Goal: Task Accomplishment & Management: Manage account settings

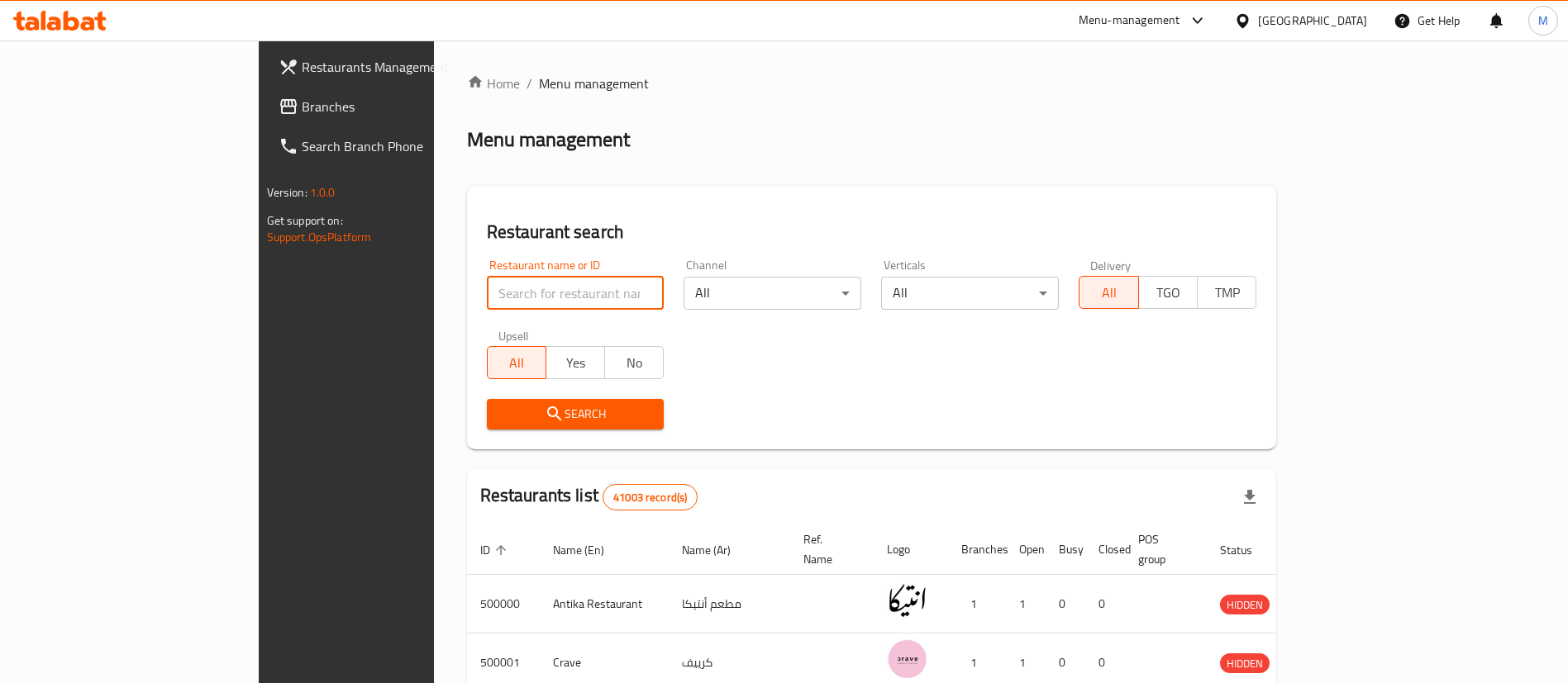
click at [487, 290] on input "search" at bounding box center [576, 293] width 177 height 33
paste input "510307"
type input "510307"
click button "Search" at bounding box center [576, 415] width 177 height 31
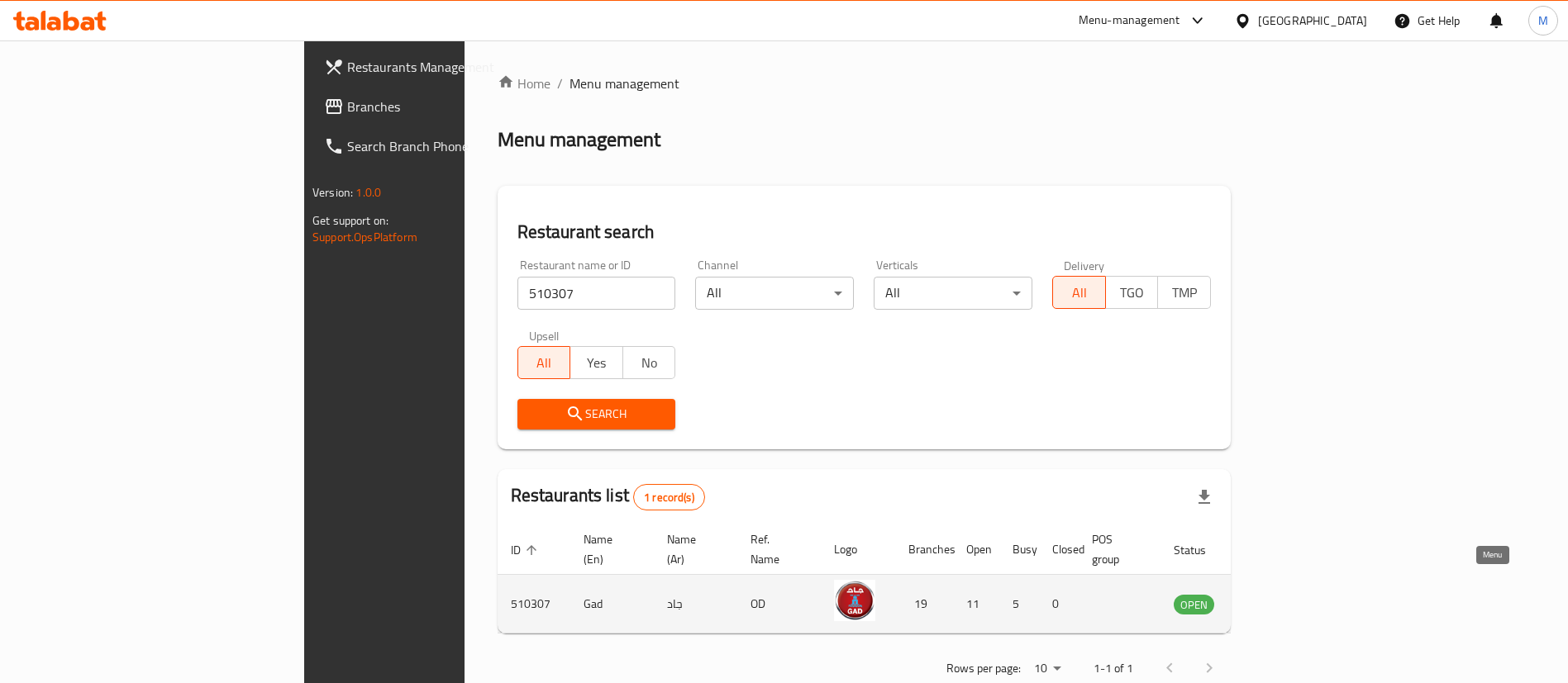
click at [1279, 598] on icon "enhanced table" at bounding box center [1269, 605] width 18 height 14
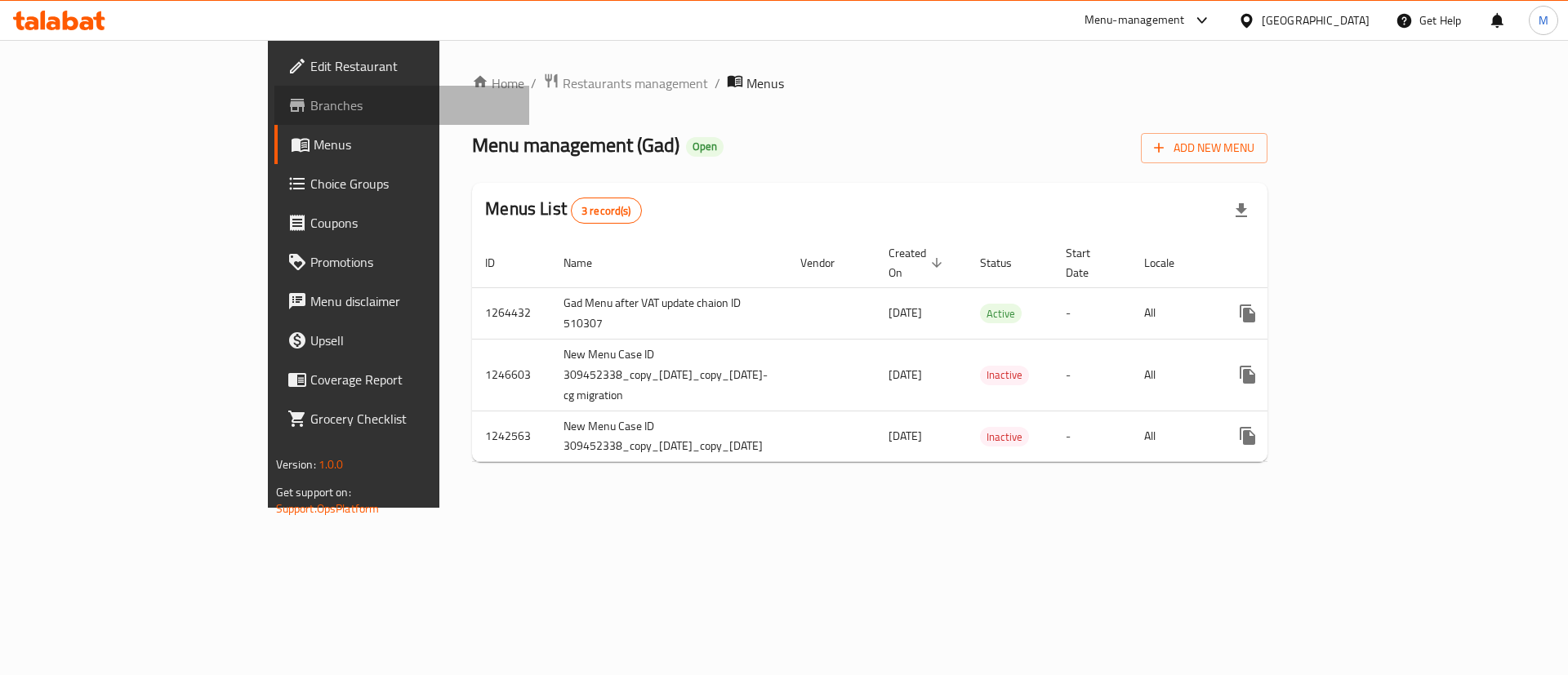
click at [310, 105] on span "Branches" at bounding box center [413, 105] width 207 height 20
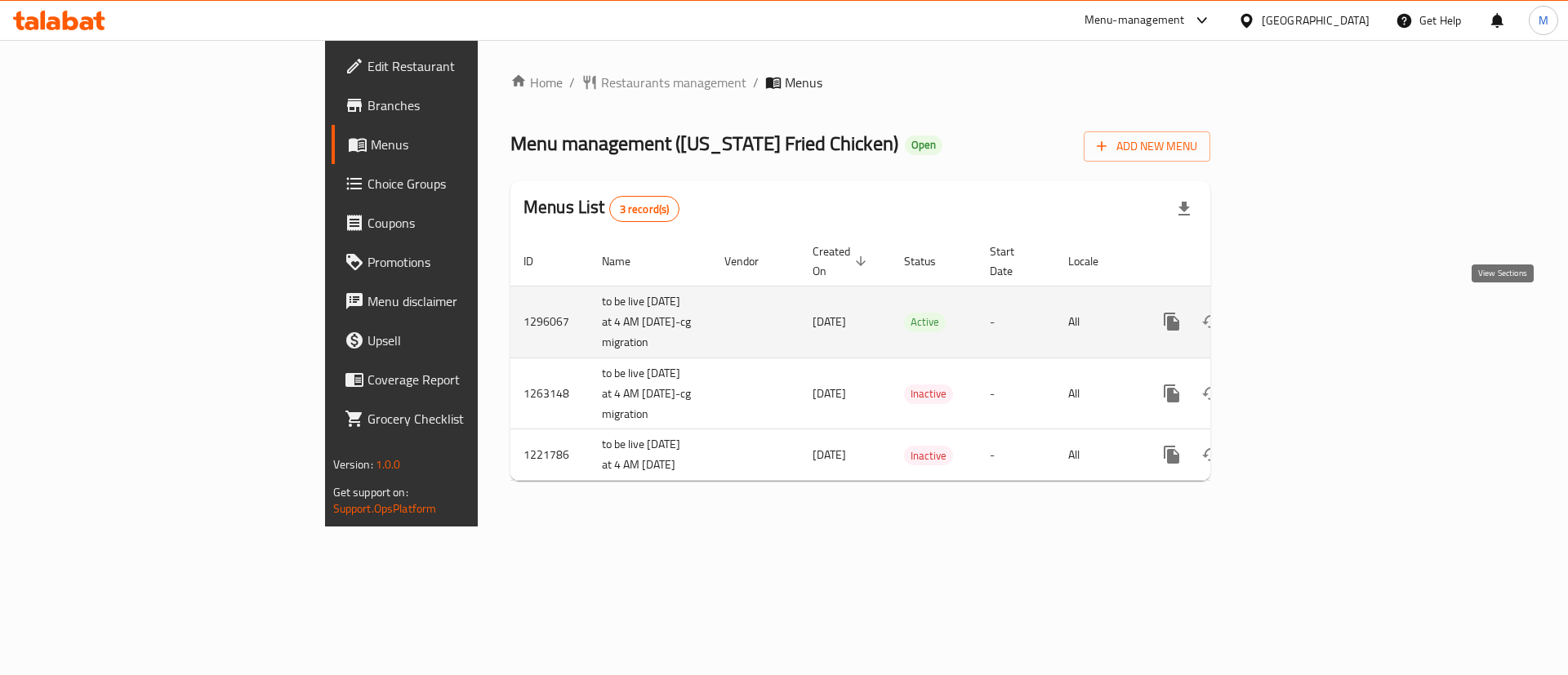
click at [1299, 312] on icon "enhanced table" at bounding box center [1289, 321] width 20 height 20
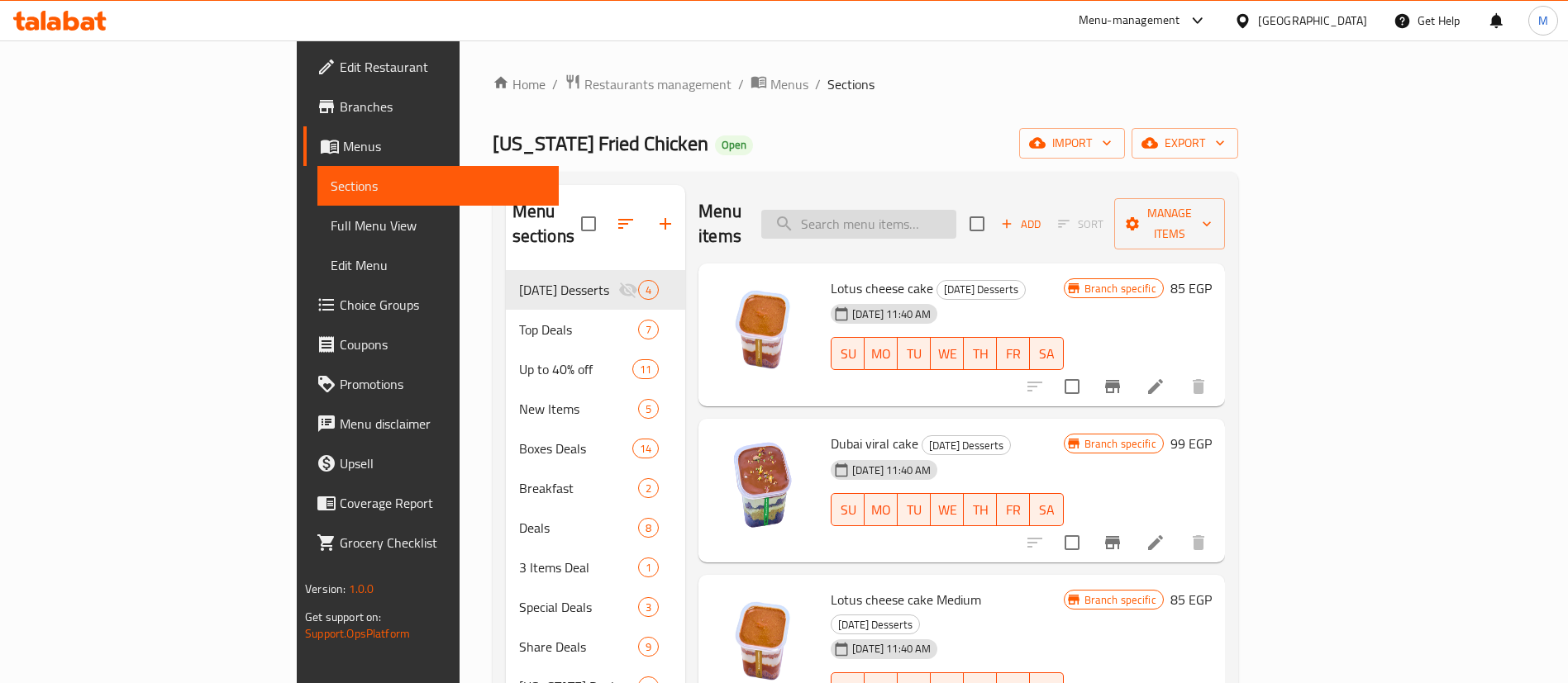
click at [956, 210] on input "search" at bounding box center [858, 225] width 195 height 29
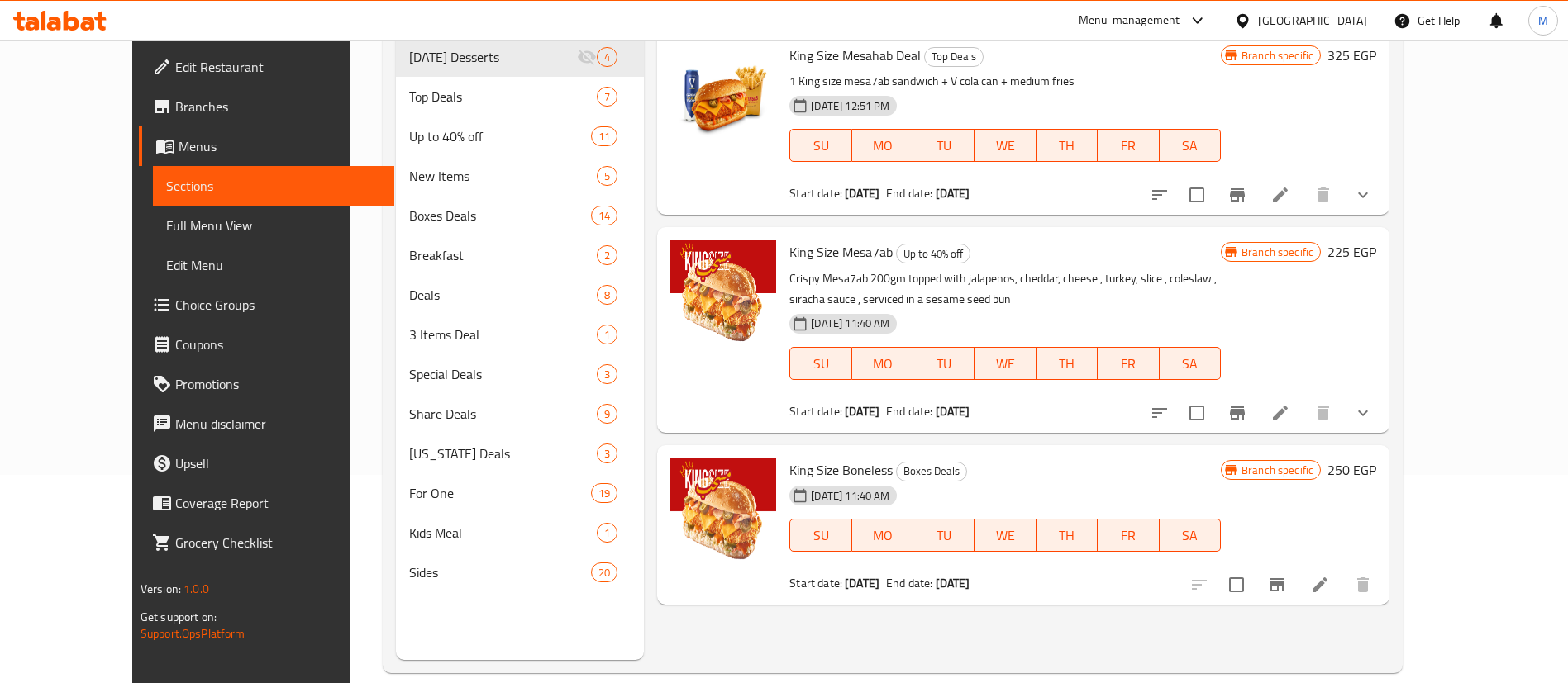
scroll to position [231, 0]
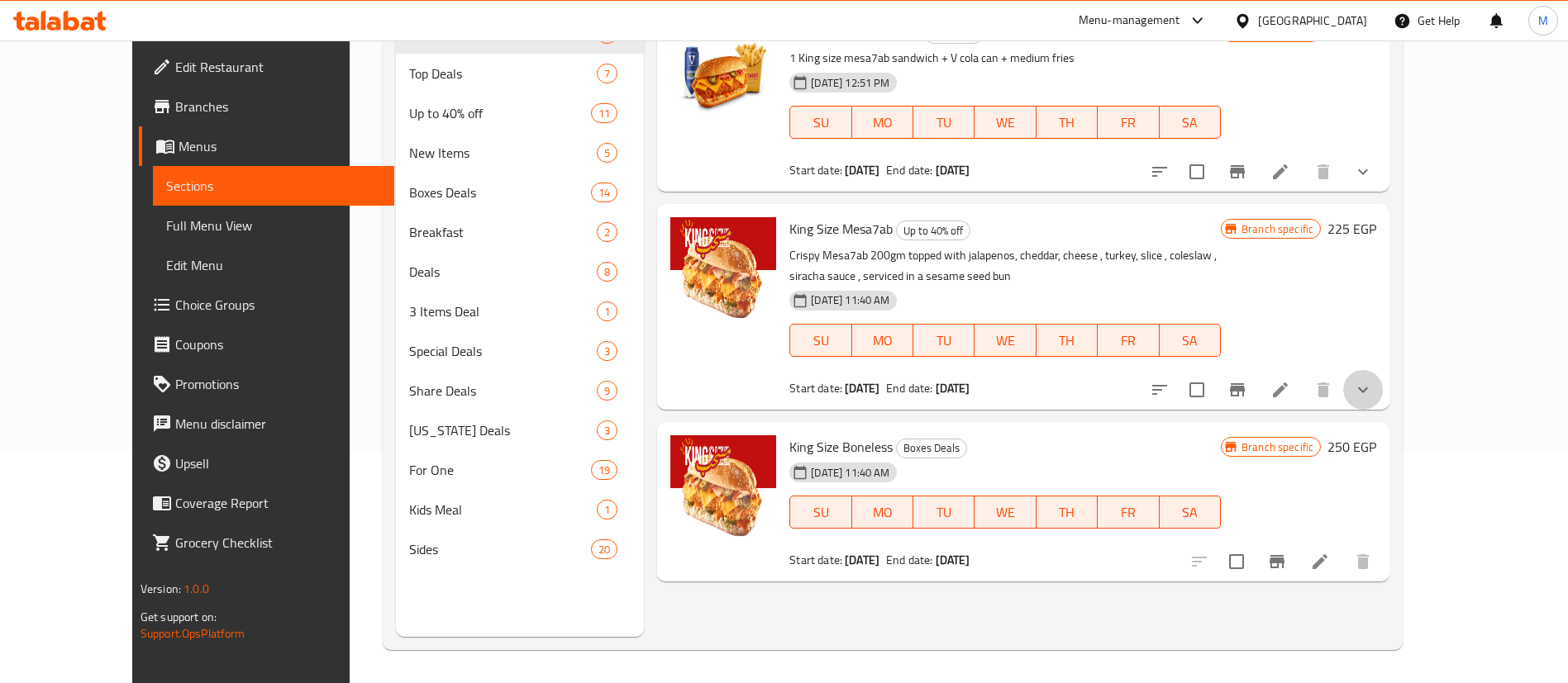
click at [1382, 390] on button "show more" at bounding box center [1362, 390] width 40 height 40
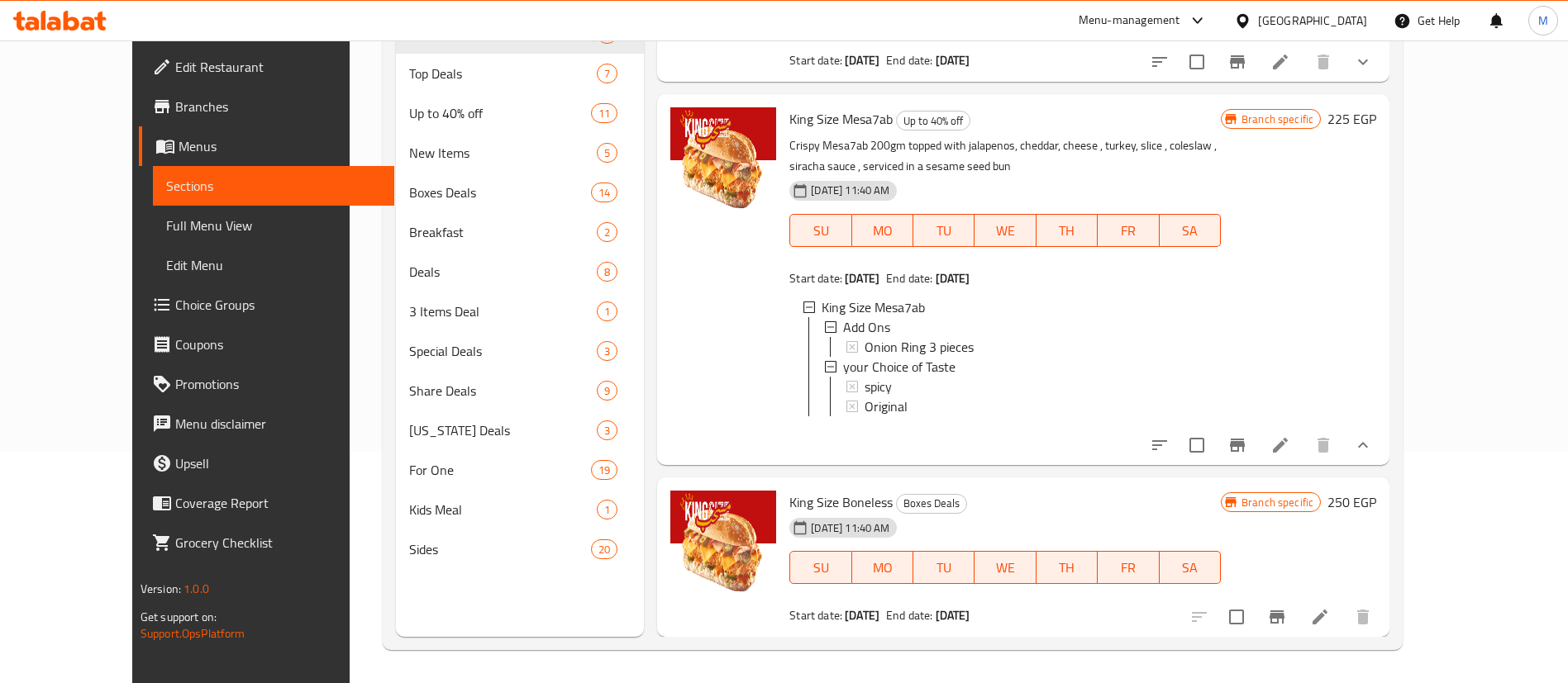
scroll to position [0, 0]
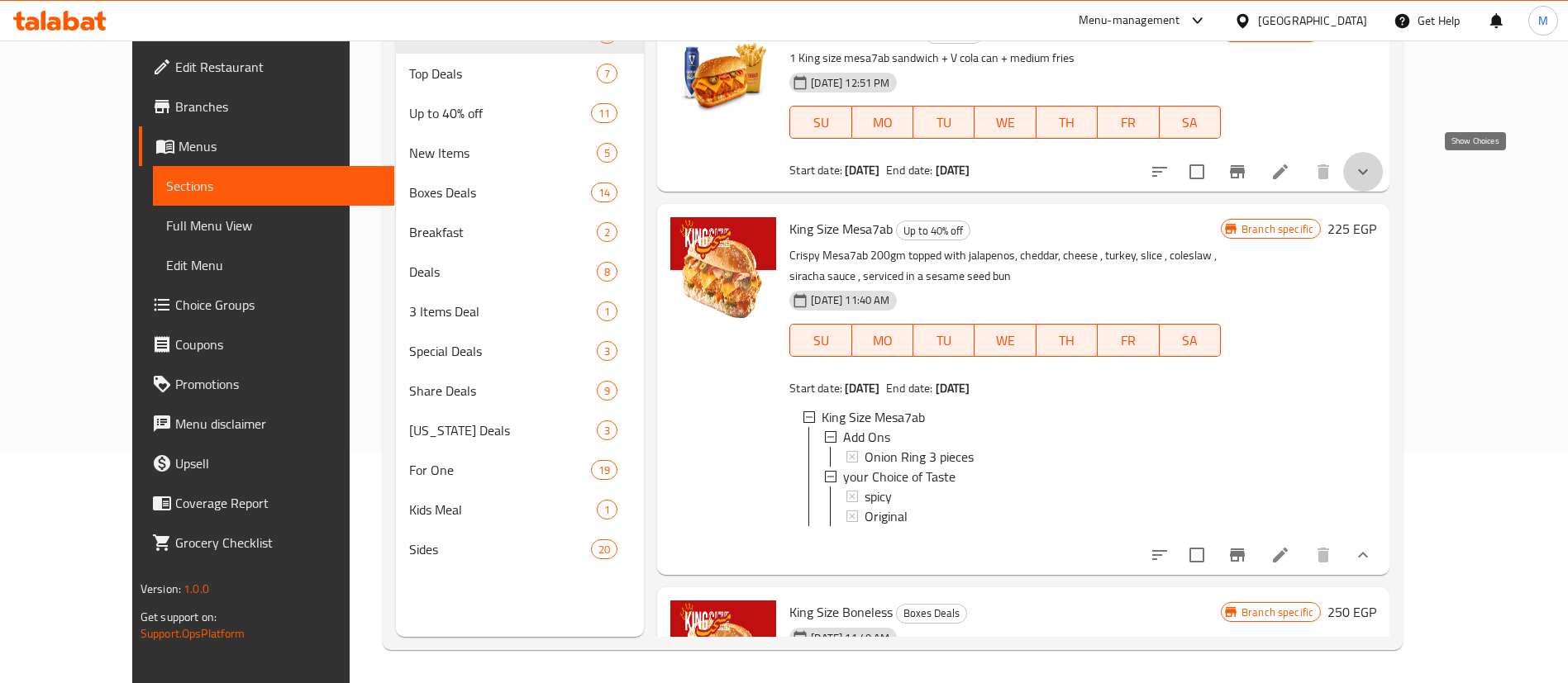
click at [1373, 176] on icon "show more" at bounding box center [1362, 171] width 20 height 20
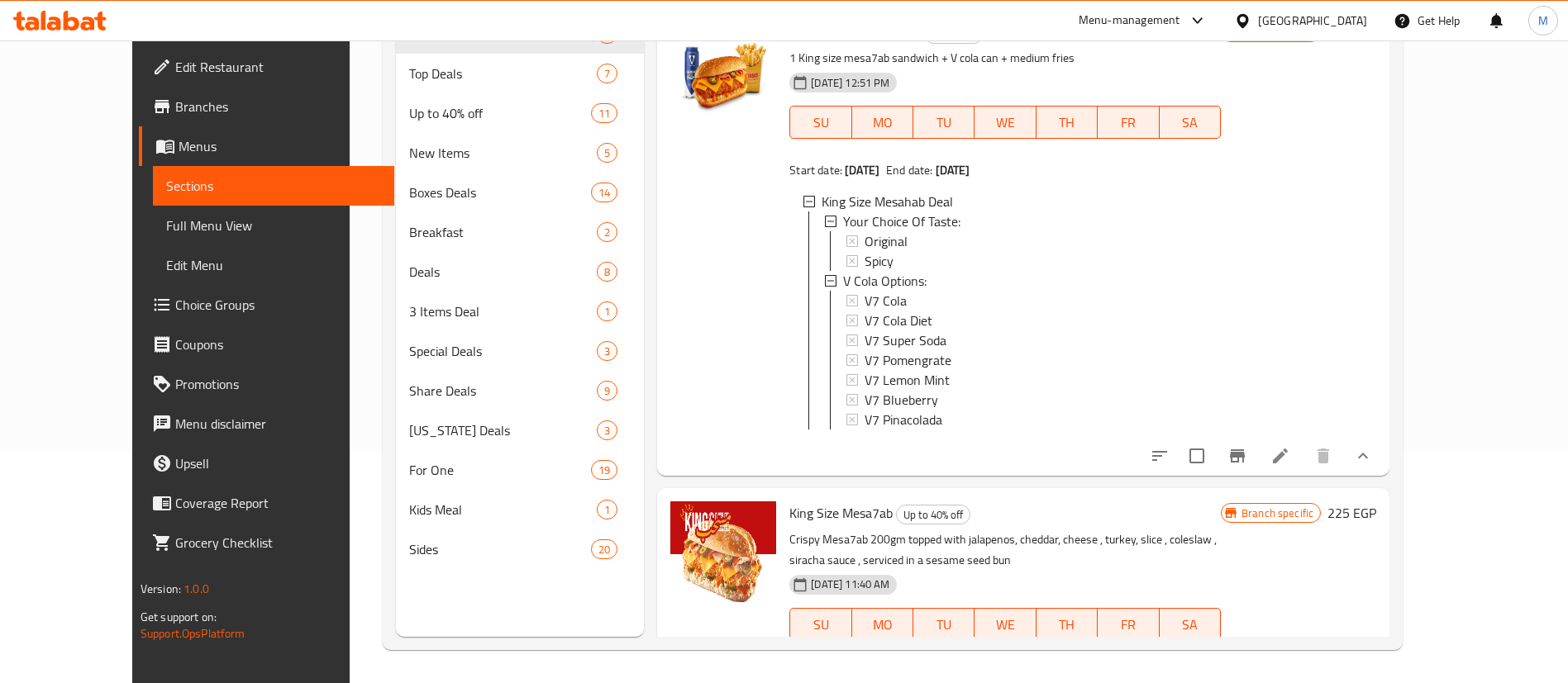
scroll to position [432, 0]
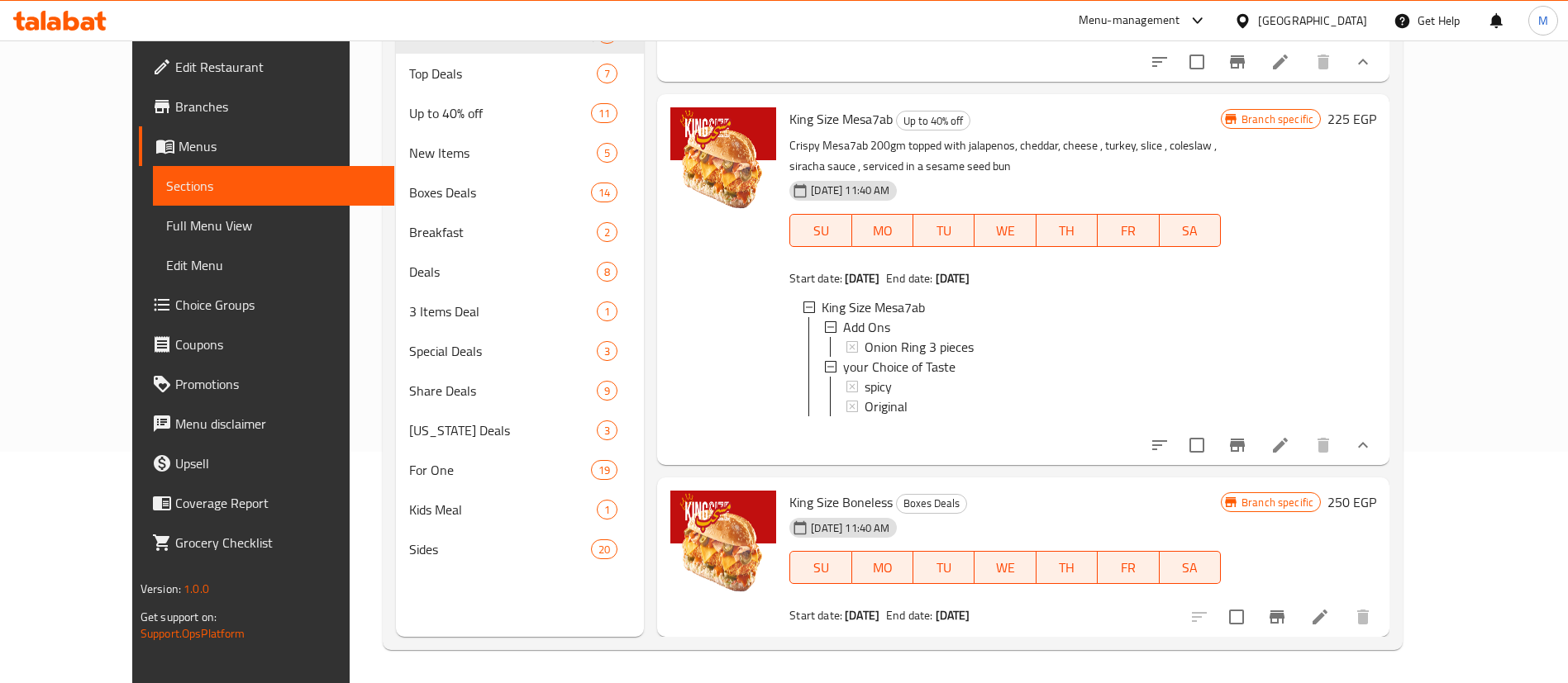
click at [803, 107] on span "King Size Mesa7ab" at bounding box center [841, 119] width 103 height 25
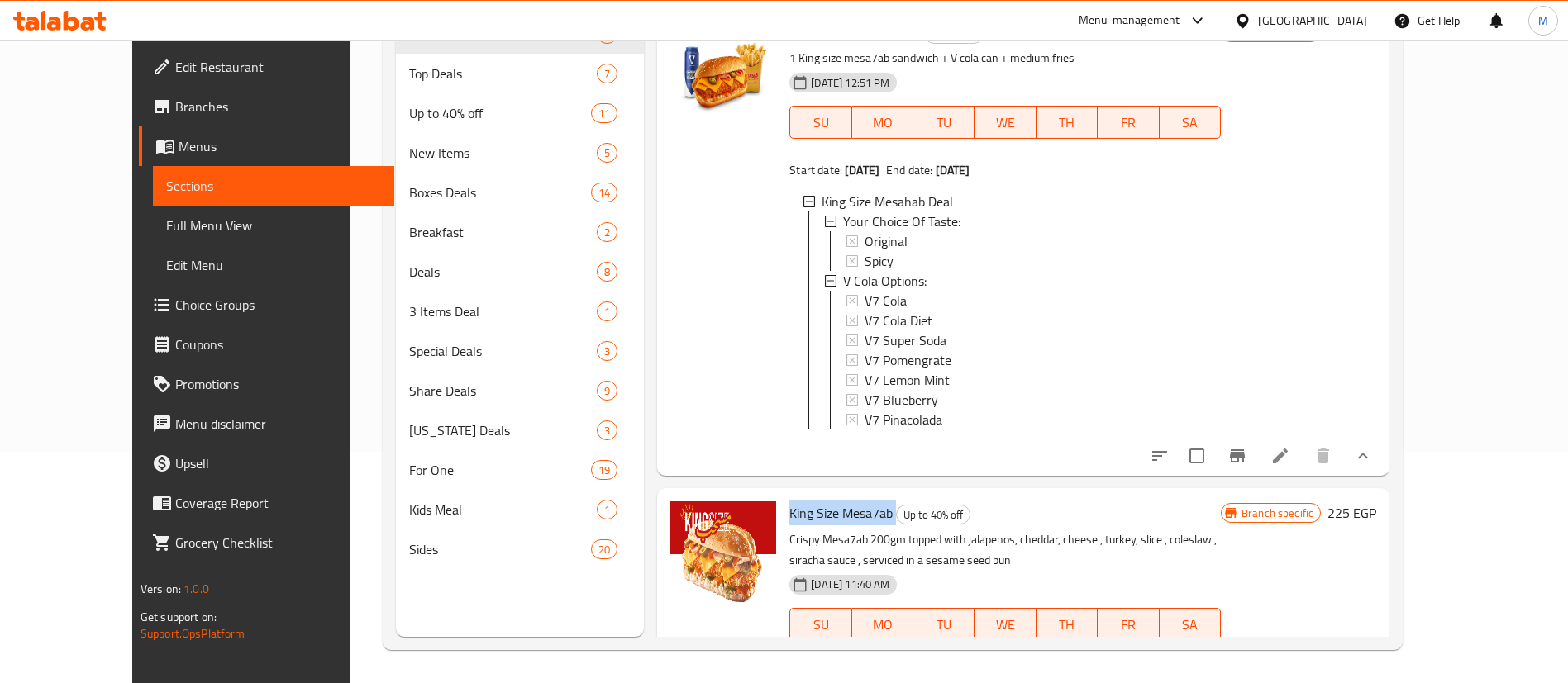
scroll to position [0, 0]
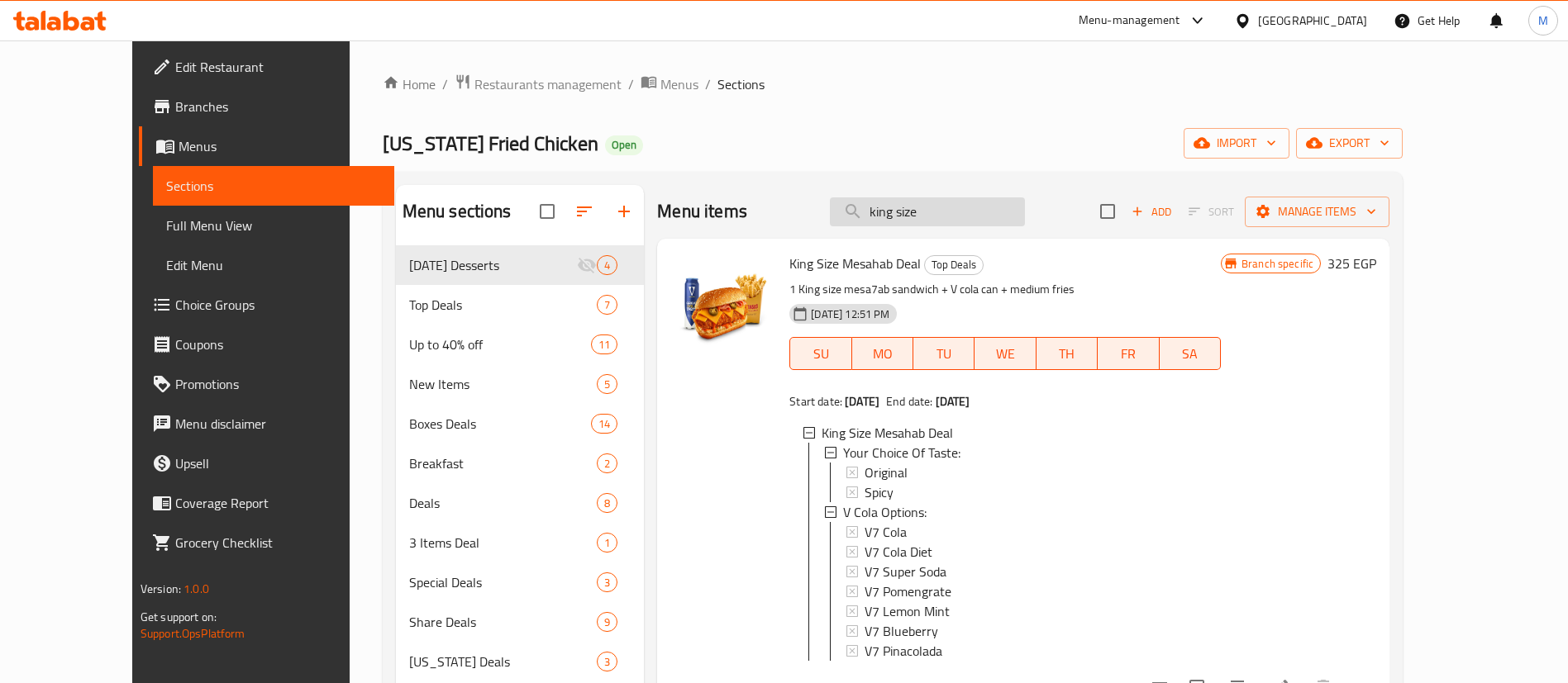
click at [1018, 215] on input "king size" at bounding box center [927, 212] width 195 height 29
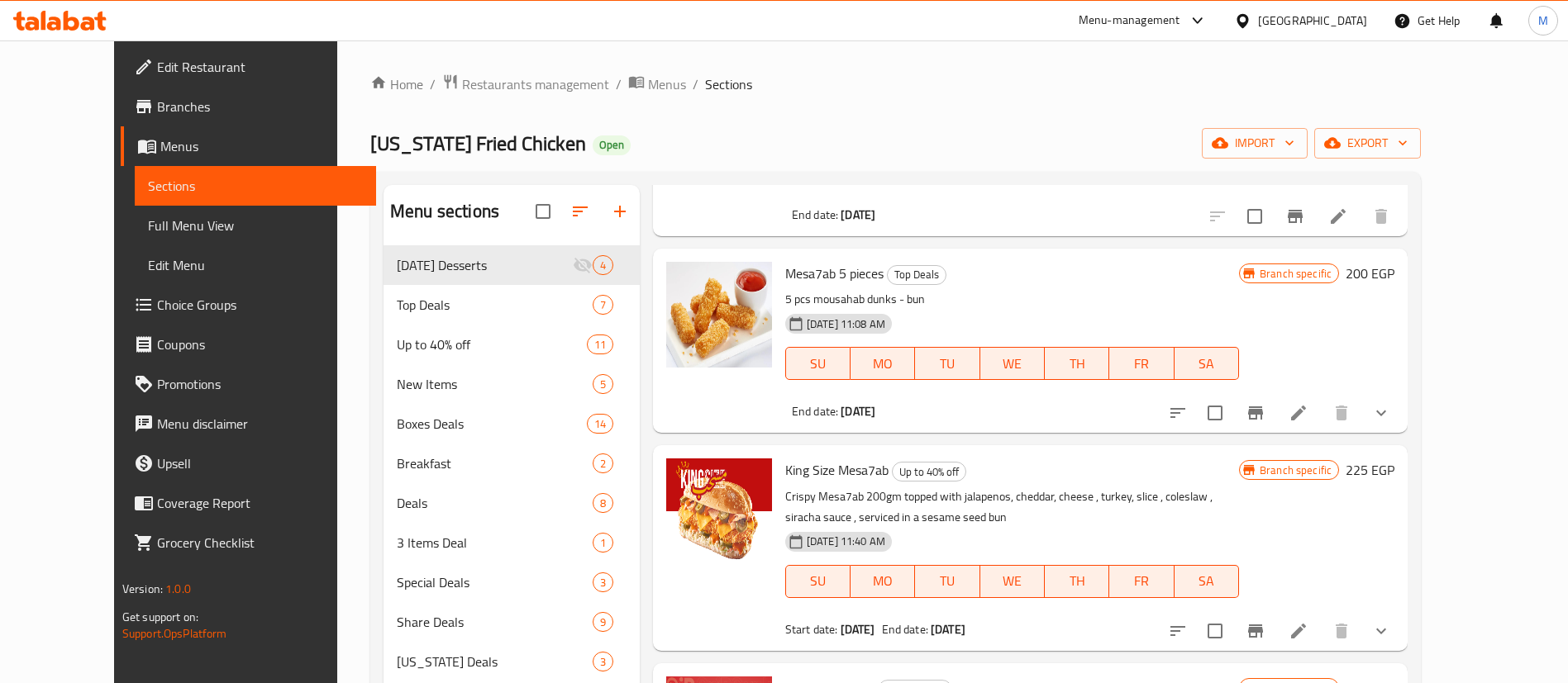
scroll to position [231, 0]
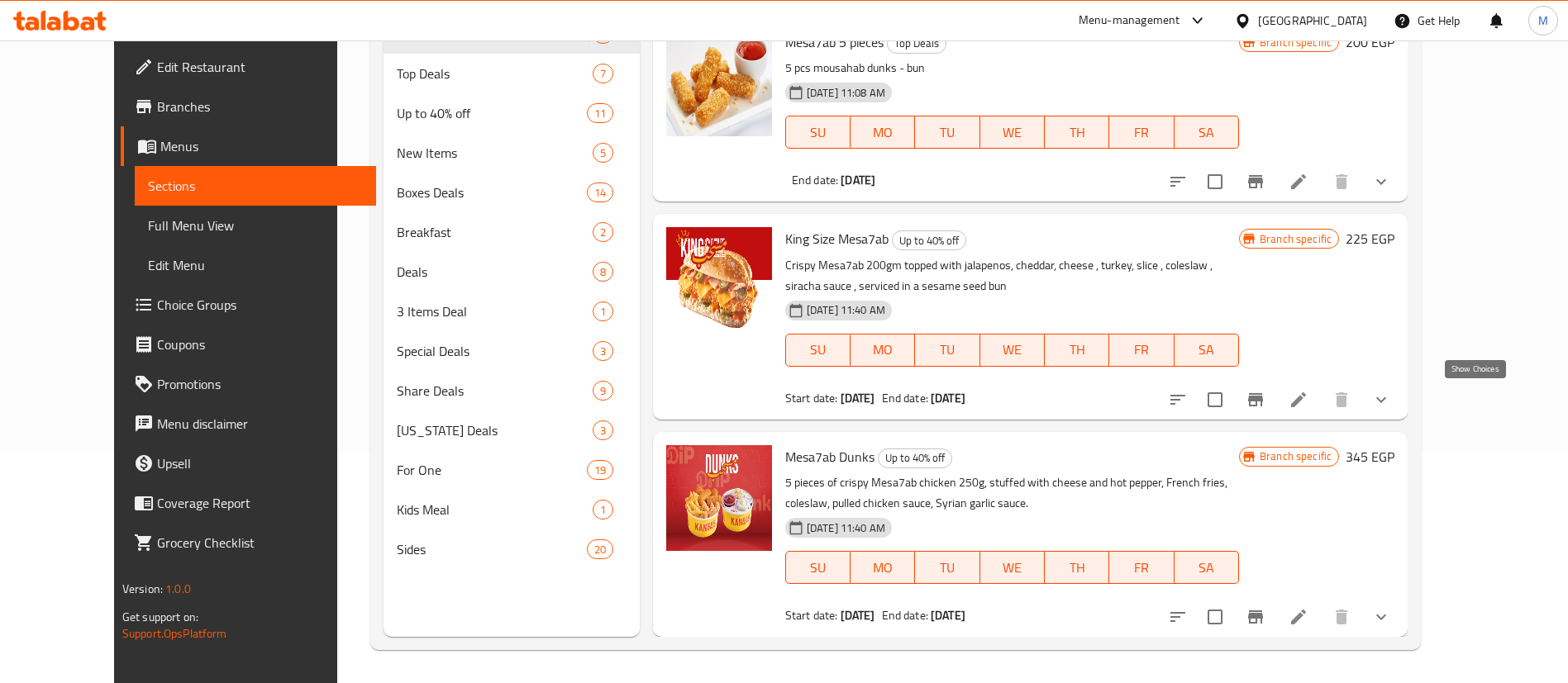
type input "mesa7ab"
click at [1391, 397] on icon "show more" at bounding box center [1380, 399] width 20 height 20
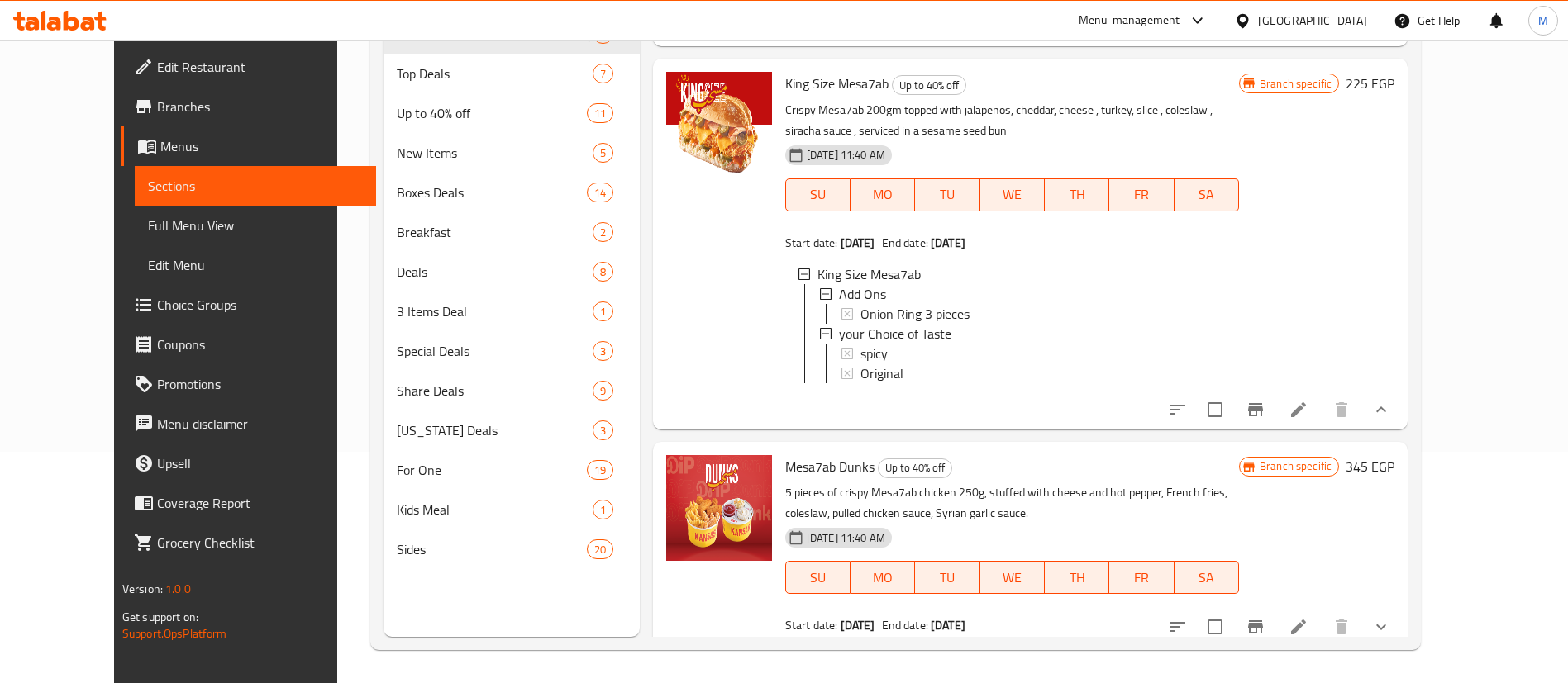
scroll to position [540, 0]
click at [1308, 419] on icon at bounding box center [1298, 409] width 20 height 20
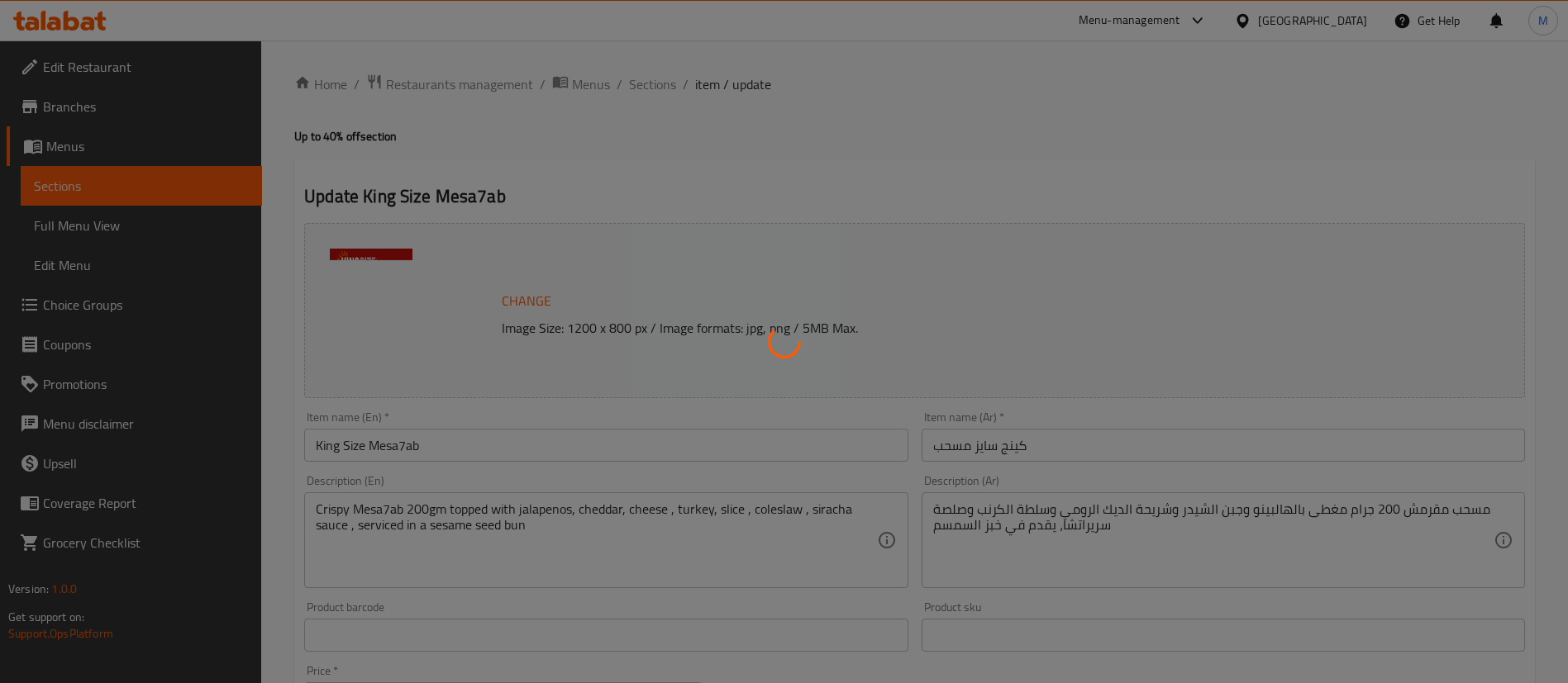
type input "اضافة"
type input "0"
type input "1"
type input "اختيارك للطعم"
type input "1"
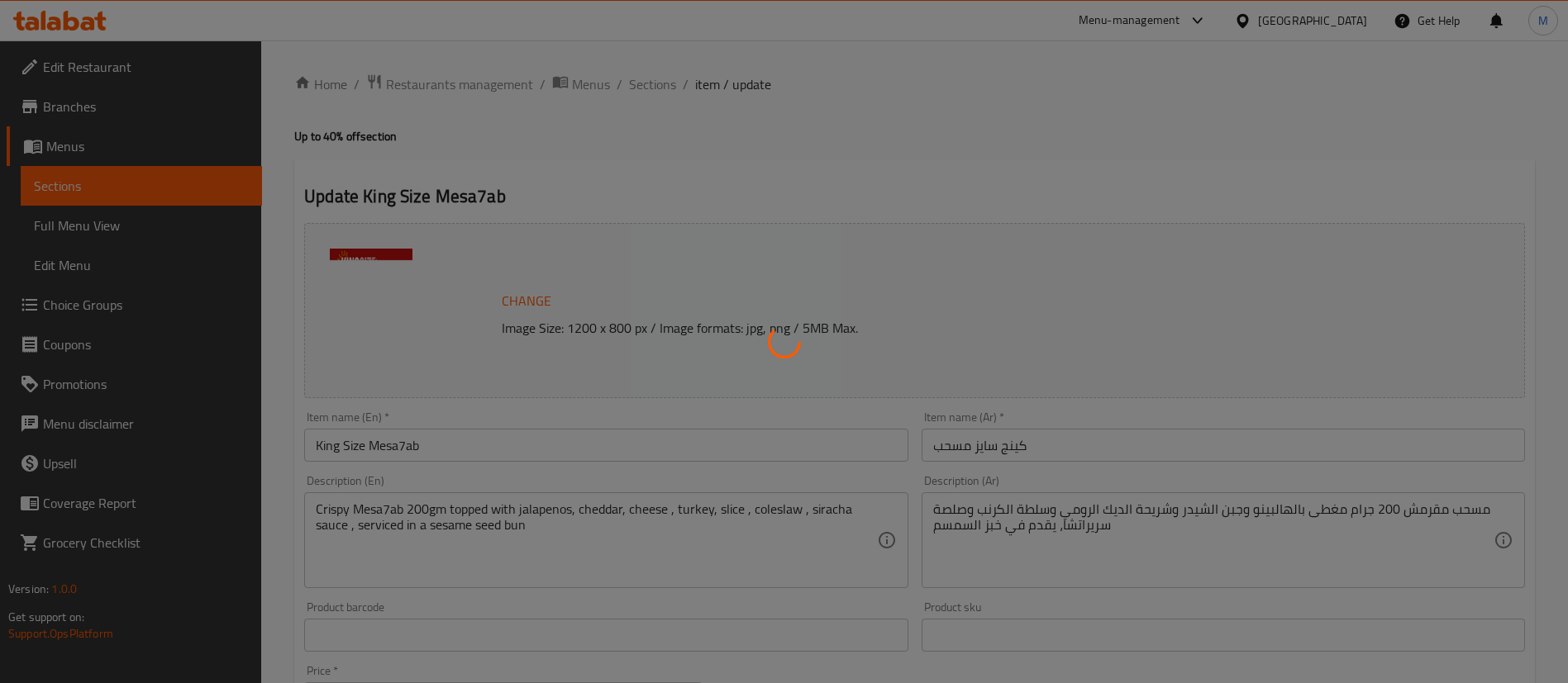
type input "1"
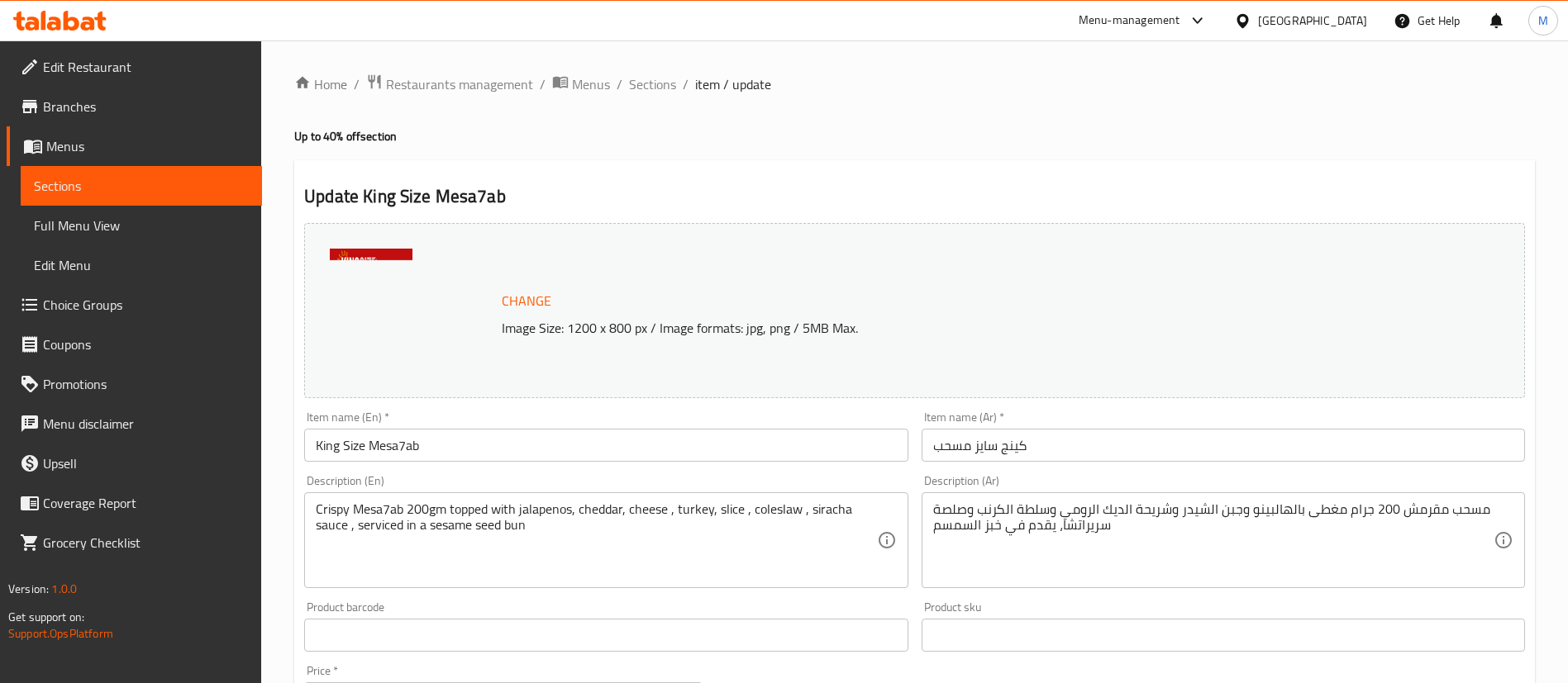
scroll to position [603, 0]
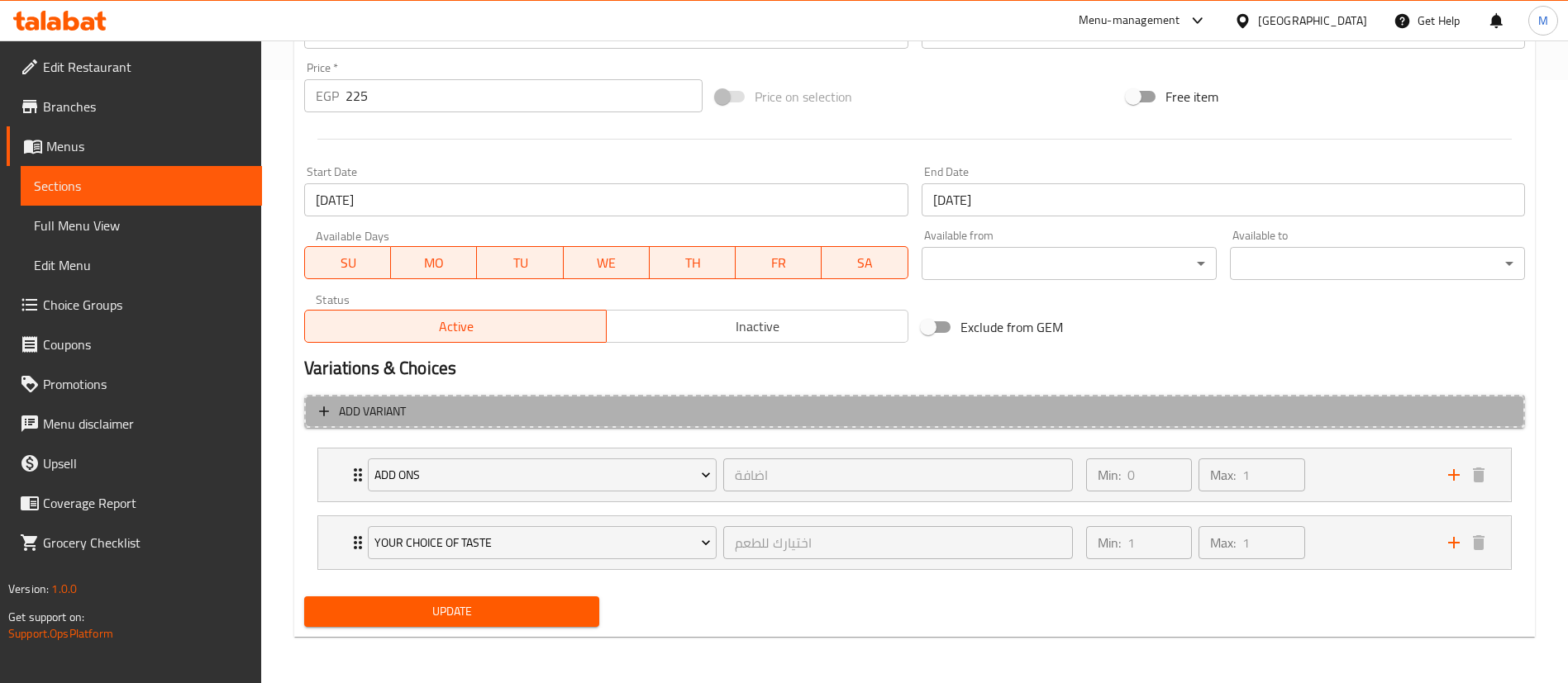
click at [432, 410] on span "Add variant" at bounding box center [915, 412] width 1191 height 21
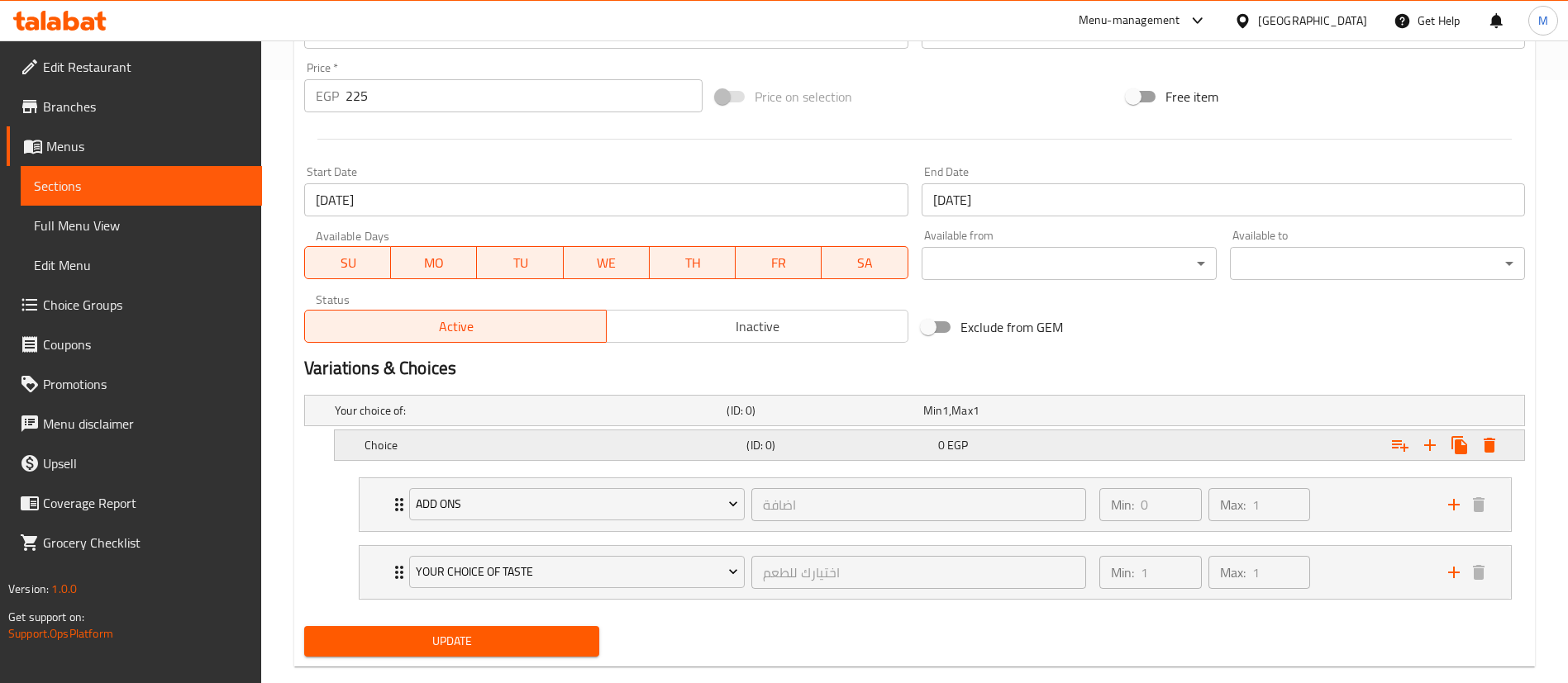
click at [551, 455] on div "Choice" at bounding box center [553, 445] width 382 height 23
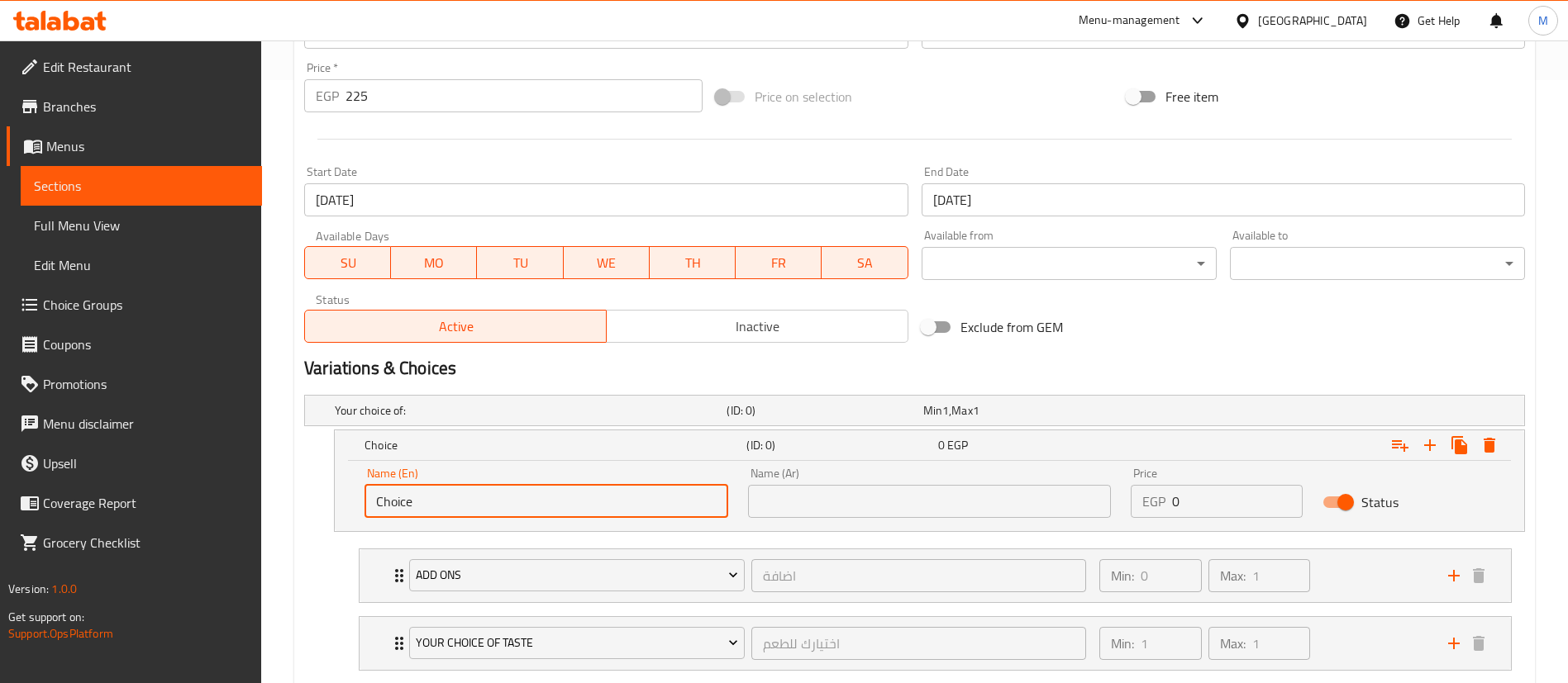
click at [554, 508] on input "Choice" at bounding box center [546, 501] width 363 height 33
type input "make it Combo"
click at [793, 506] on input "text" at bounding box center [929, 501] width 363 height 33
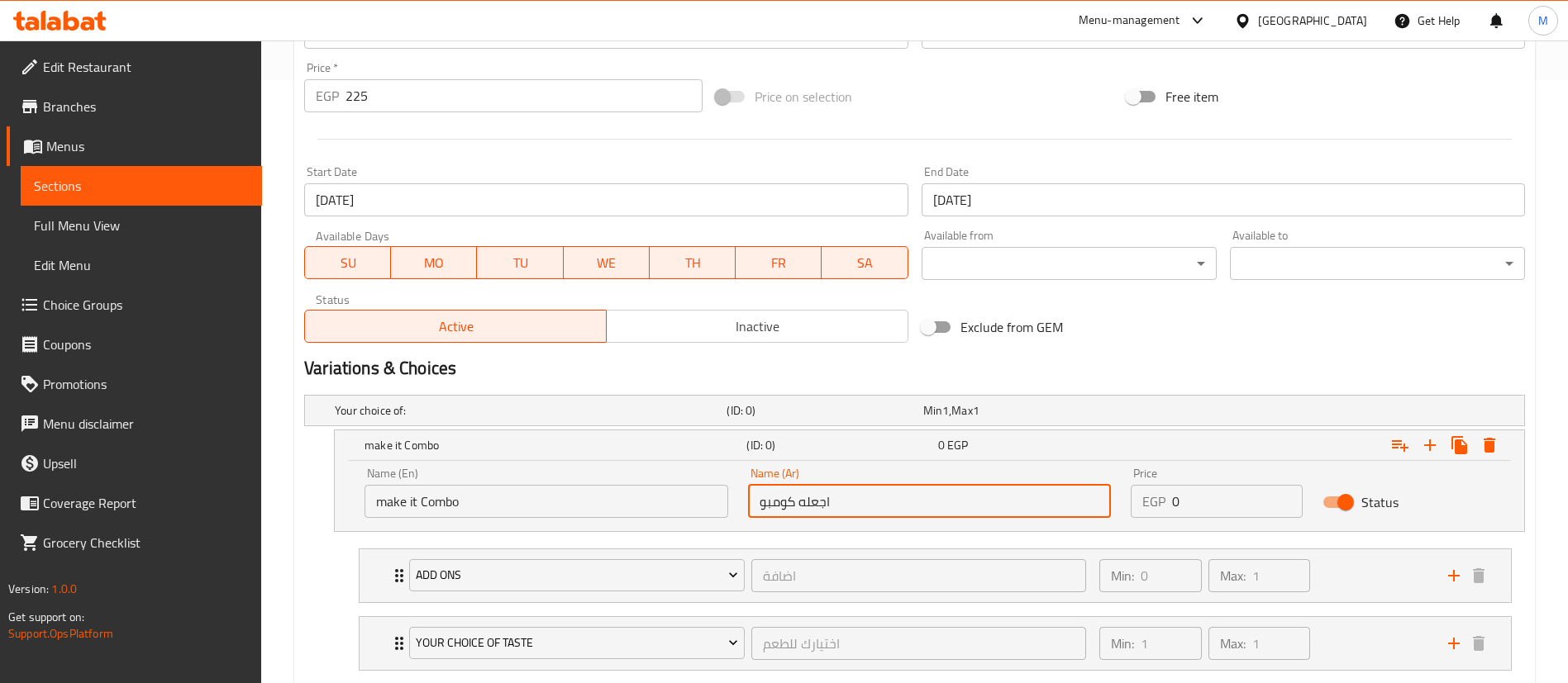
type input "اجعله كومبو"
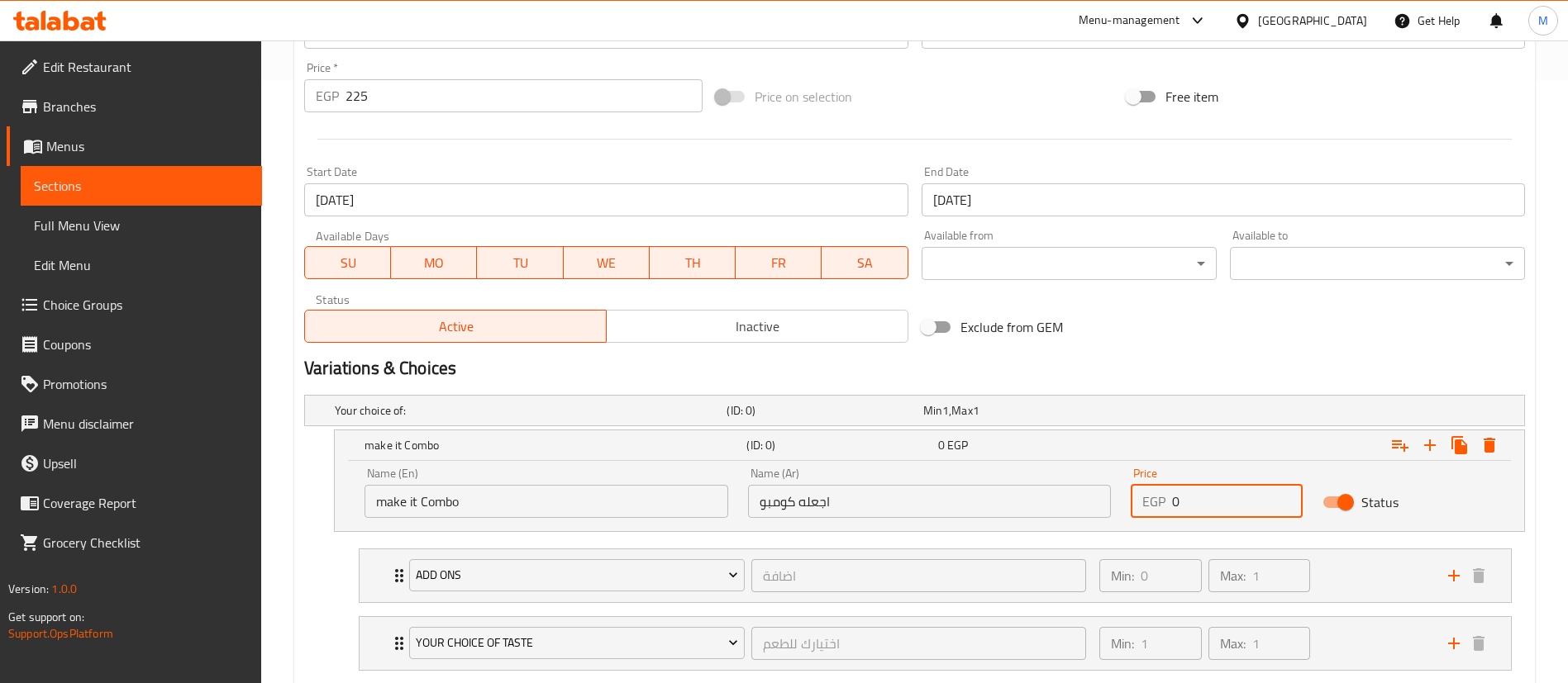
click at [1201, 501] on input "0" at bounding box center [1238, 501] width 131 height 33
type input "75"
click at [1455, 493] on div "Status" at bounding box center [1408, 502] width 192 height 52
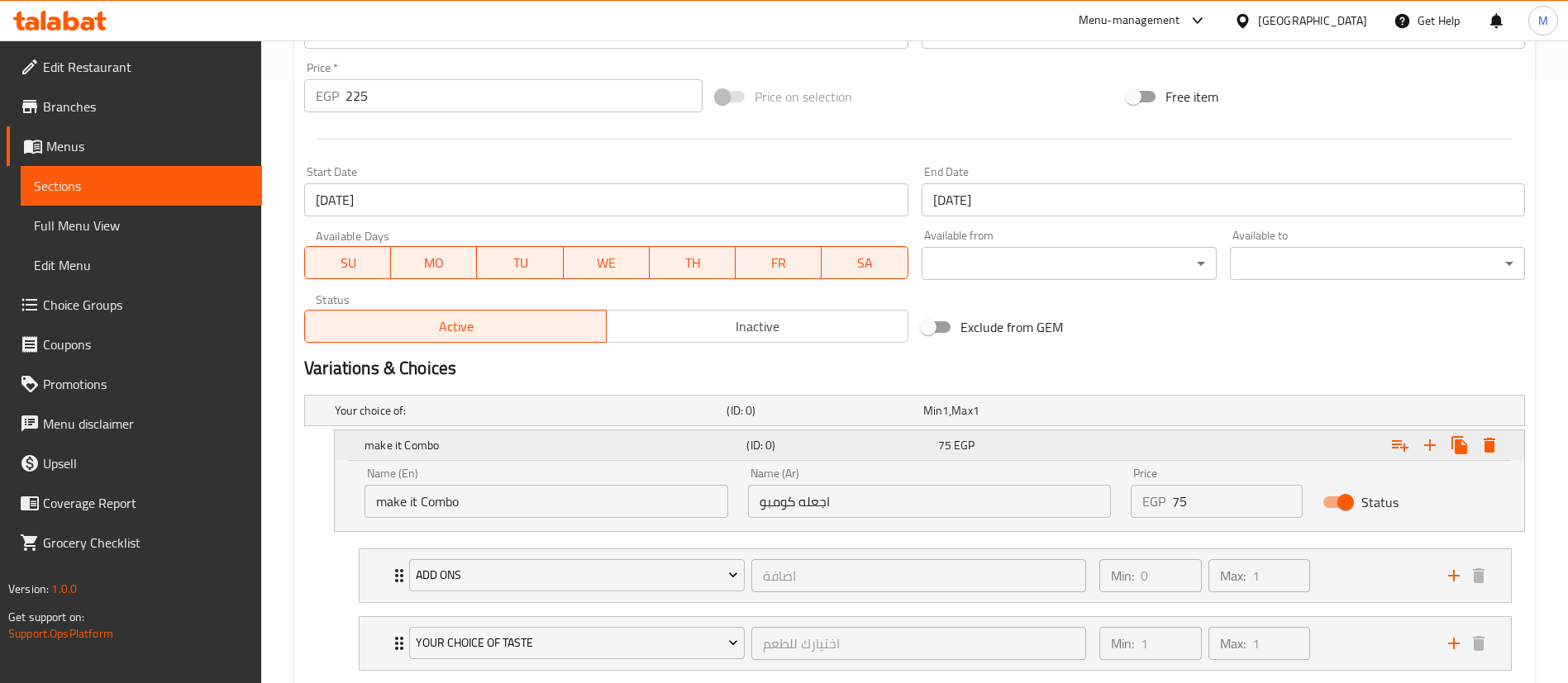
click at [803, 448] on h5 "(ID: 0)" at bounding box center [838, 445] width 184 height 16
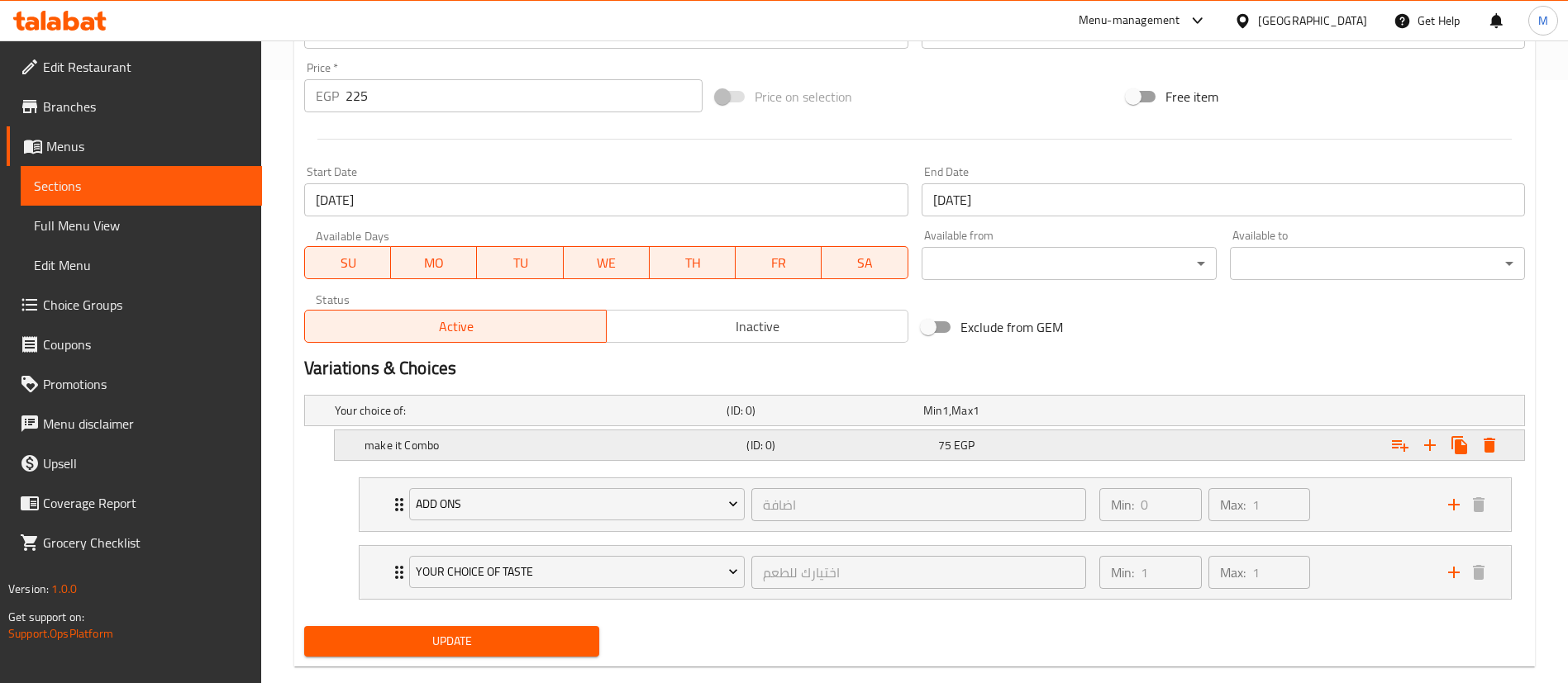
click at [803, 448] on h5 "(ID: 0)" at bounding box center [838, 445] width 184 height 16
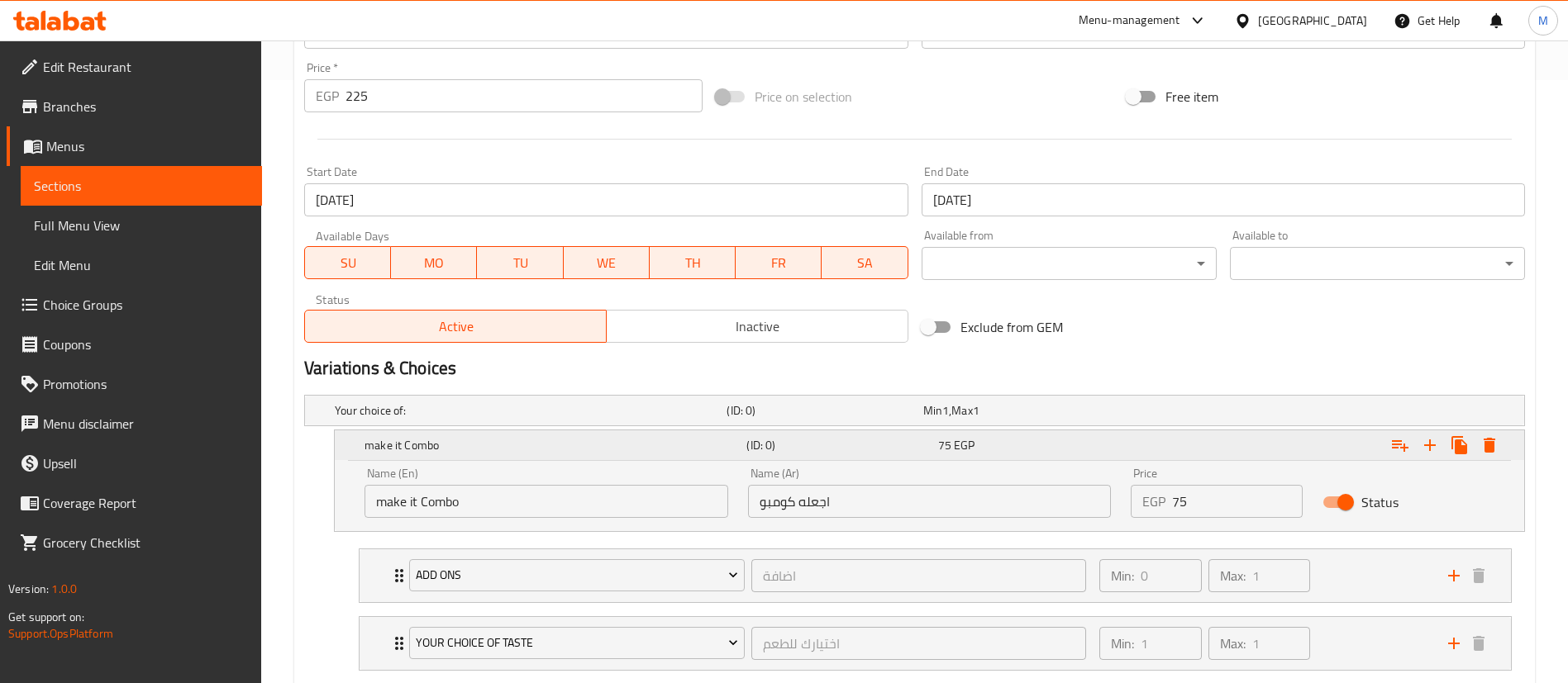
click at [1219, 446] on div "Expand" at bounding box center [1317, 445] width 382 height 36
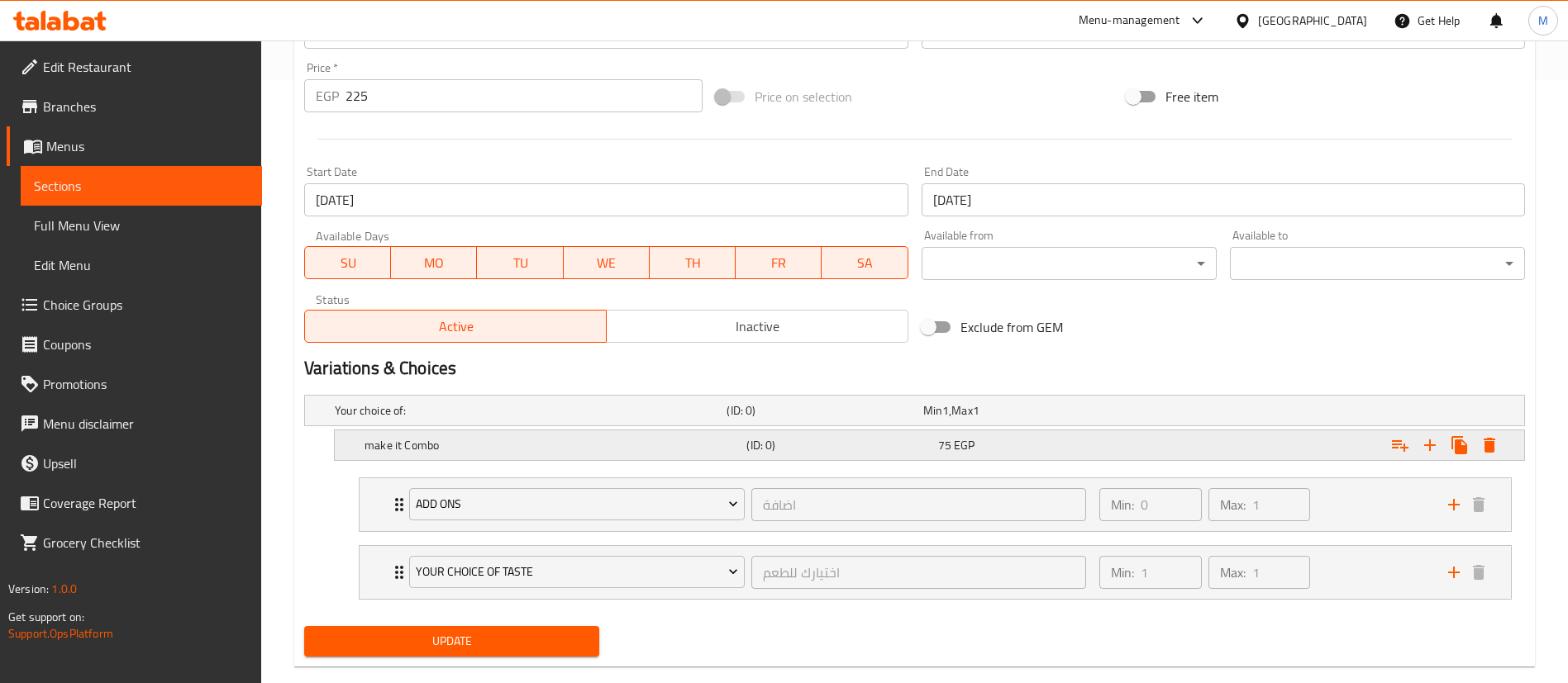
click at [1219, 446] on div "Expand" at bounding box center [1317, 445] width 382 height 36
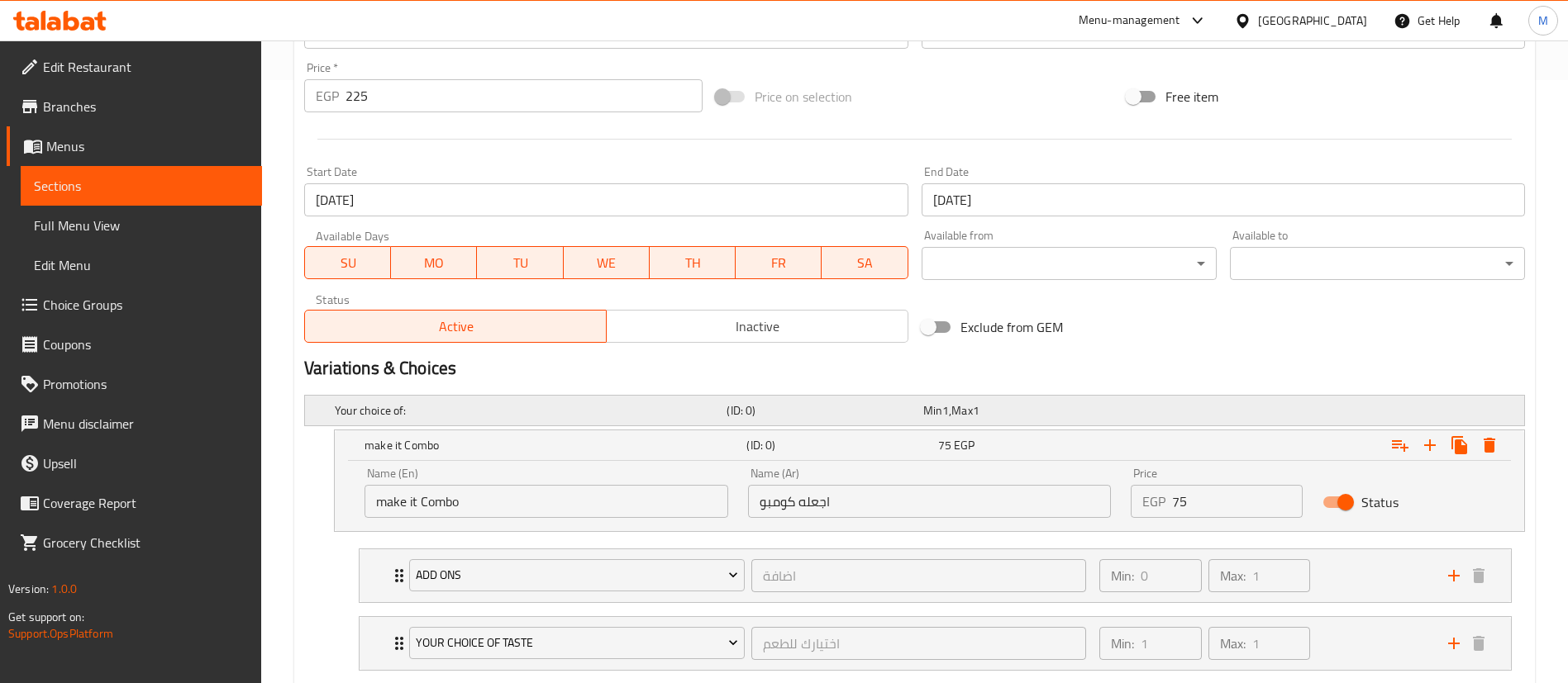
click at [1142, 424] on div "Your choice of: (ID: 0) Min 1 , Max 1" at bounding box center [919, 410] width 1176 height 36
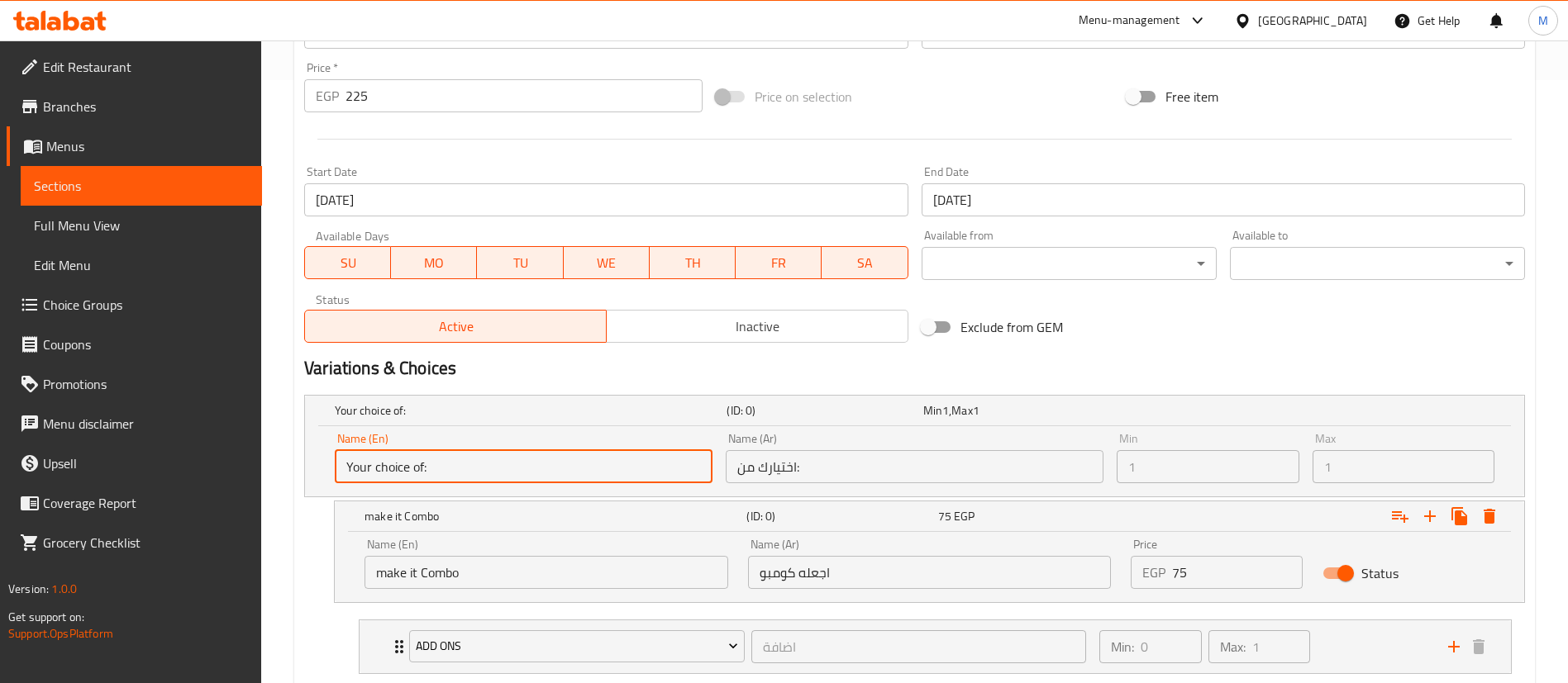
click at [602, 463] on input "Your choice of:" at bounding box center [523, 466] width 378 height 33
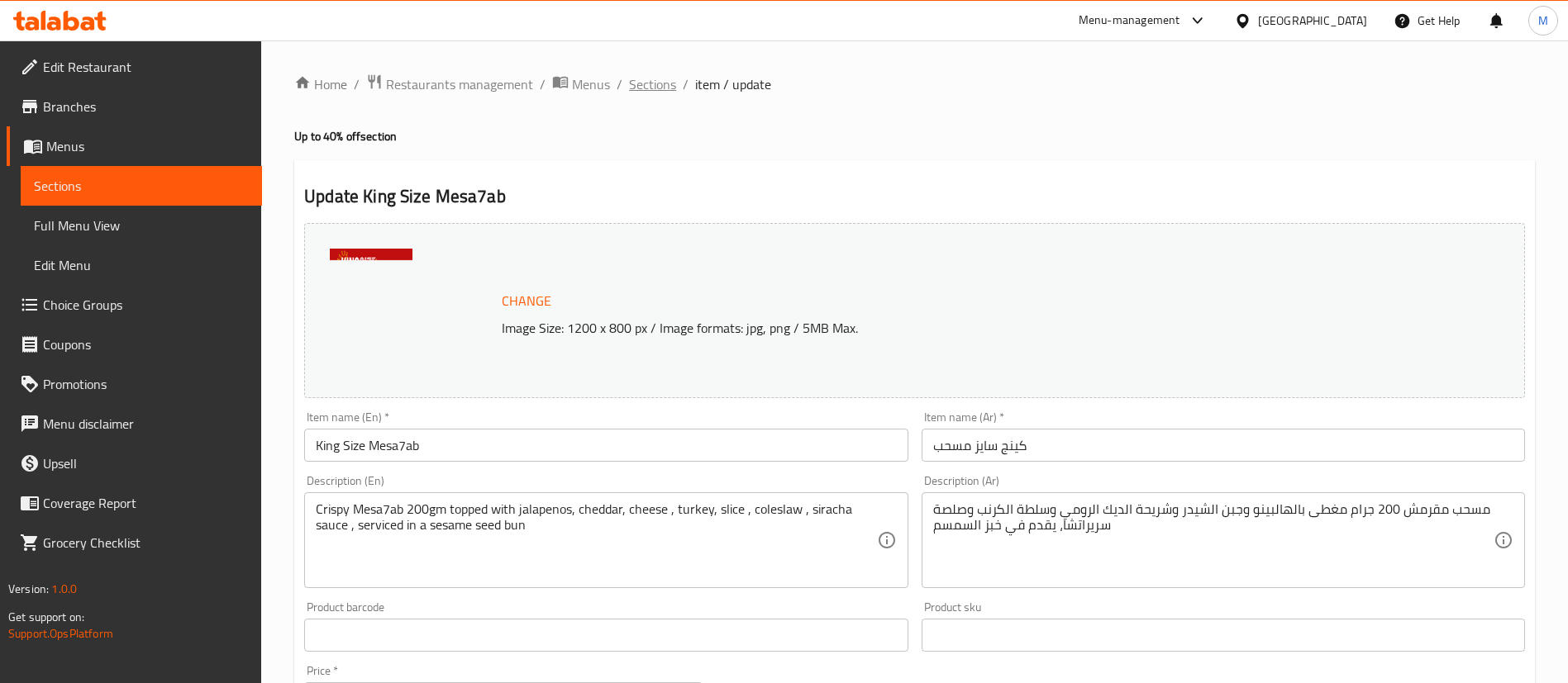
click at [649, 91] on span "Sections" at bounding box center [652, 83] width 47 height 20
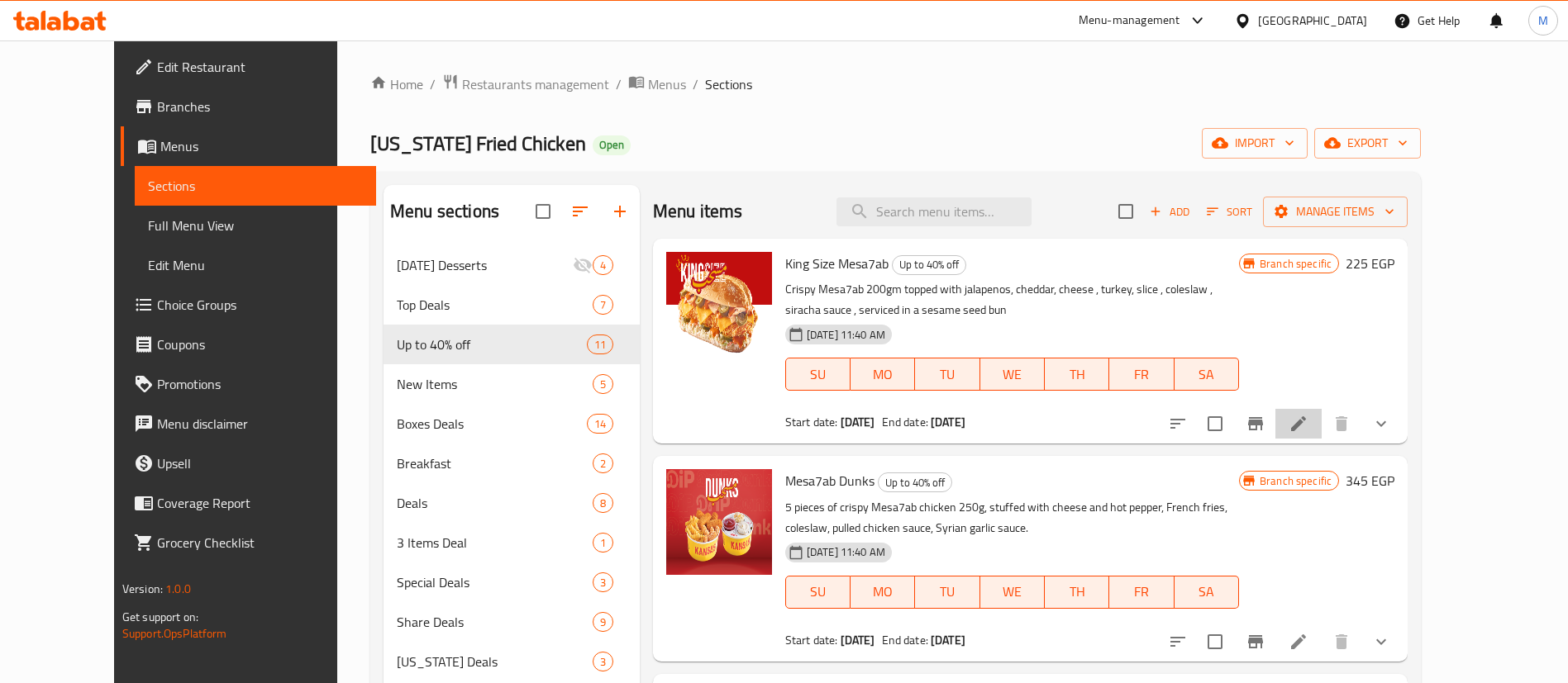
click at [1321, 428] on li at bounding box center [1299, 423] width 46 height 30
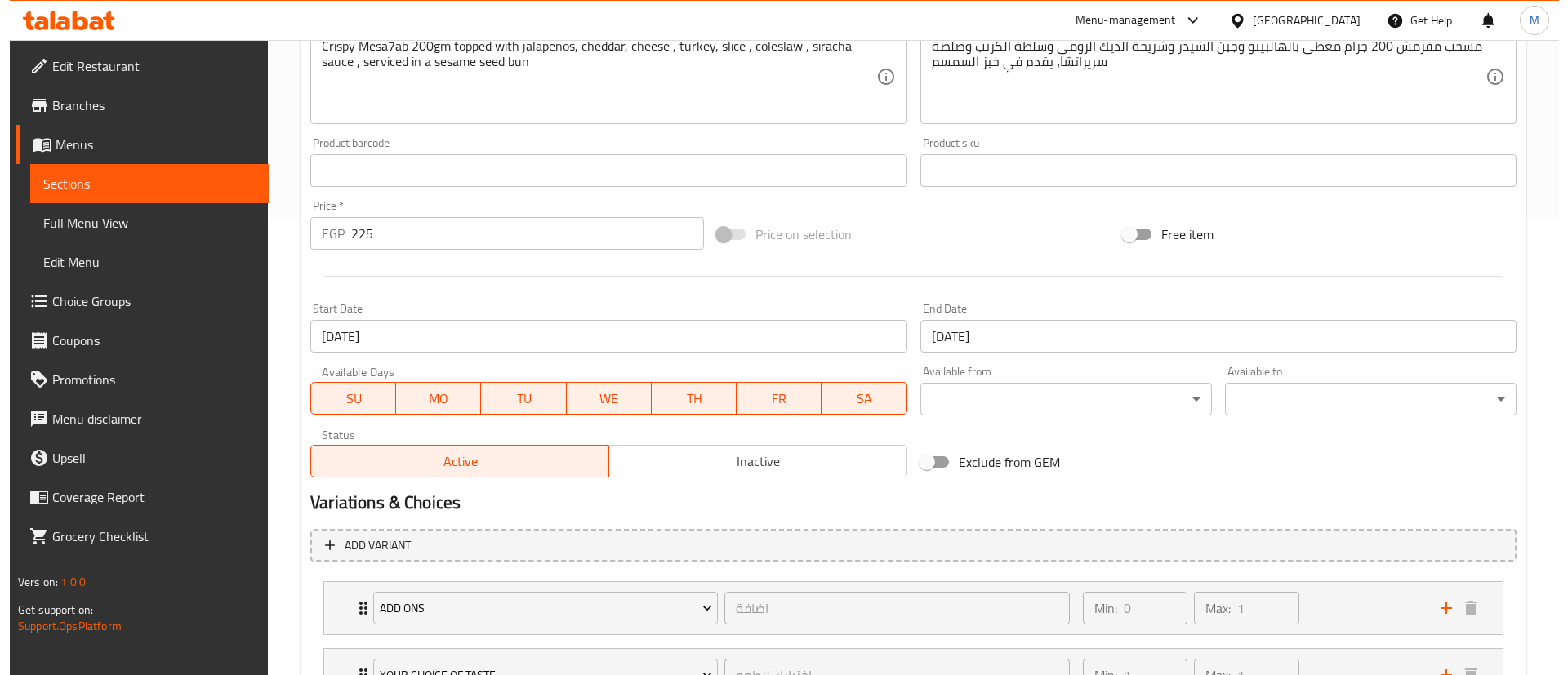
scroll to position [596, 0]
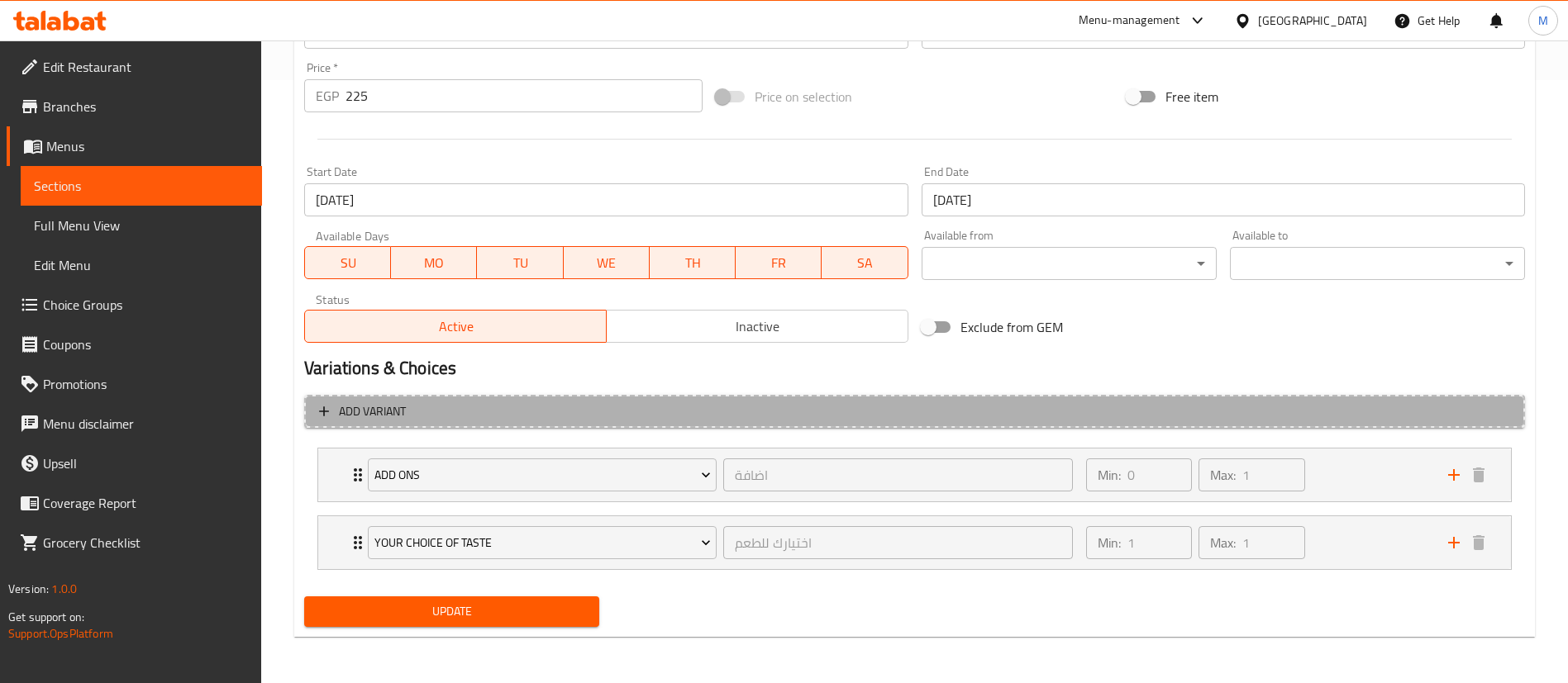
click at [334, 413] on span "Add variant" at bounding box center [915, 412] width 1191 height 21
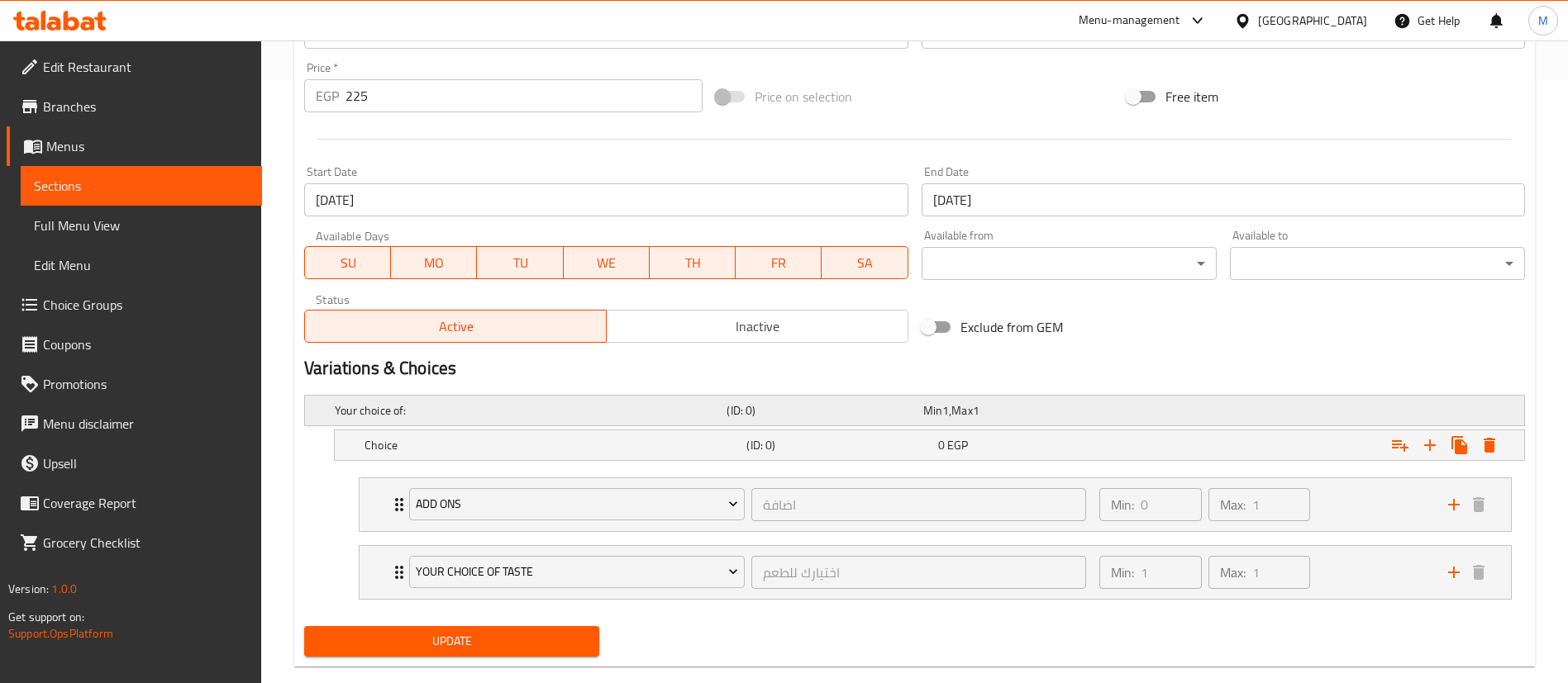
click at [1159, 416] on div "Your choice of: (ID: 0) Min 1 , Max 1" at bounding box center [919, 410] width 1176 height 36
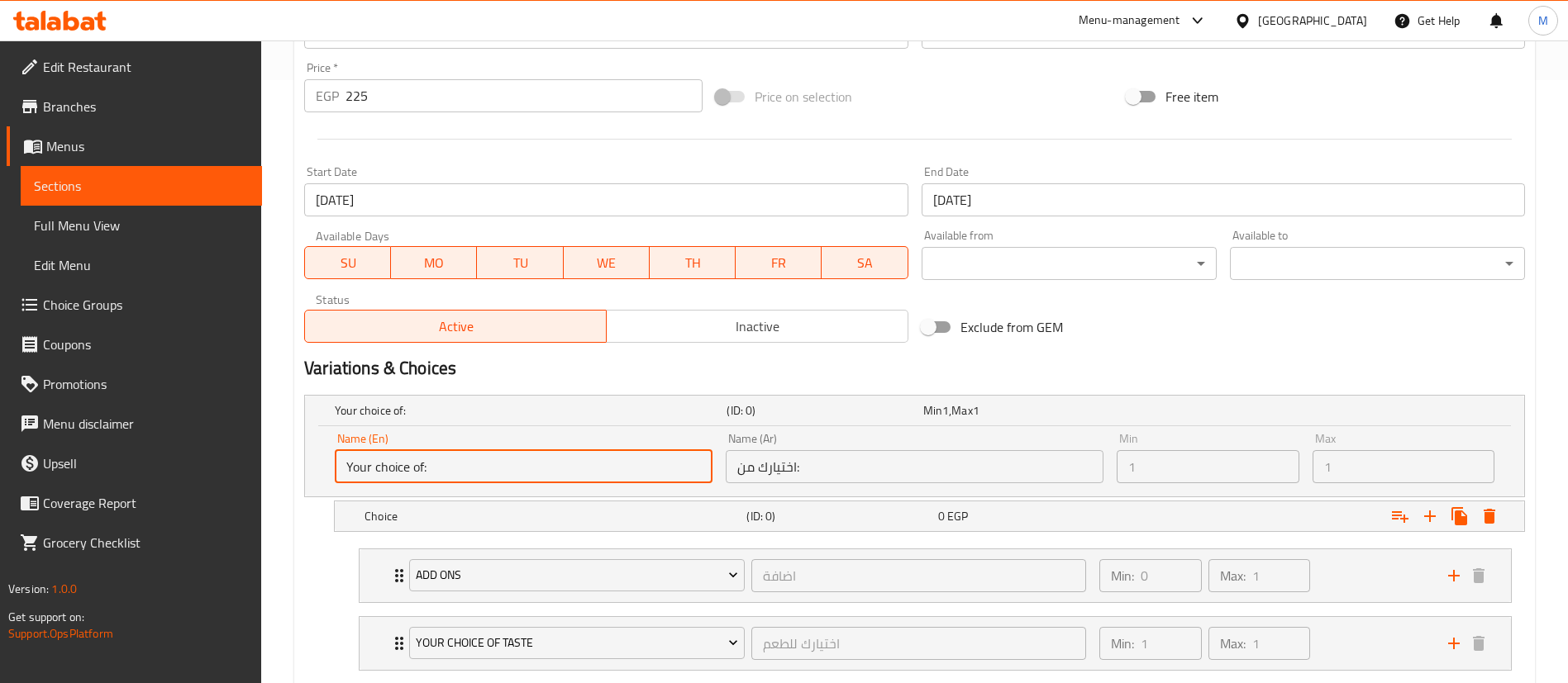
click at [617, 459] on input "Your choice of:" at bounding box center [523, 466] width 378 height 33
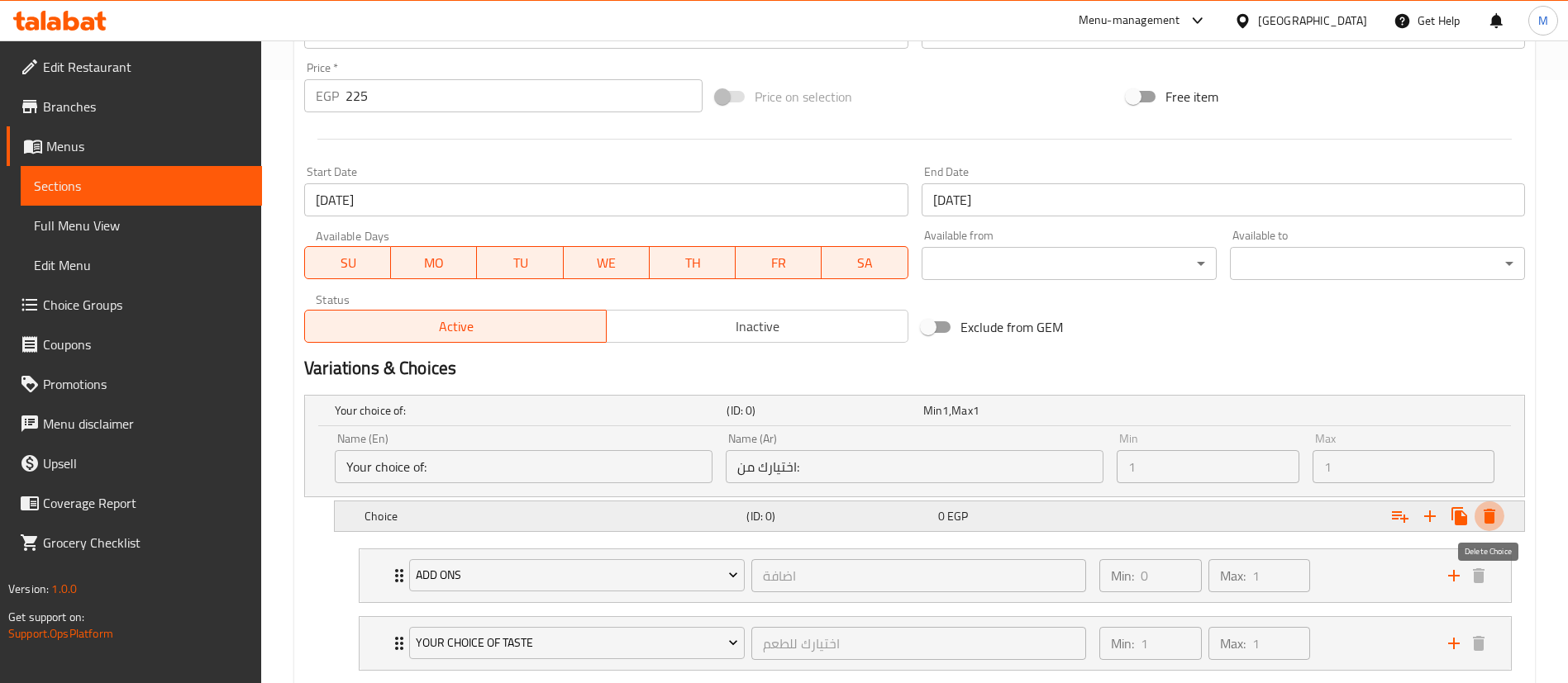
click at [1492, 512] on icon "Expand" at bounding box center [1489, 515] width 11 height 15
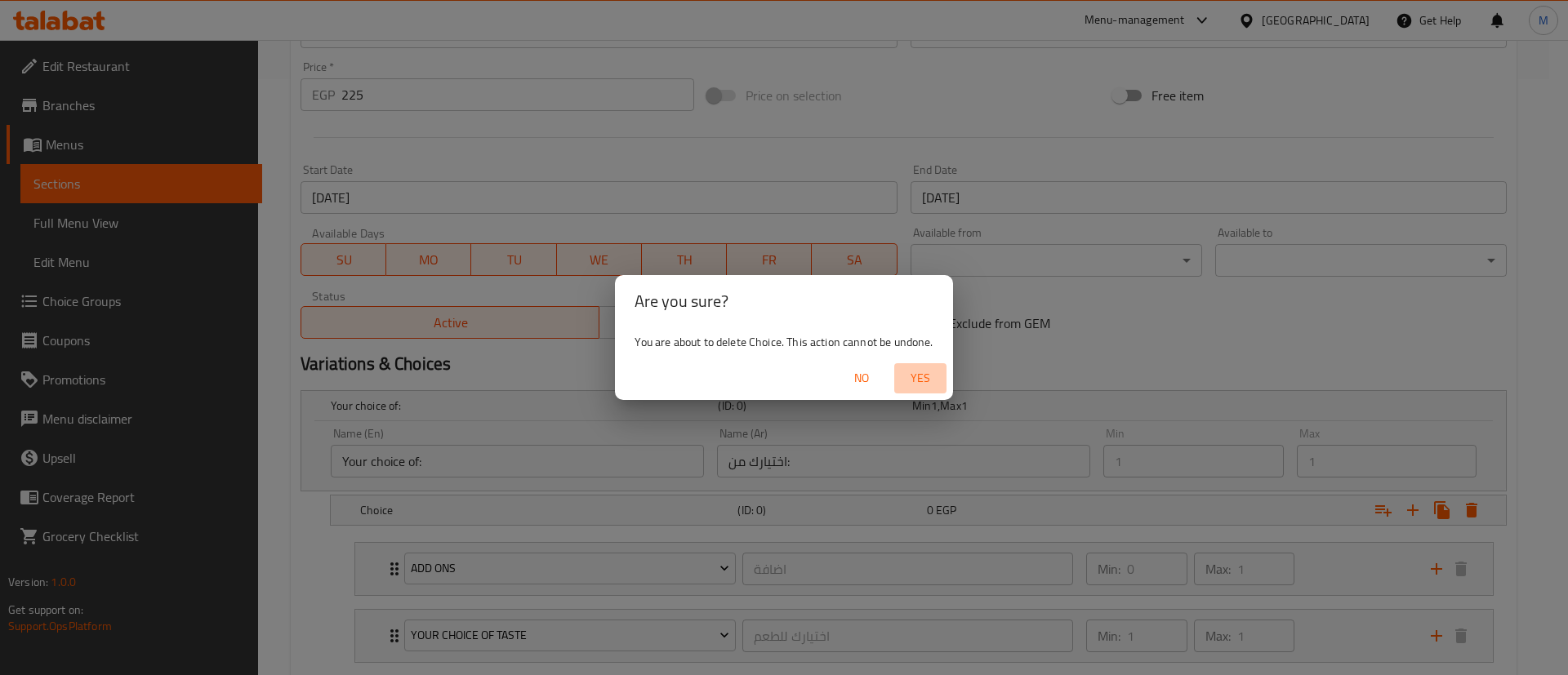
click at [924, 375] on span "Yes" at bounding box center [920, 378] width 39 height 20
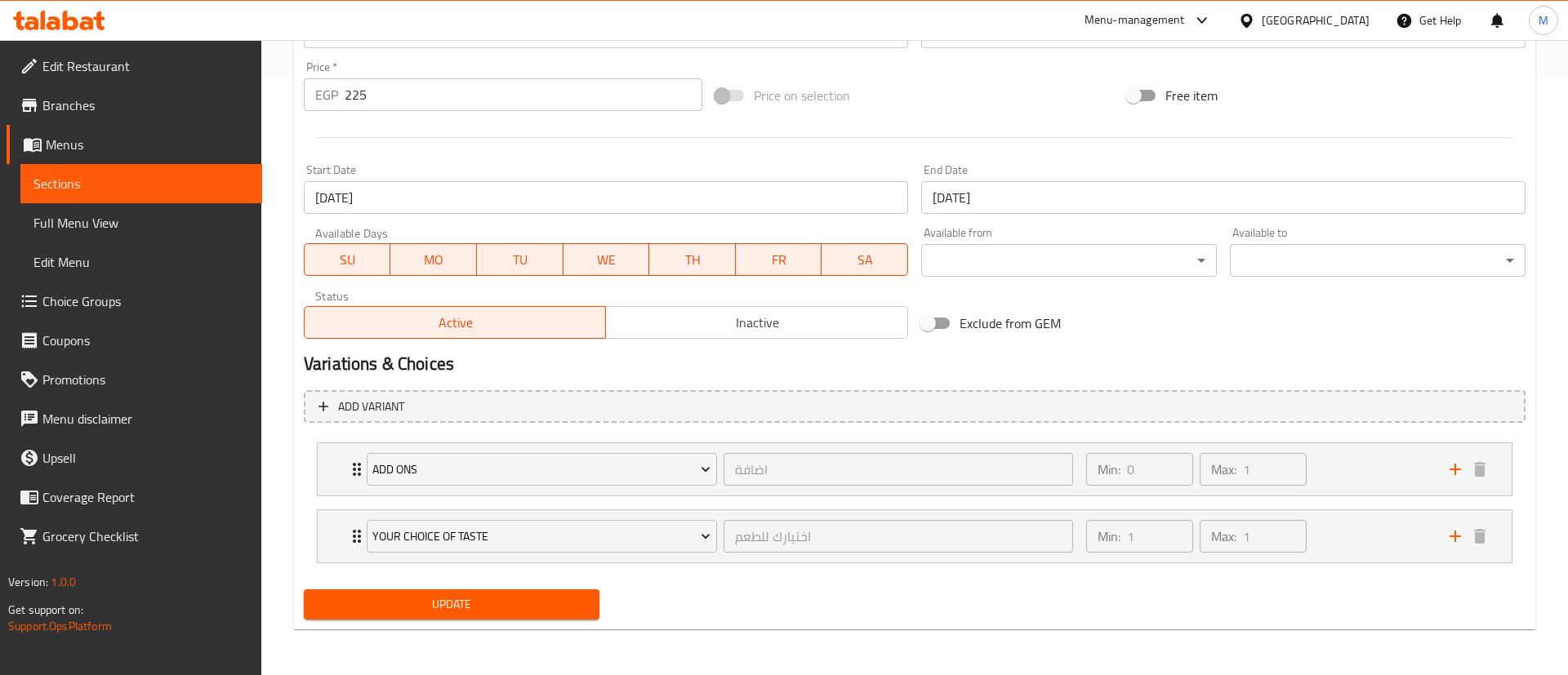
scroll to position [590, 0]
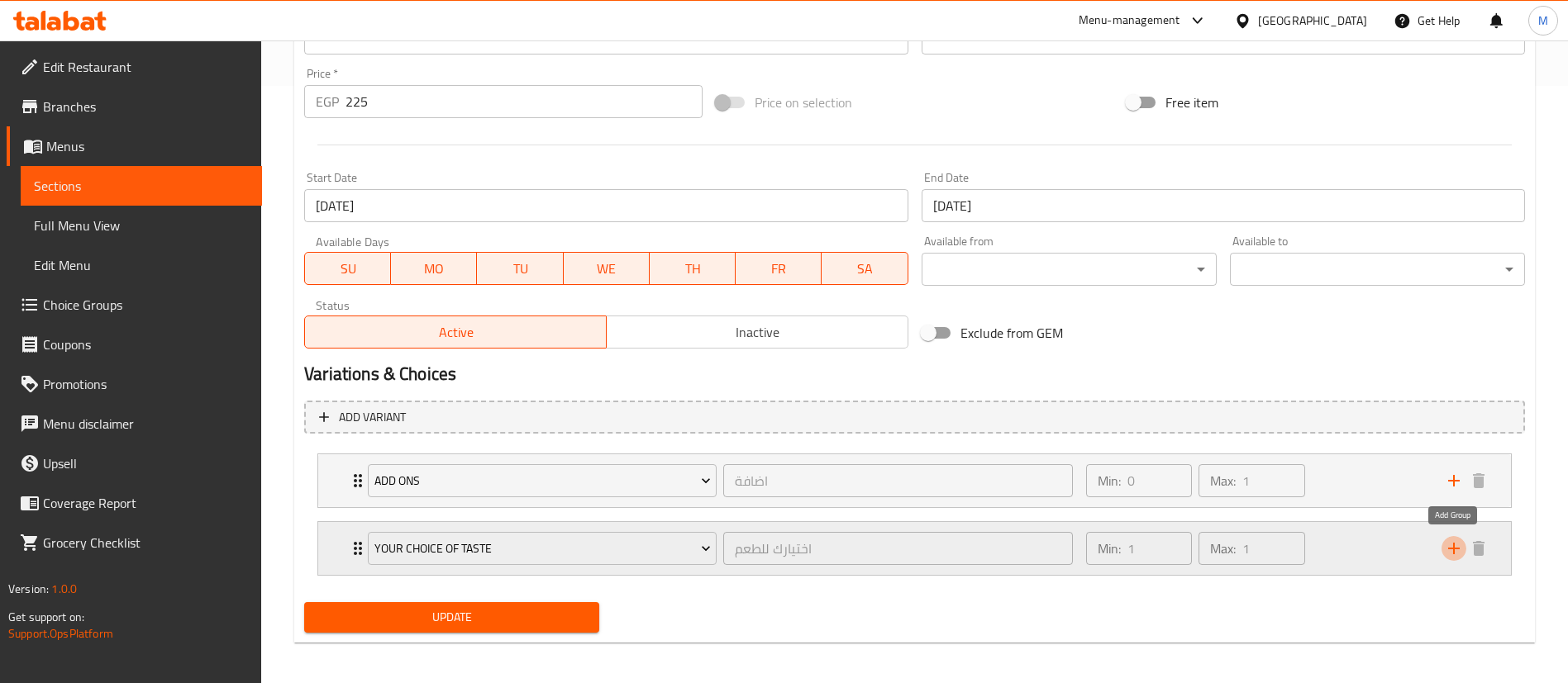
click at [1451, 545] on icon "add" at bounding box center [1453, 548] width 20 height 20
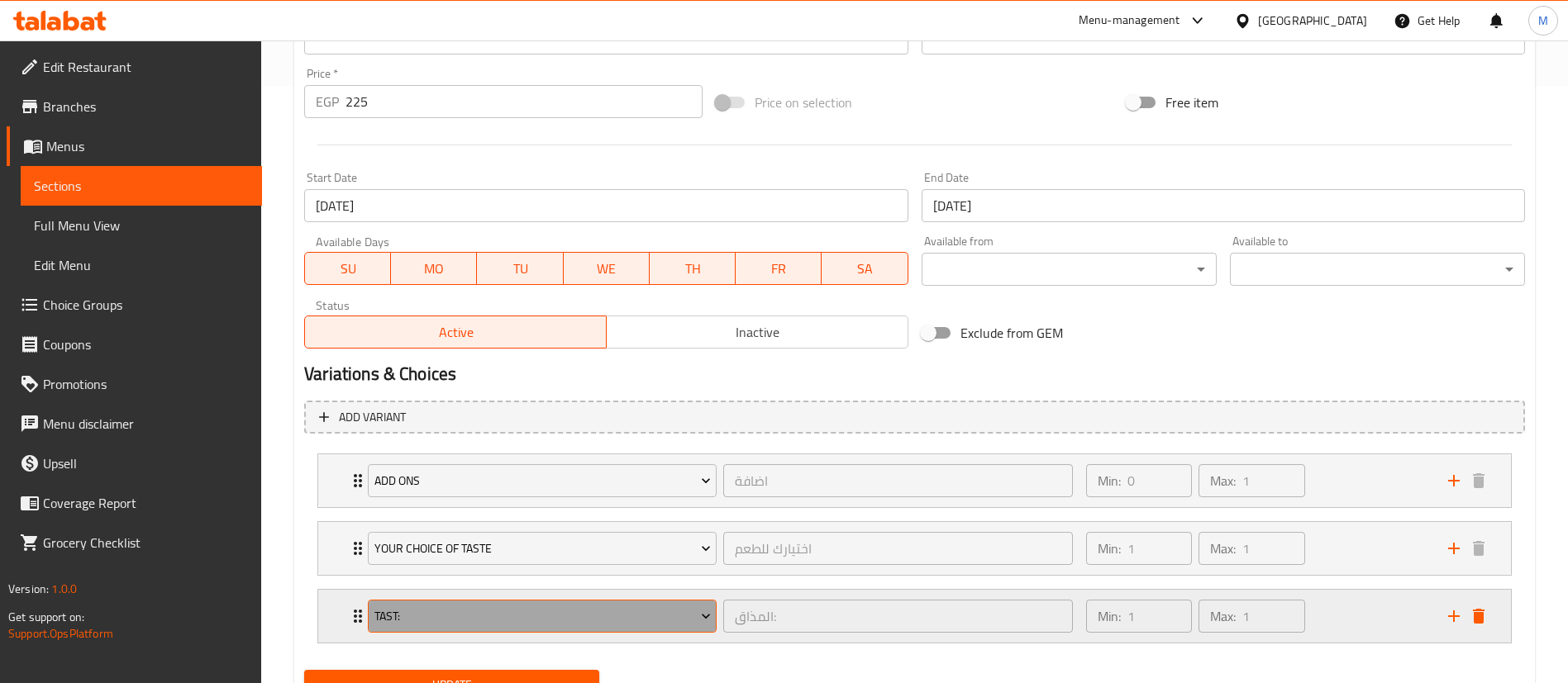
click at [632, 607] on span "Tast:" at bounding box center [542, 617] width 336 height 21
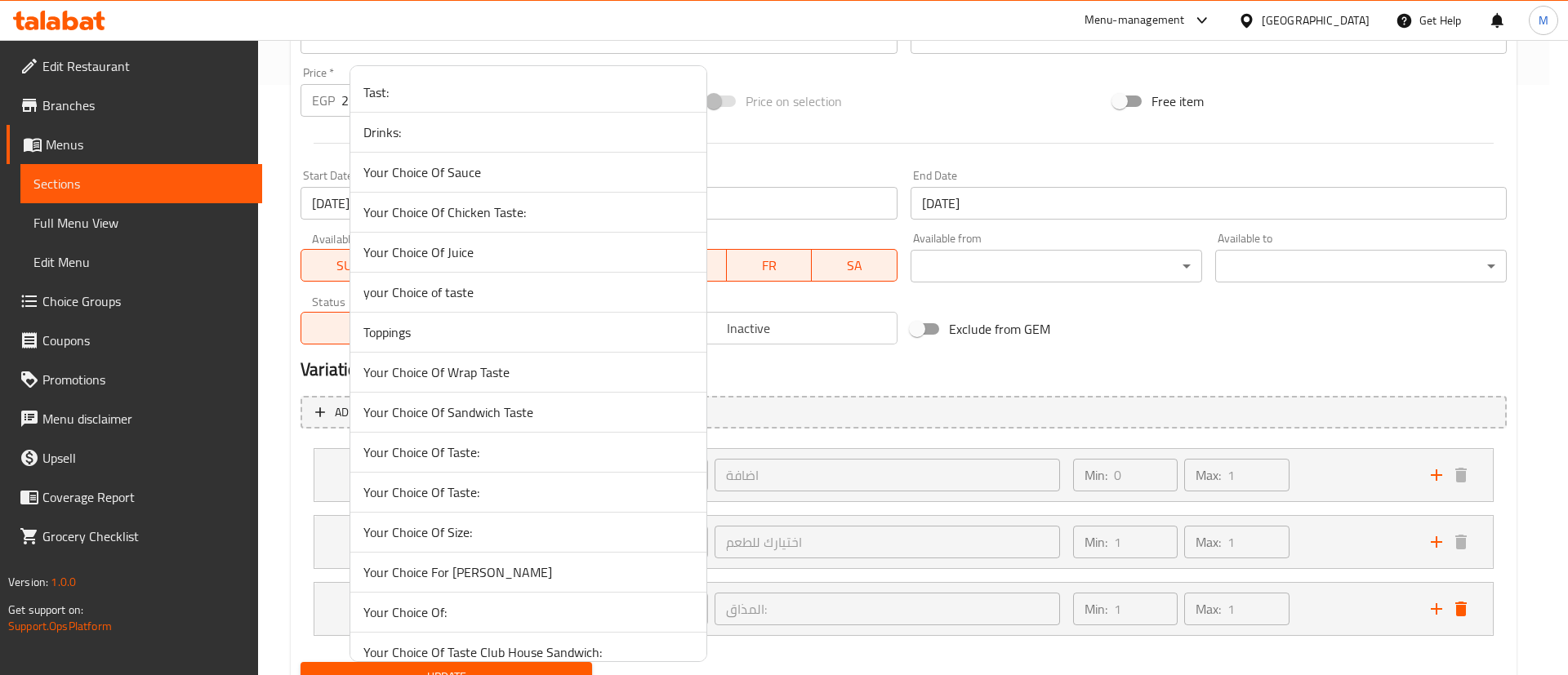
scroll to position [1489, 0]
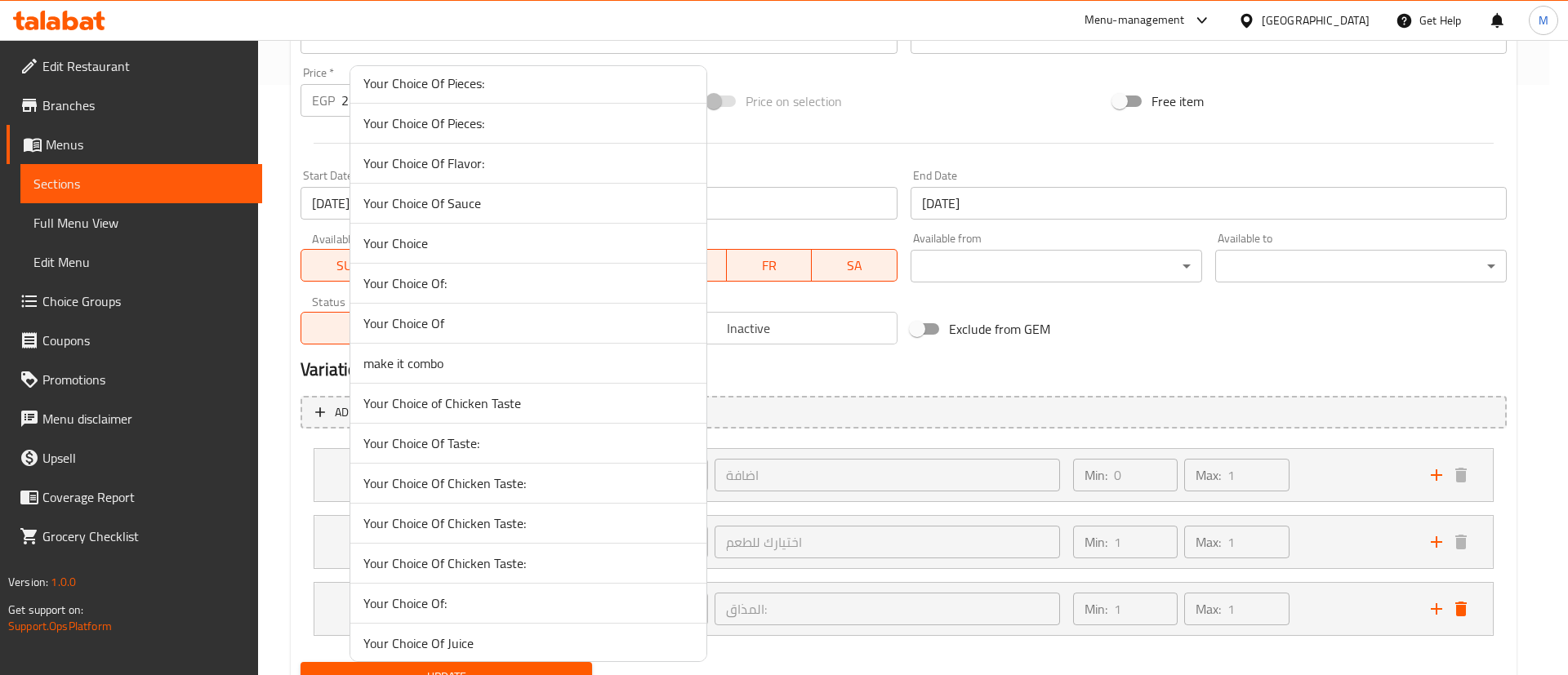
click at [415, 364] on span "make it combo" at bounding box center [528, 363] width 330 height 20
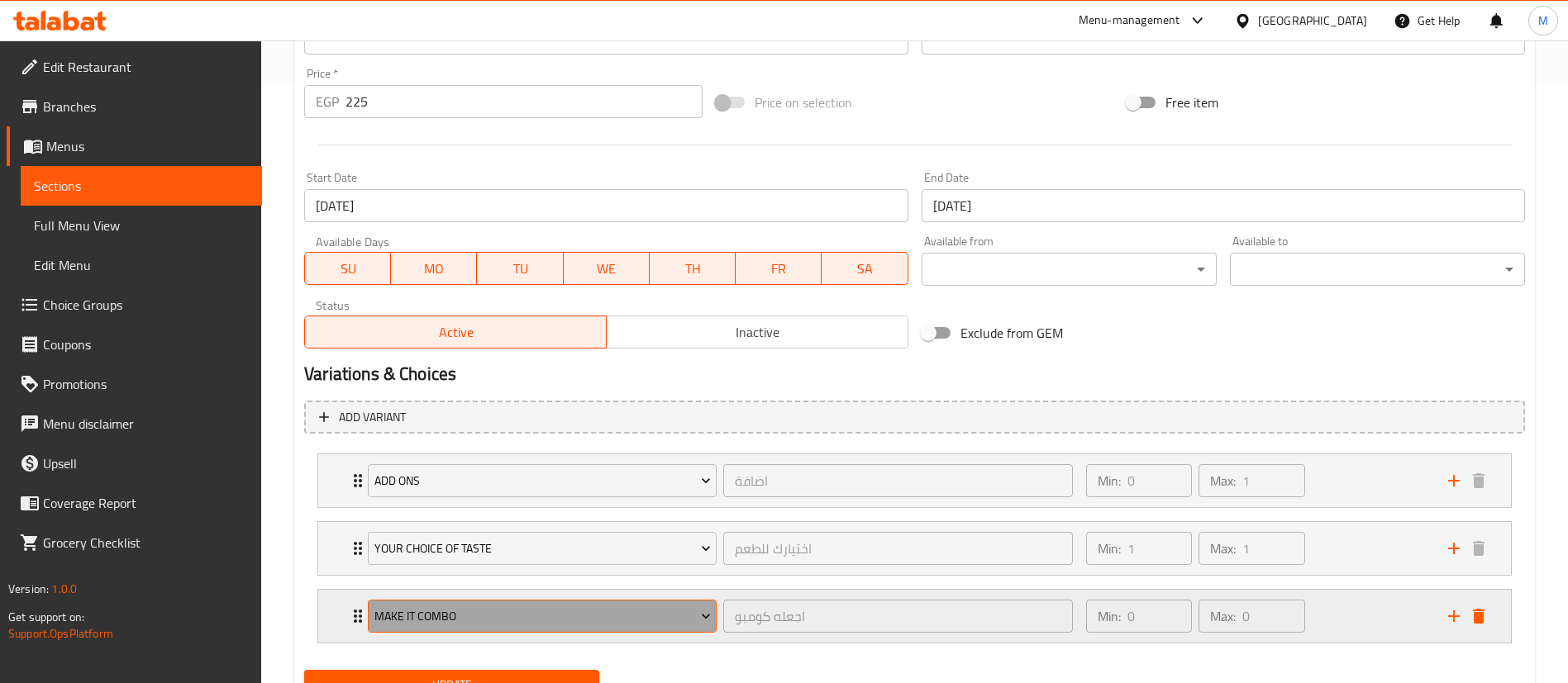
click at [658, 605] on button "make it combo" at bounding box center [541, 616] width 349 height 33
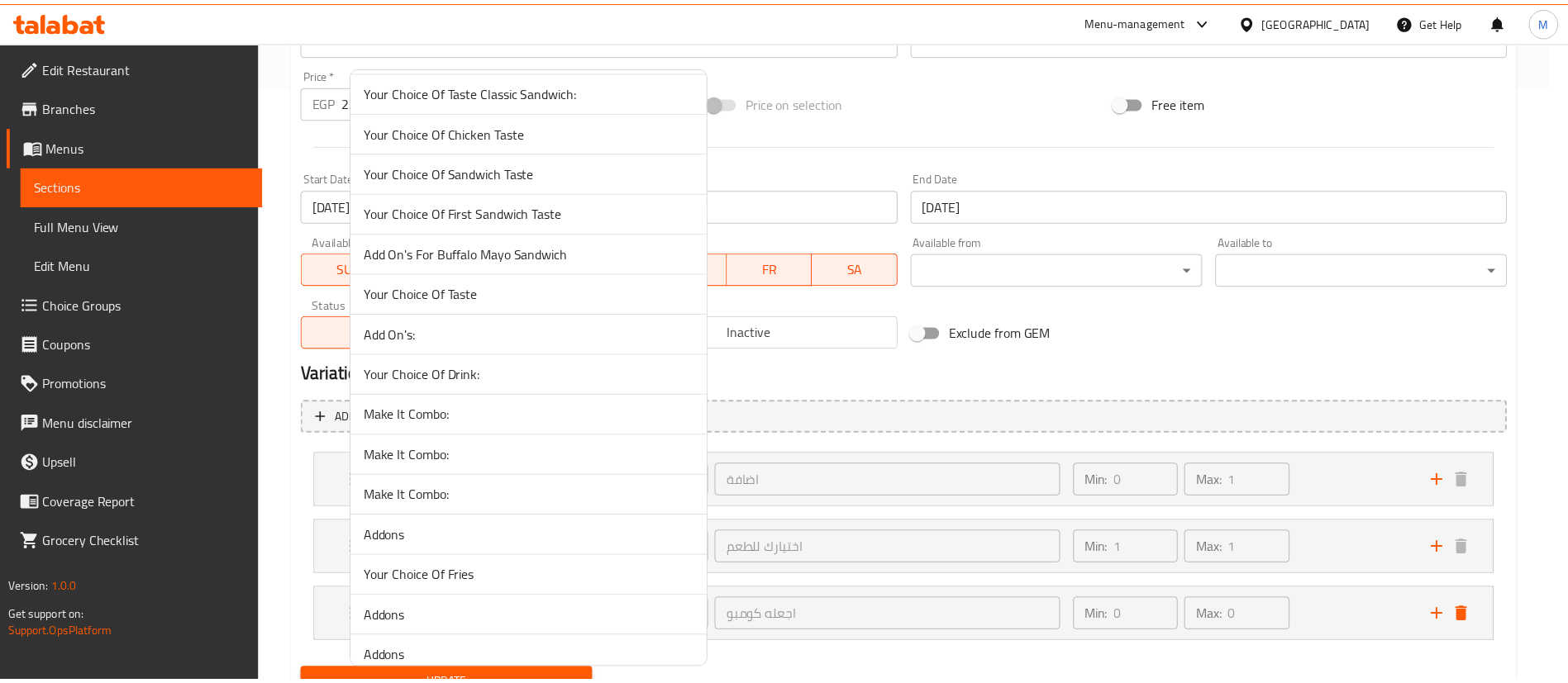
scroll to position [6236, 0]
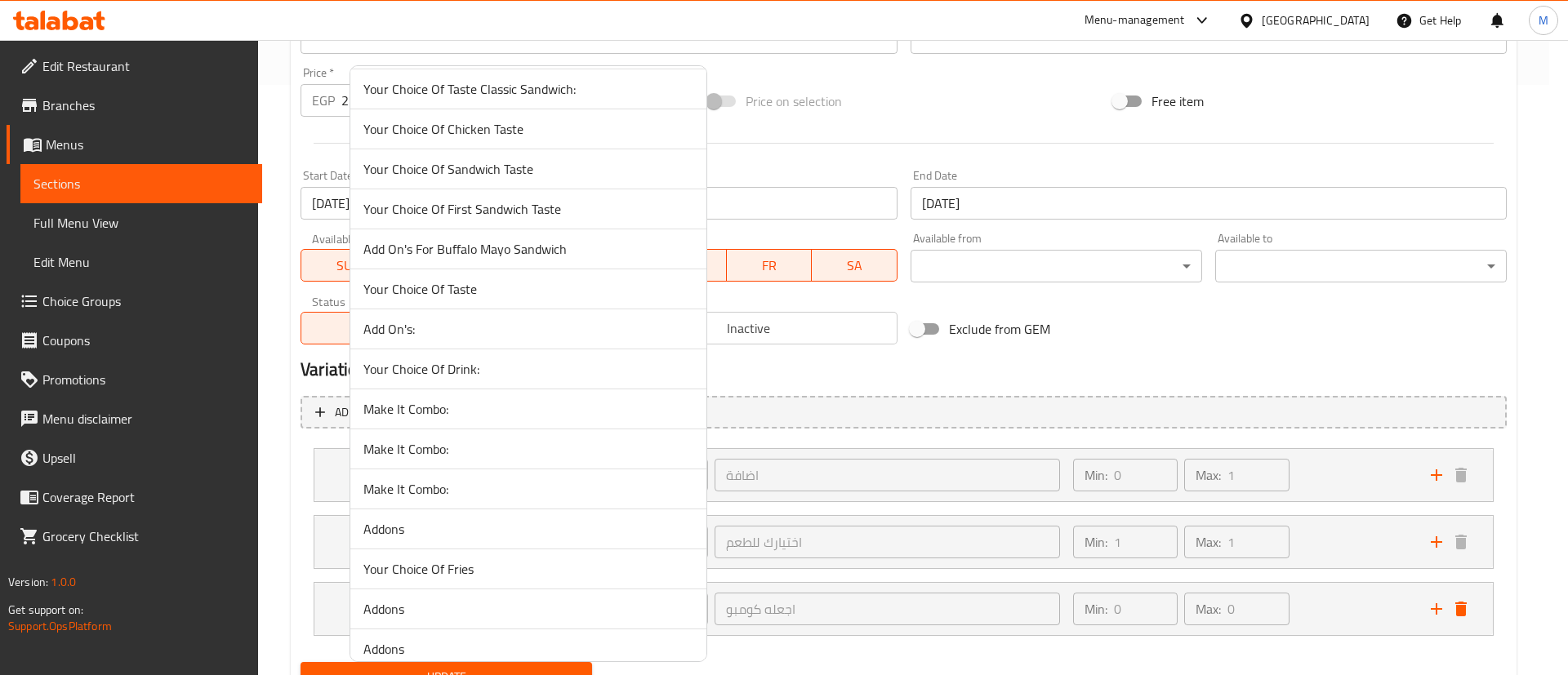
click at [498, 411] on span "Make It Combo:" at bounding box center [528, 409] width 330 height 20
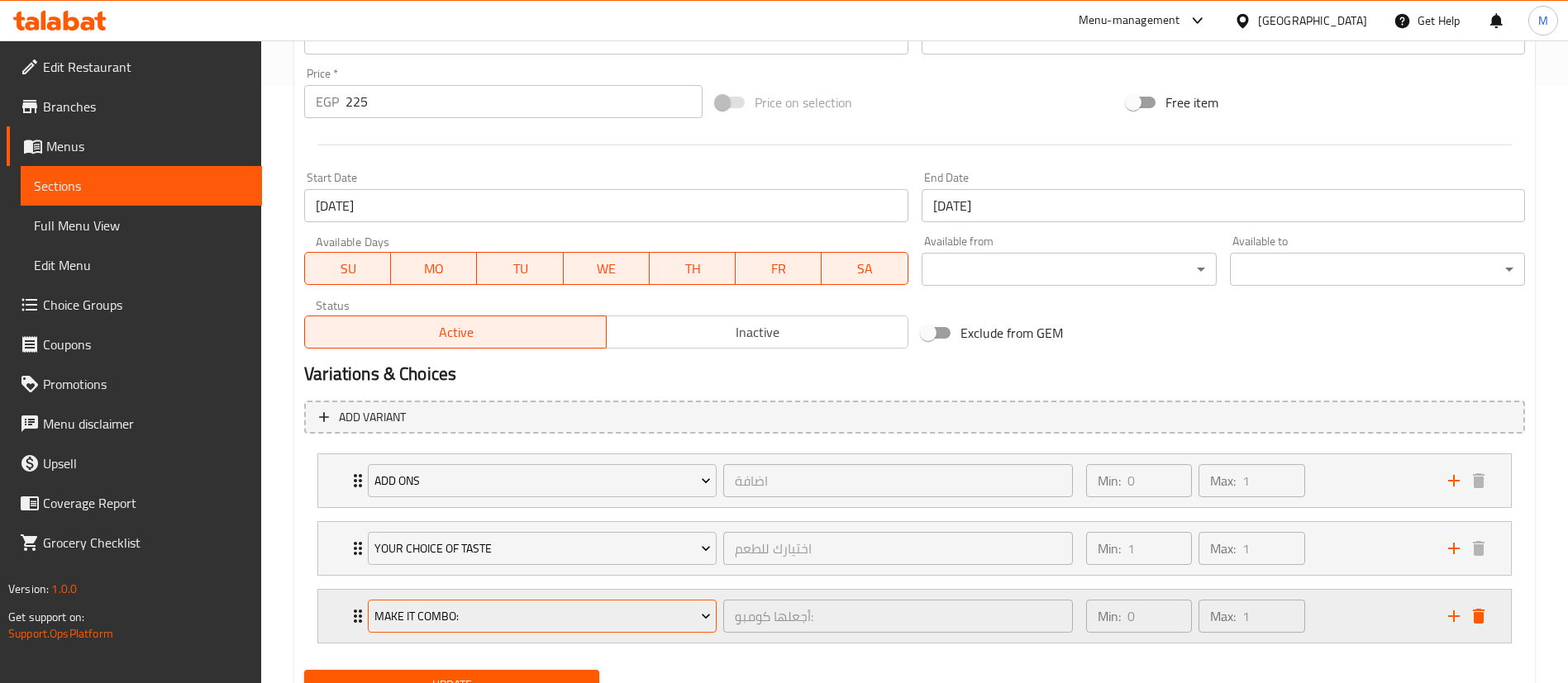
scroll to position [671, 0]
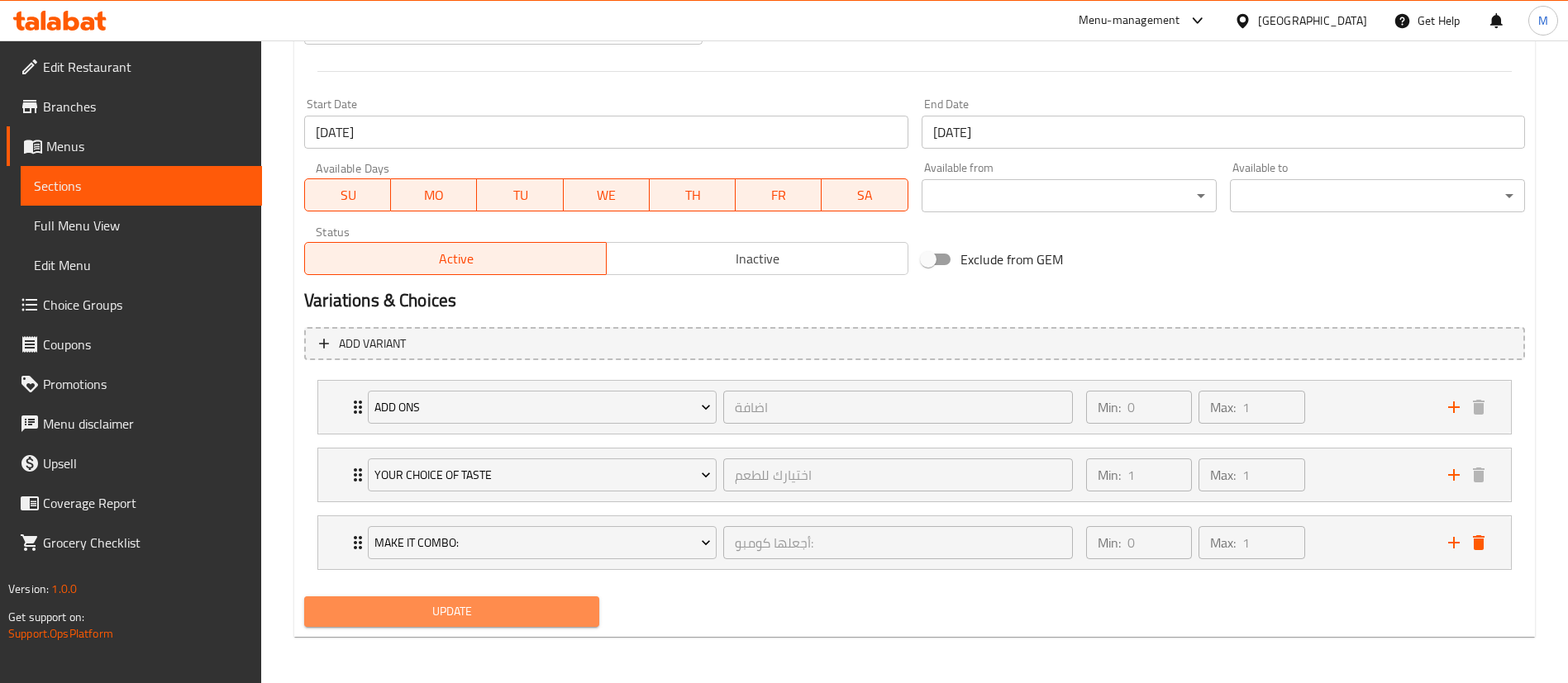
click at [548, 607] on span "Update" at bounding box center [452, 612] width 269 height 21
click at [350, 547] on icon "Expand" at bounding box center [357, 542] width 20 height 20
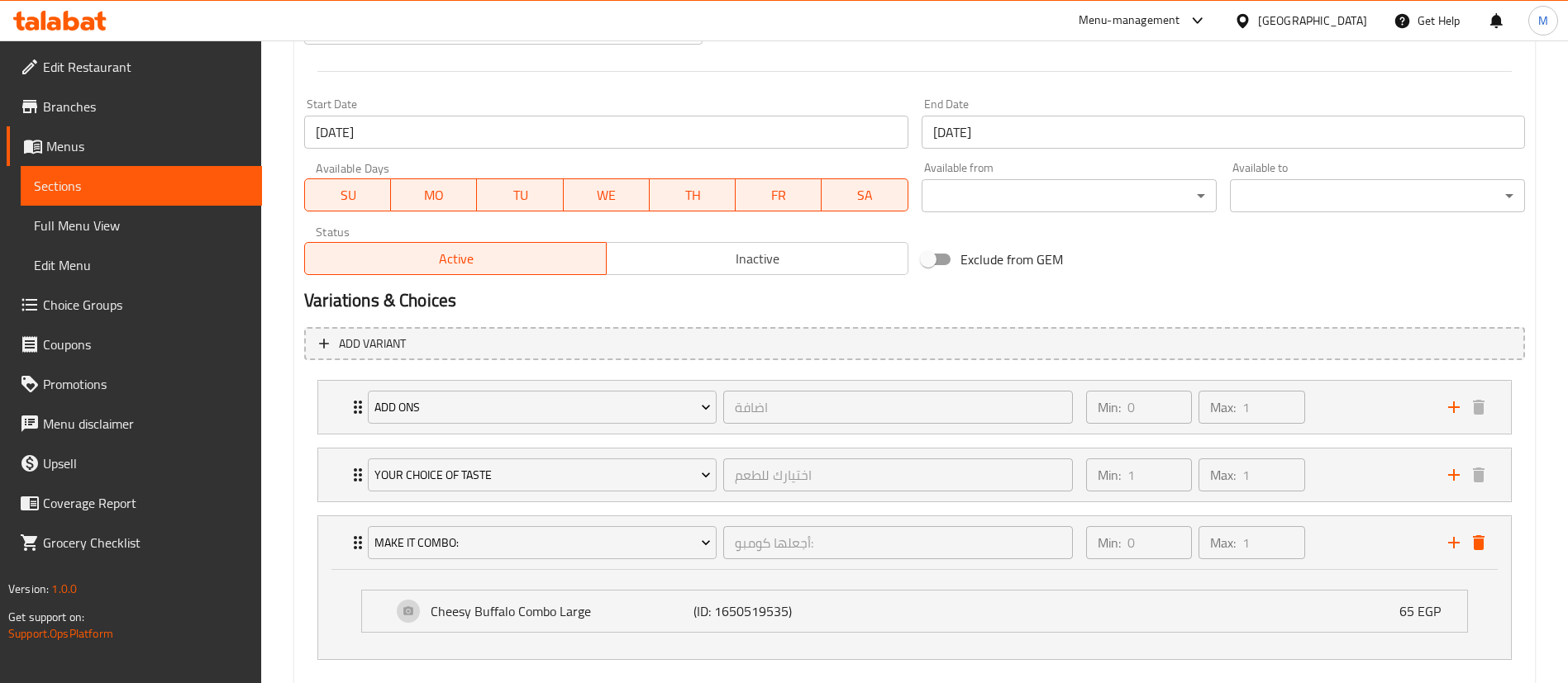
click at [350, 547] on icon "Expand" at bounding box center [357, 542] width 20 height 20
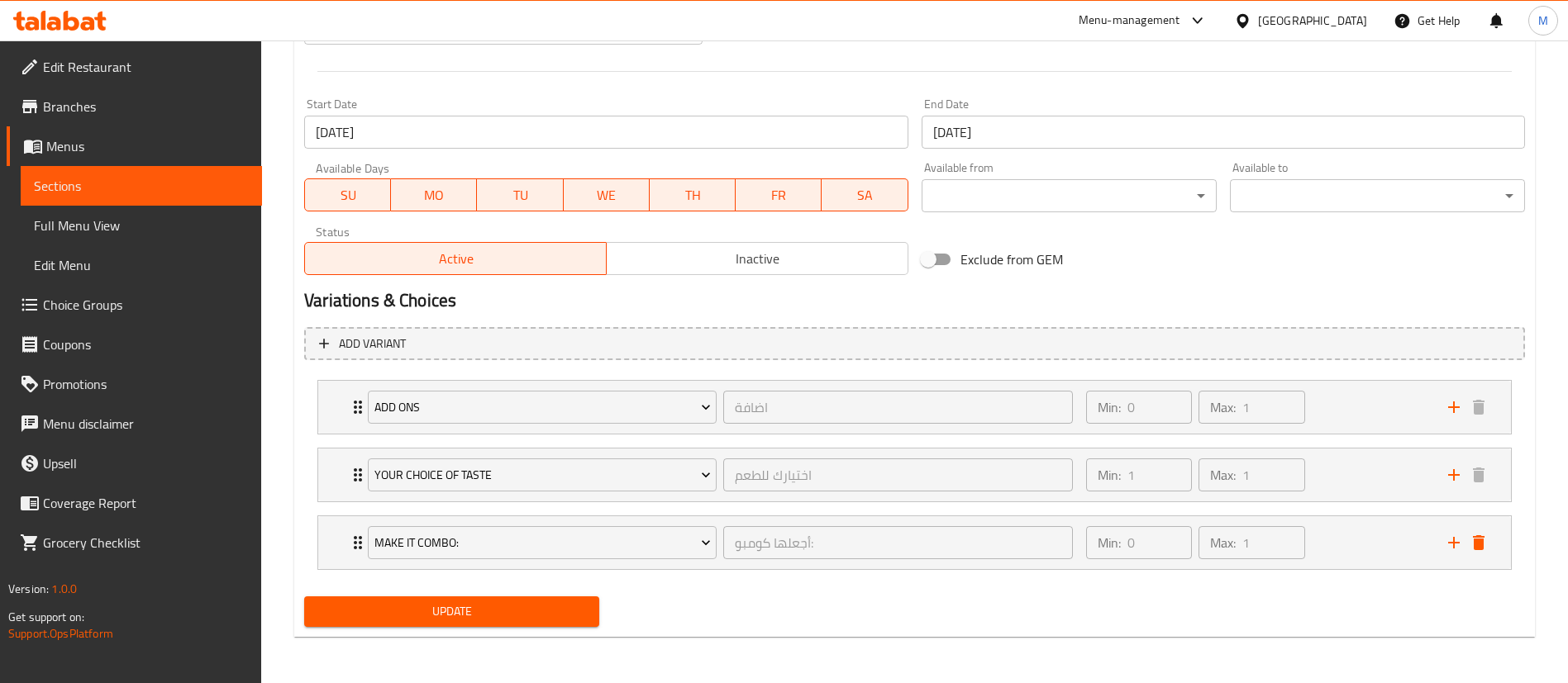
click at [350, 547] on icon "Expand" at bounding box center [357, 542] width 20 height 20
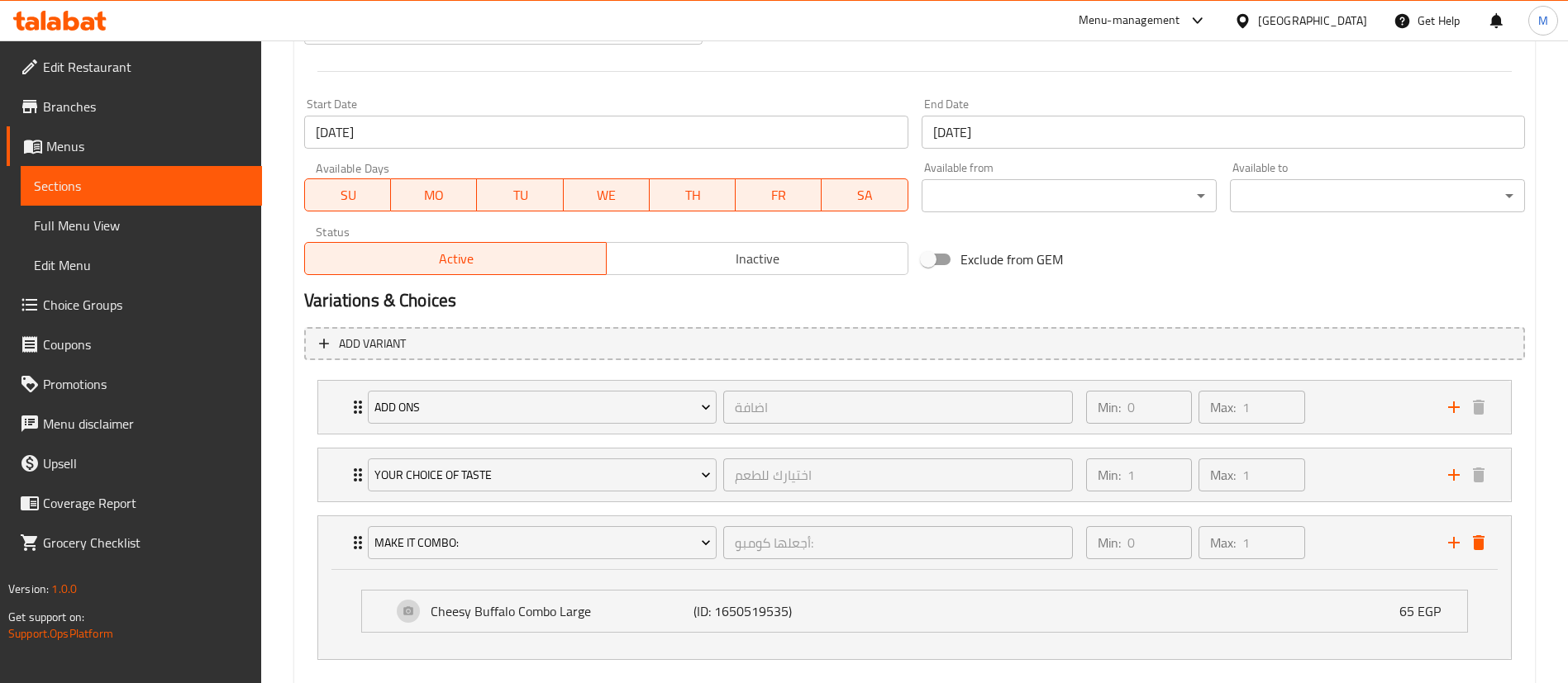
click at [350, 547] on icon "Expand" at bounding box center [357, 542] width 20 height 20
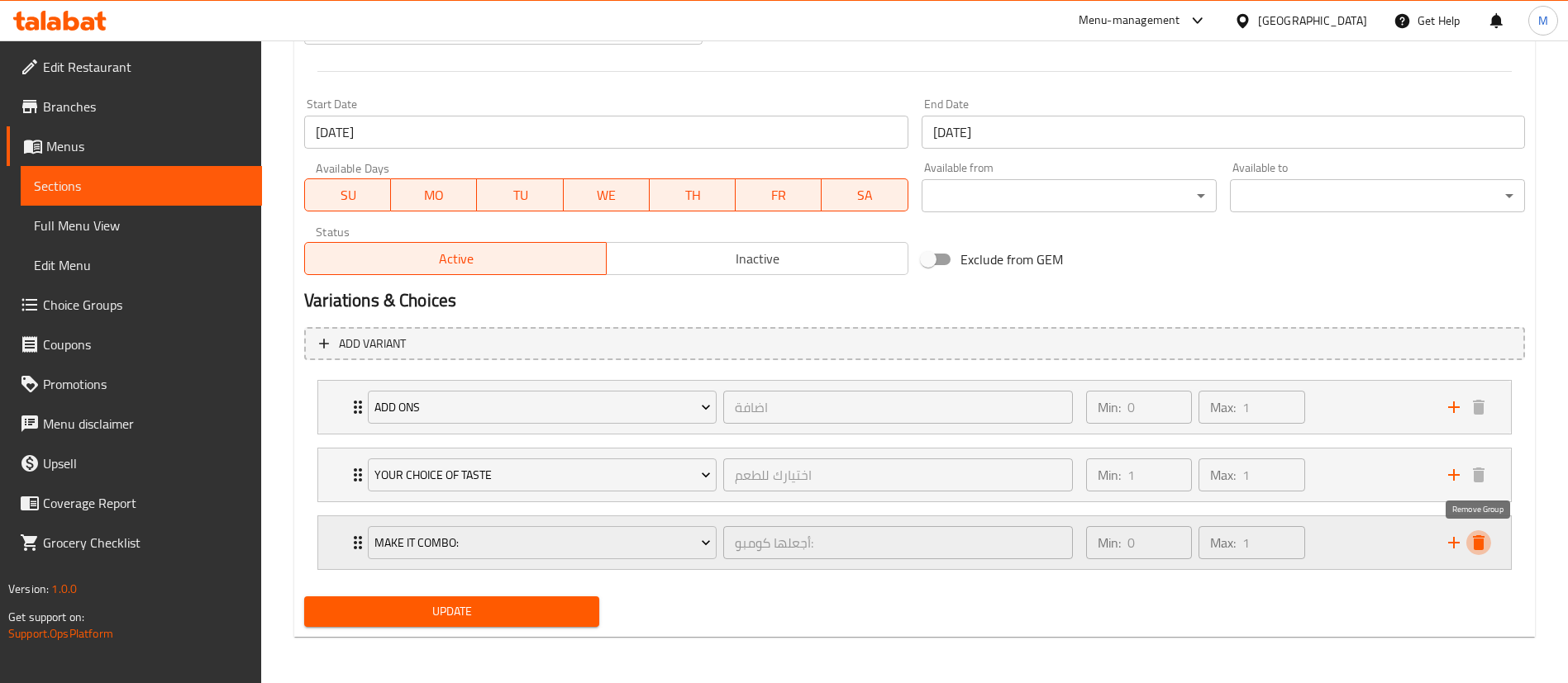
click at [1480, 544] on icon "delete" at bounding box center [1478, 542] width 11 height 15
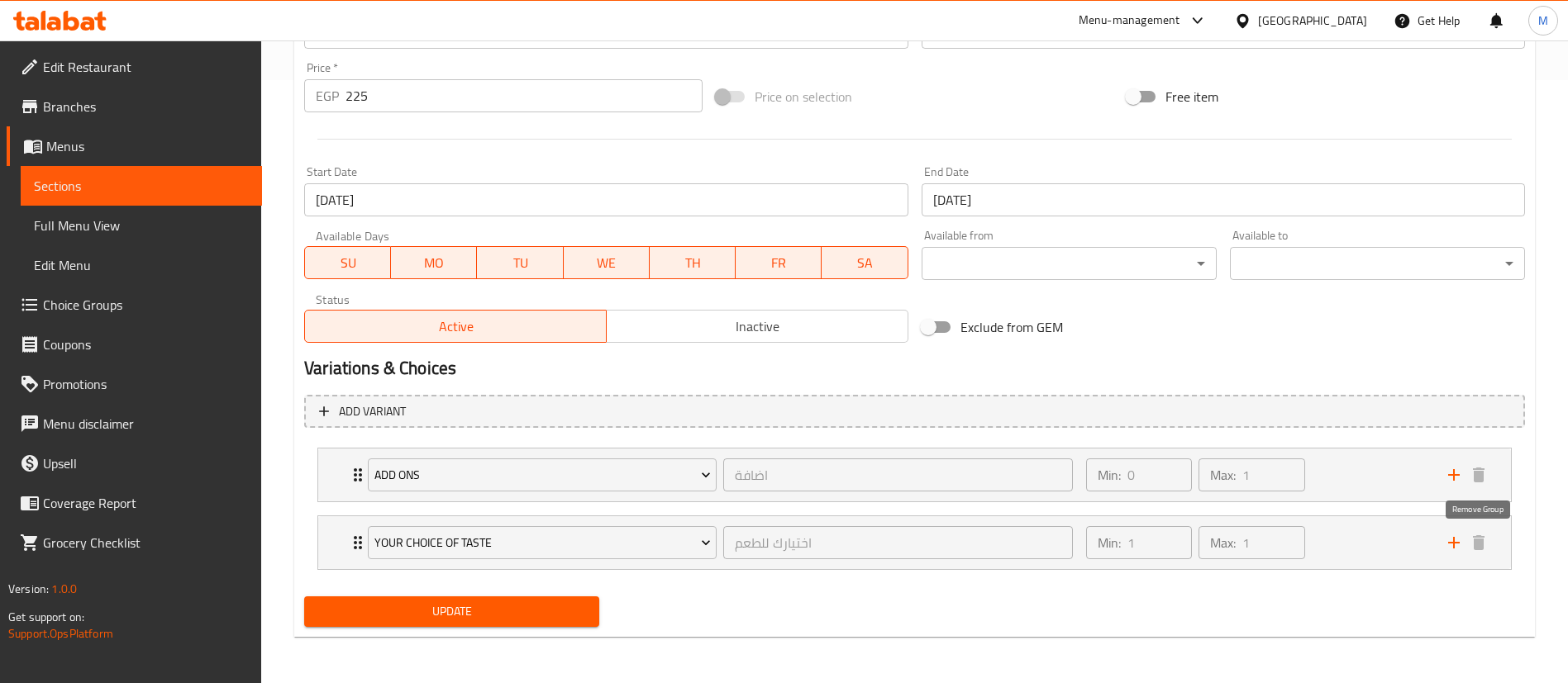
scroll to position [603, 0]
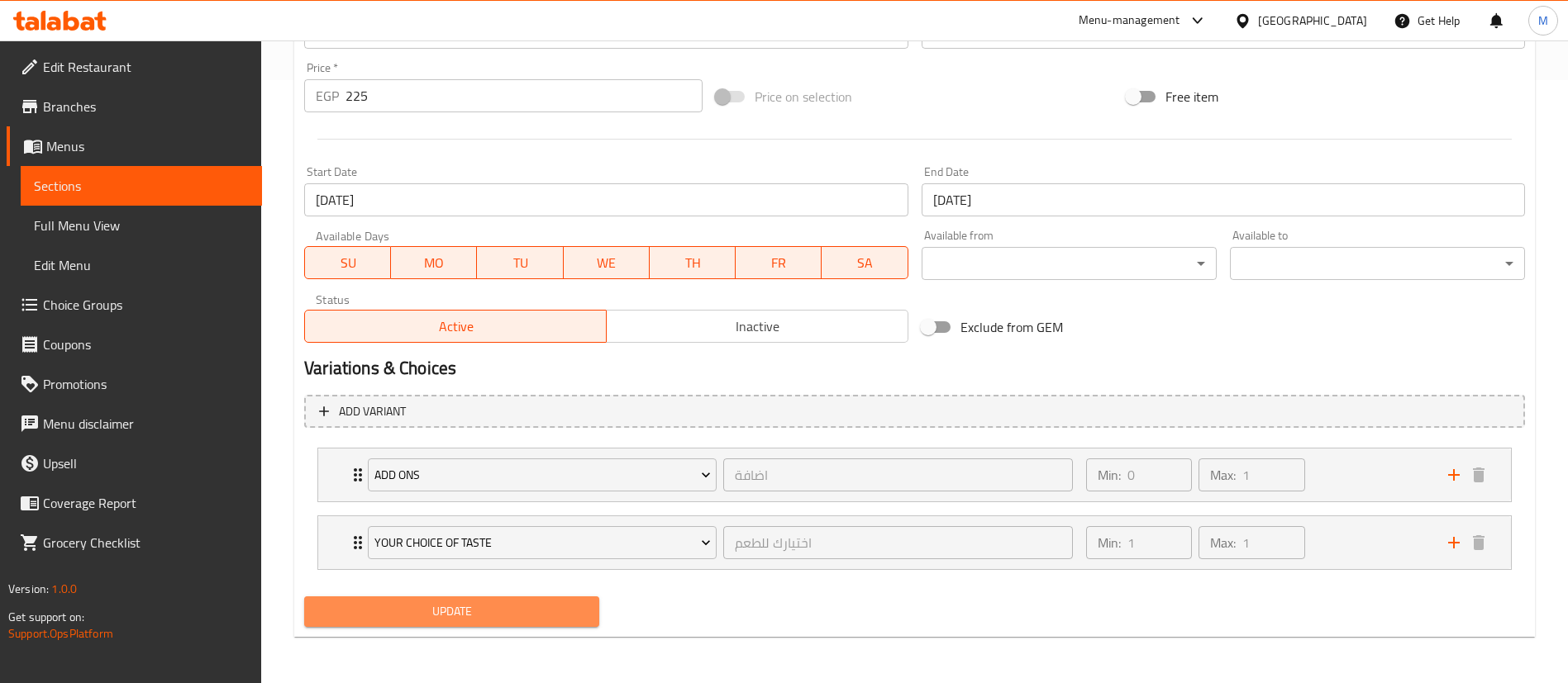
click at [545, 611] on span "Update" at bounding box center [452, 612] width 269 height 21
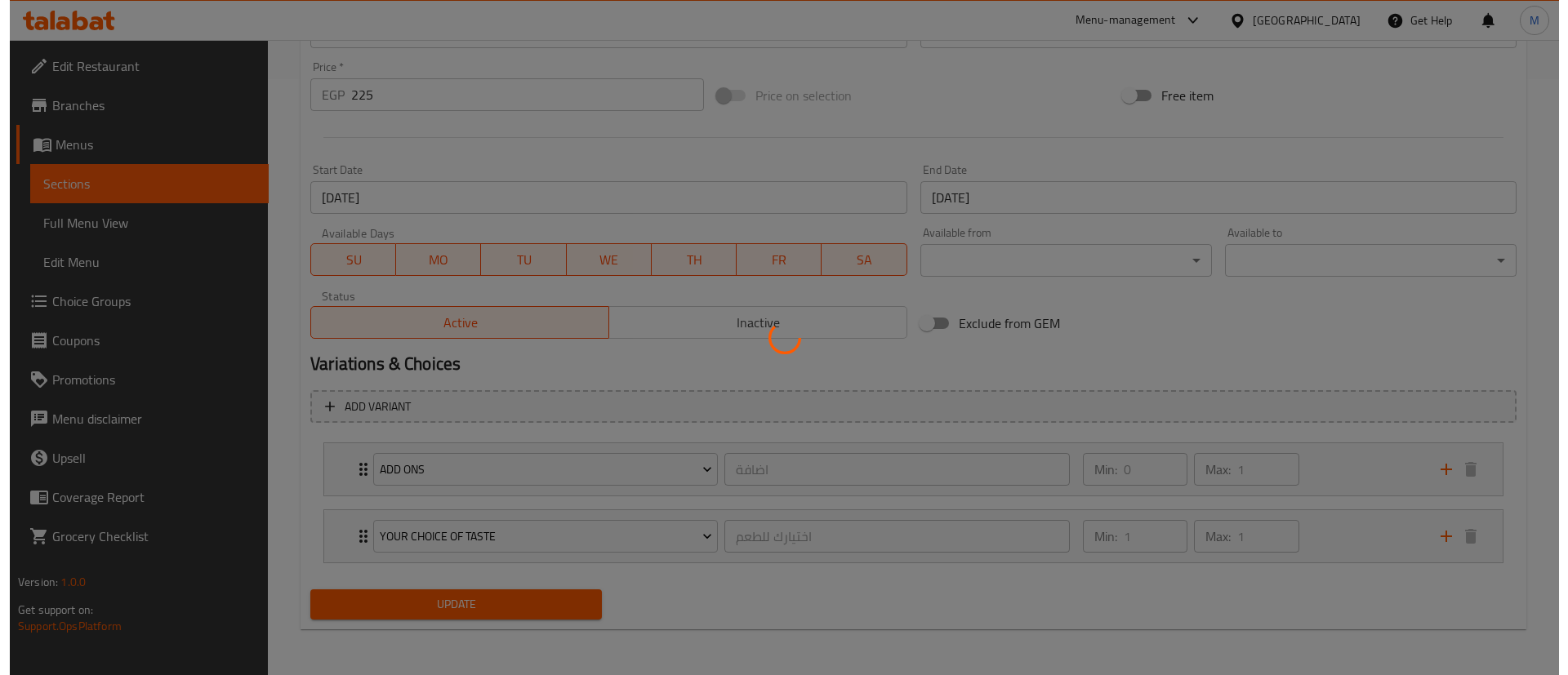
scroll to position [0, 0]
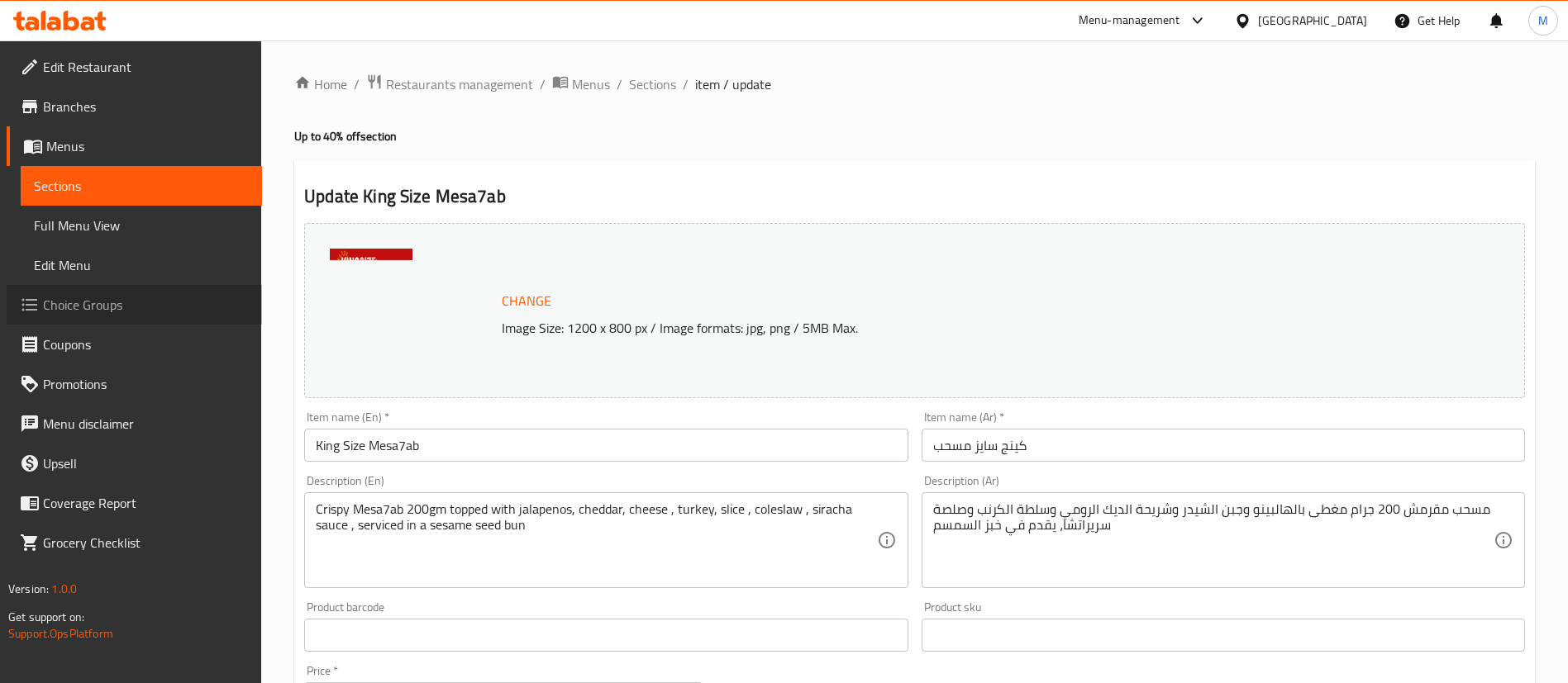
click at [130, 305] on span "Choice Groups" at bounding box center [145, 305] width 206 height 20
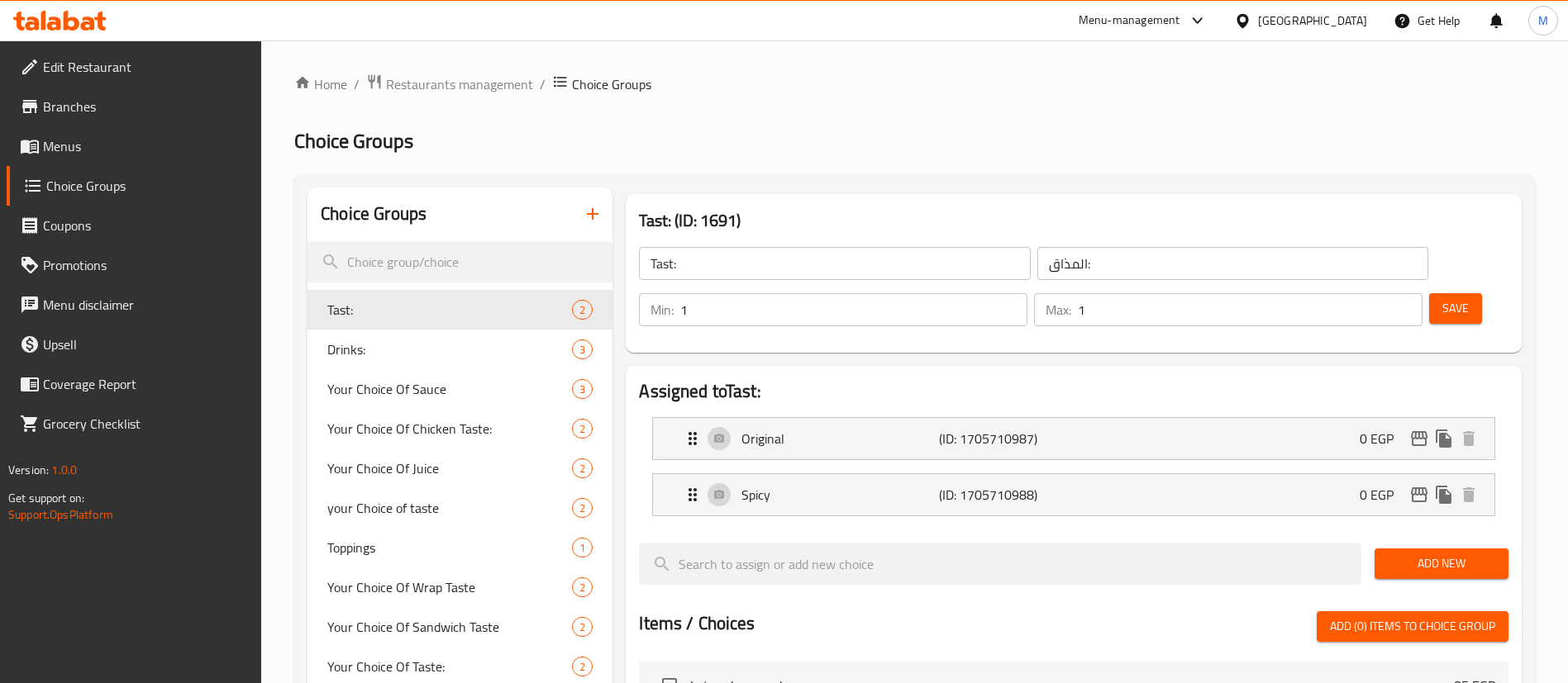
click at [431, 257] on input "search" at bounding box center [460, 262] width 305 height 42
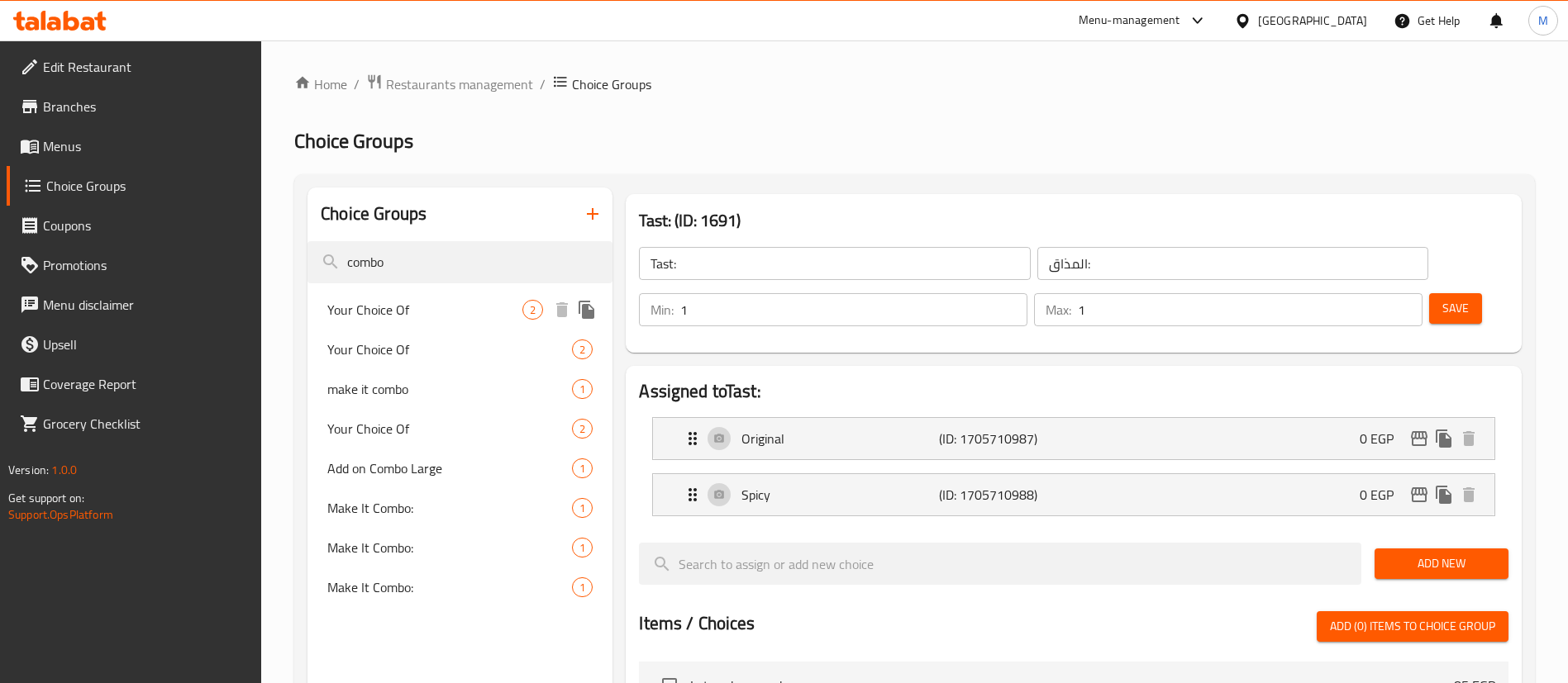
type input "combo"
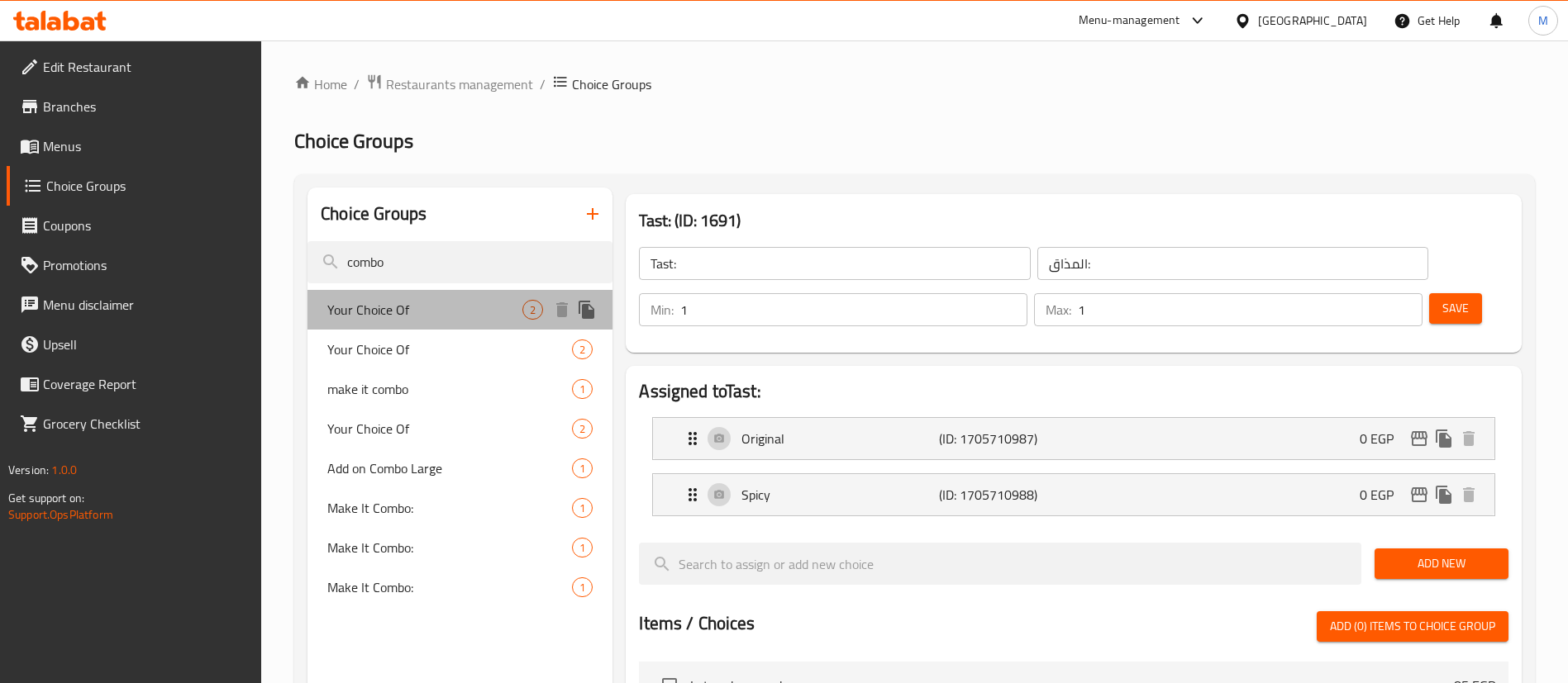
click at [449, 327] on div "Your Choice Of 2" at bounding box center [460, 310] width 305 height 40
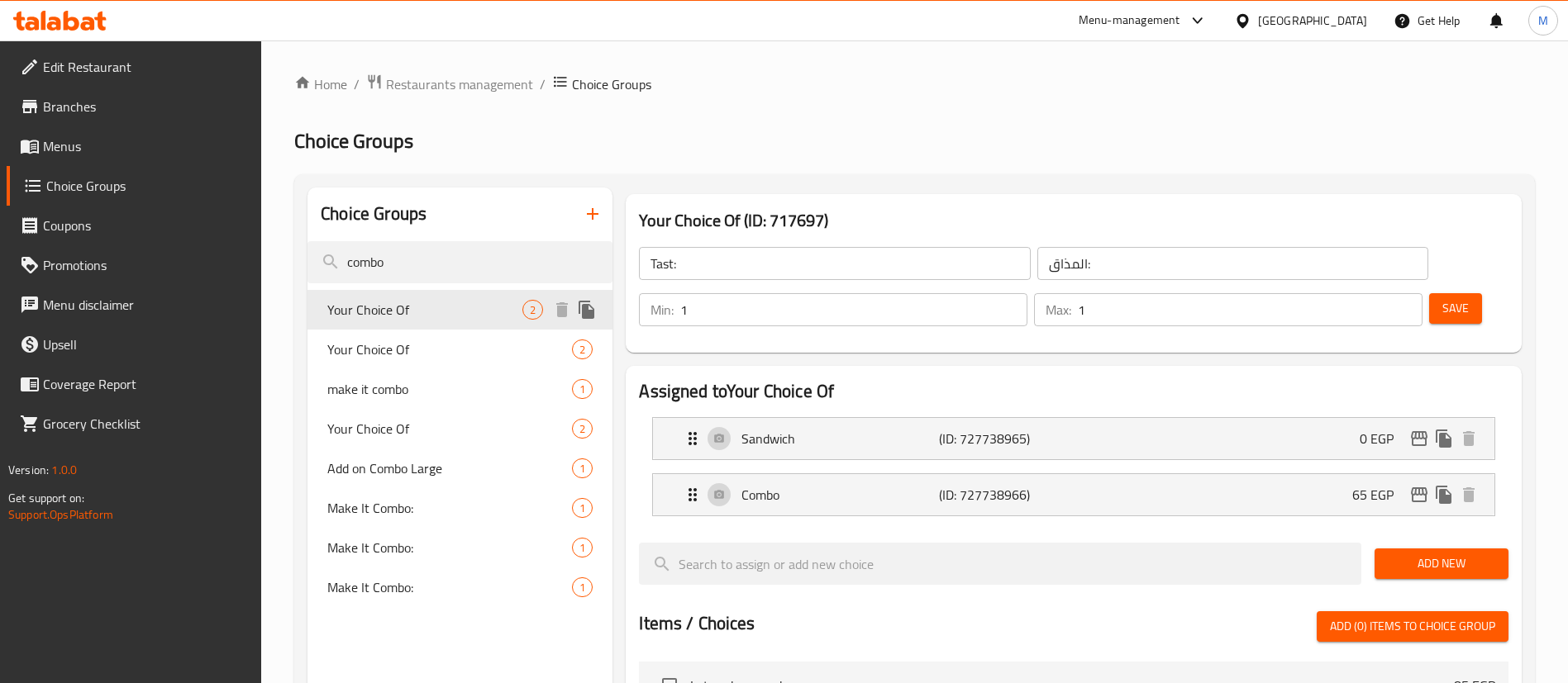
type input "Your Choice Of"
type input "اختيارك من"
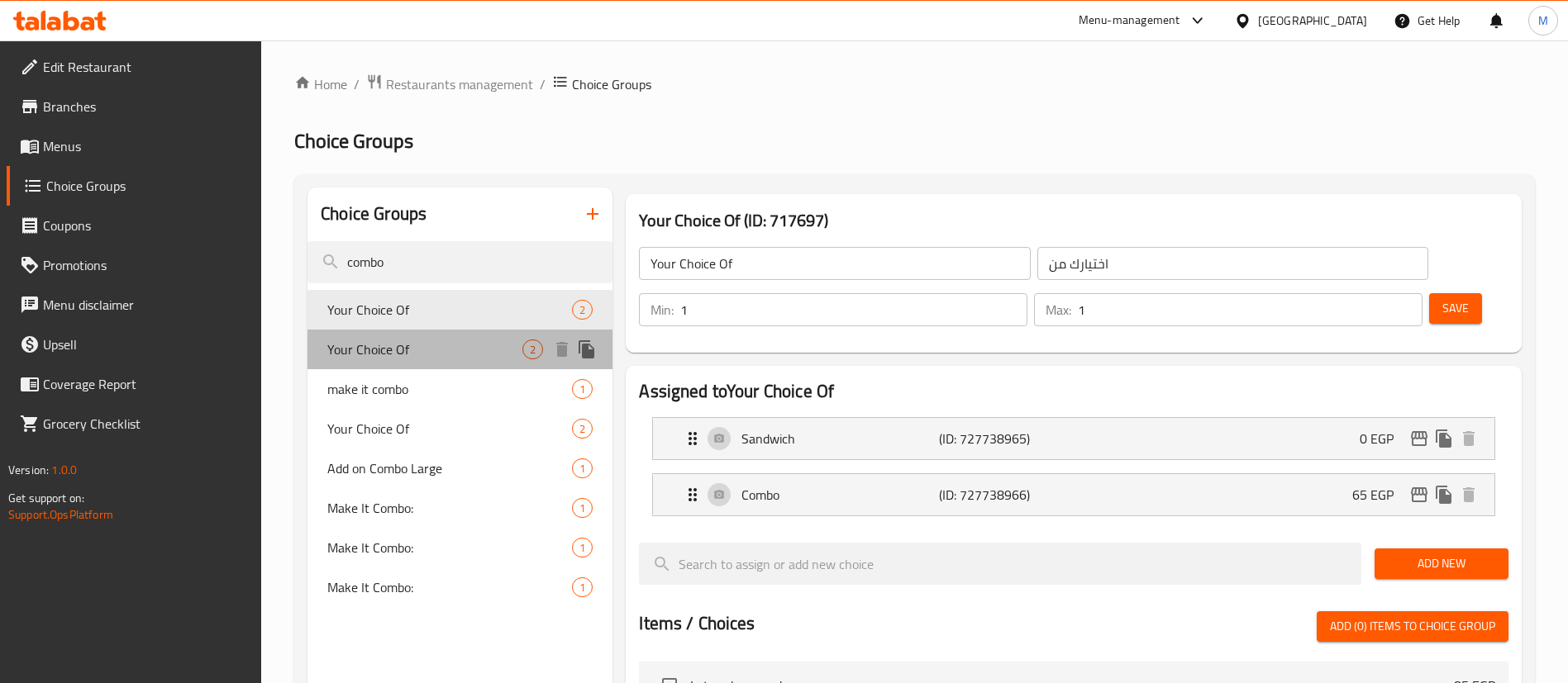
click at [449, 330] on div "Your Choice Of 2" at bounding box center [460, 349] width 305 height 40
type input "Your Choice Of"
type input "اختيارك من:"
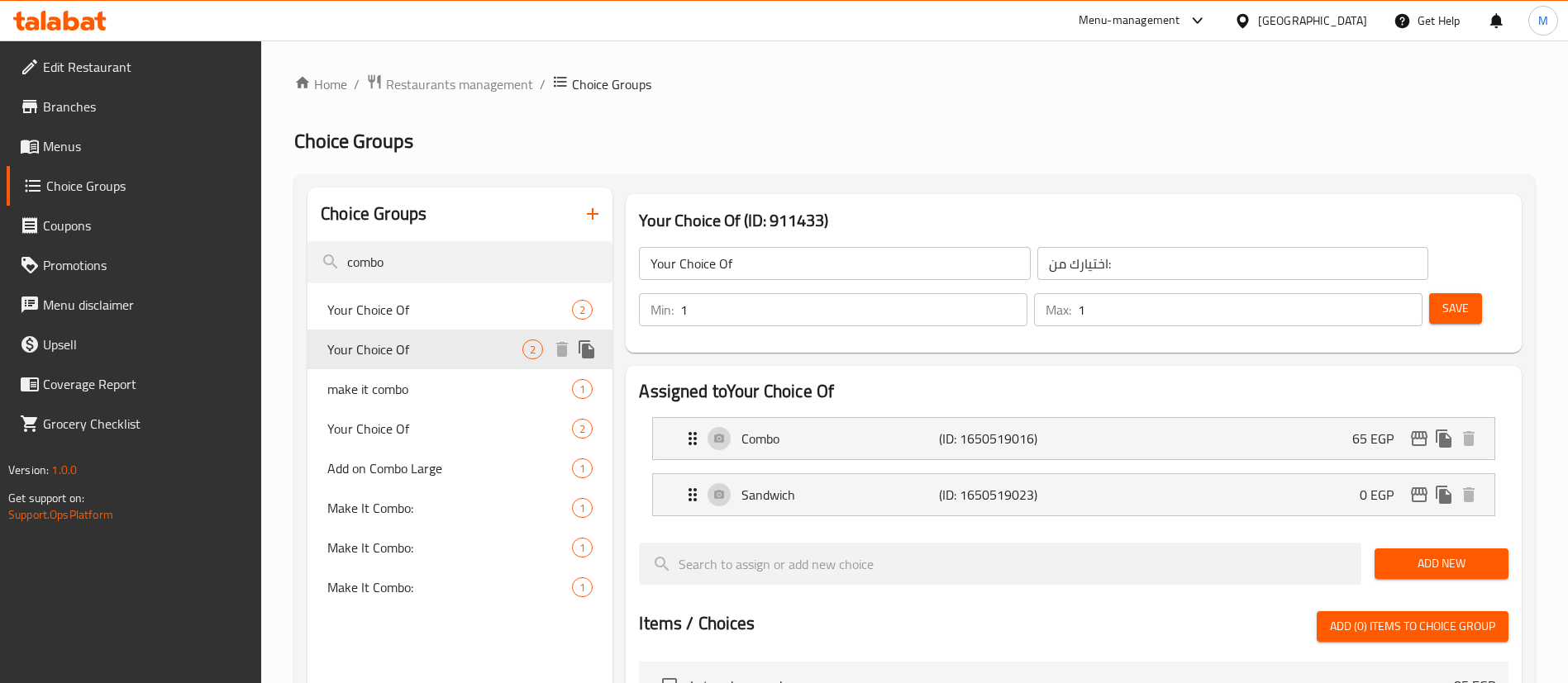
click at [436, 366] on div "Your Choice Of 2" at bounding box center [460, 349] width 305 height 40
click at [435, 386] on span "make it combo" at bounding box center [424, 389] width 195 height 20
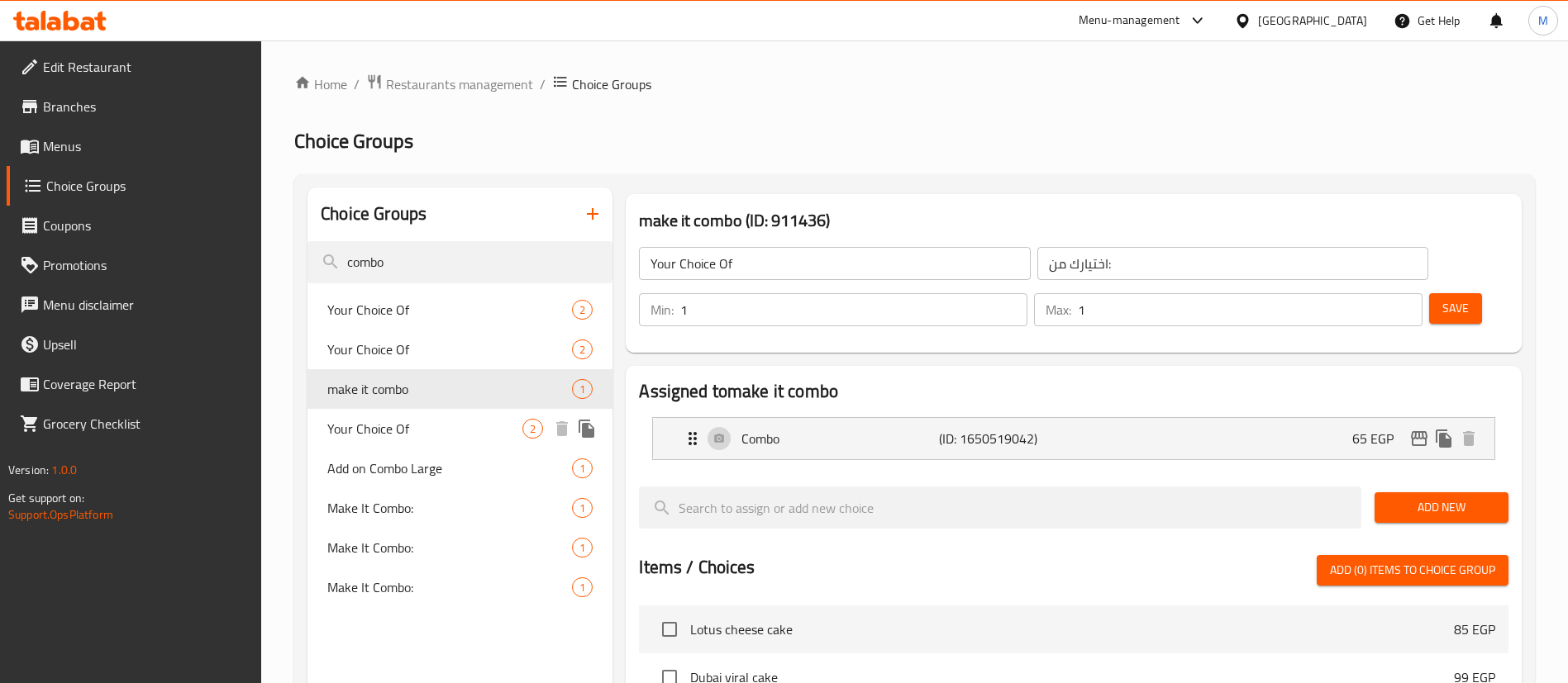
type input "make it combo"
type input "اجعله كومبو"
type input "0"
click at [893, 428] on p "Combo" at bounding box center [839, 438] width 197 height 20
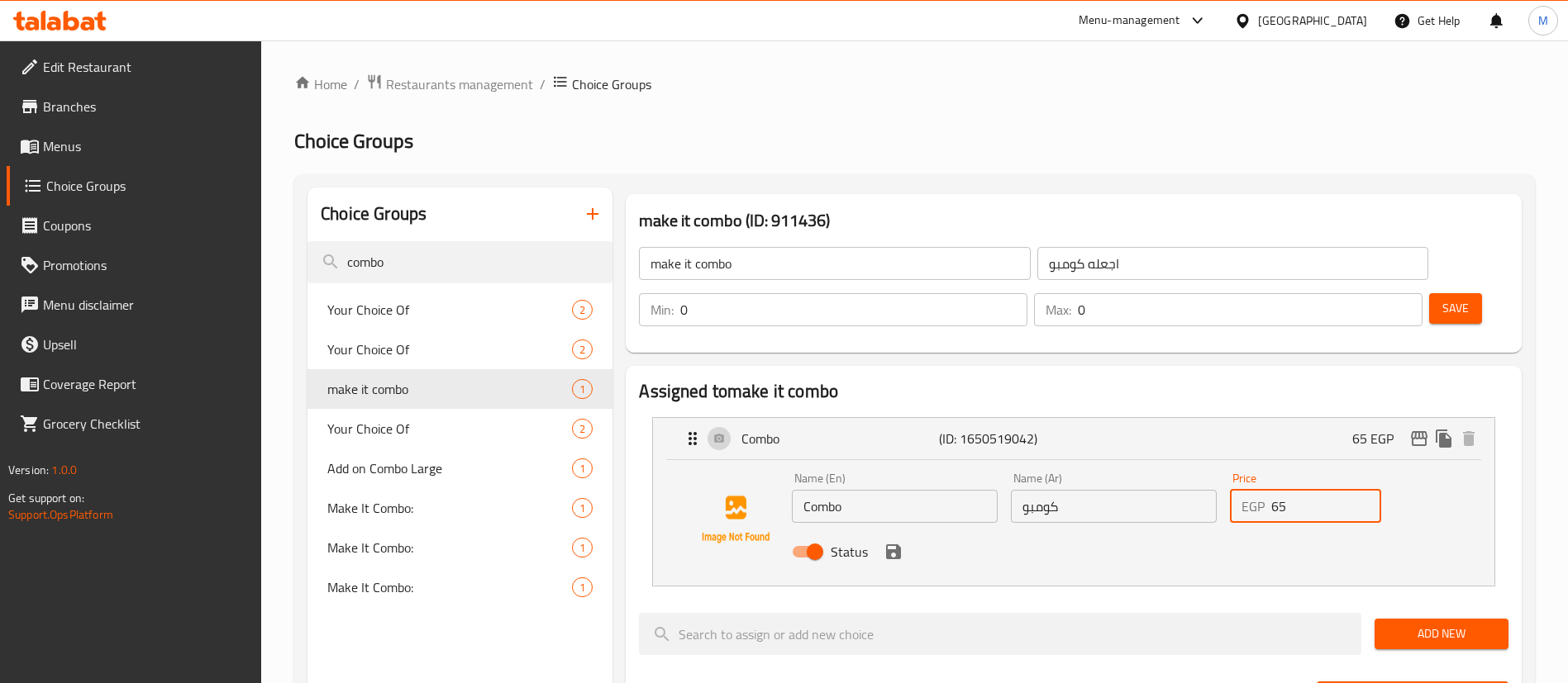
click at [1306, 489] on input "65" at bounding box center [1326, 506] width 110 height 33
type input "6"
type input "75"
click at [1418, 426] on button "edit" at bounding box center [1418, 438] width 25 height 25
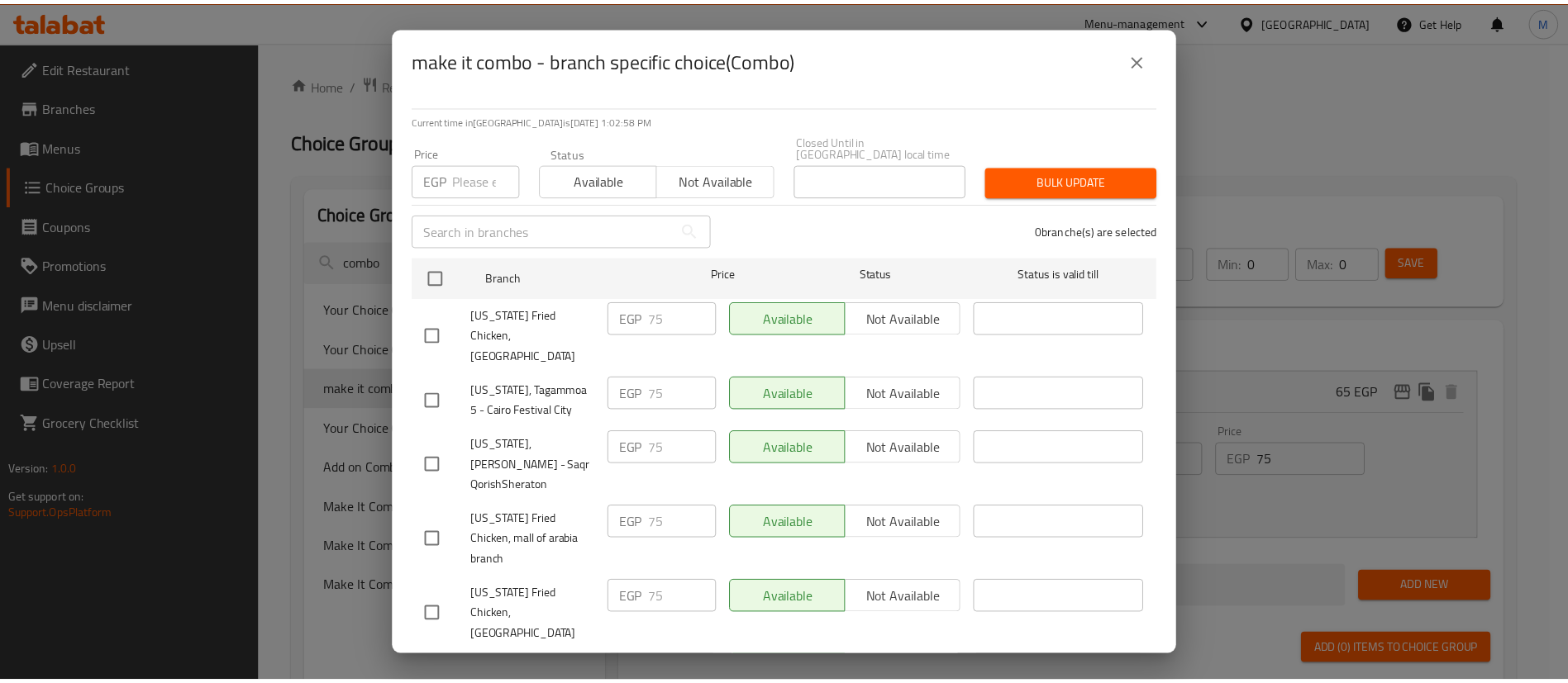
scroll to position [1291, 0]
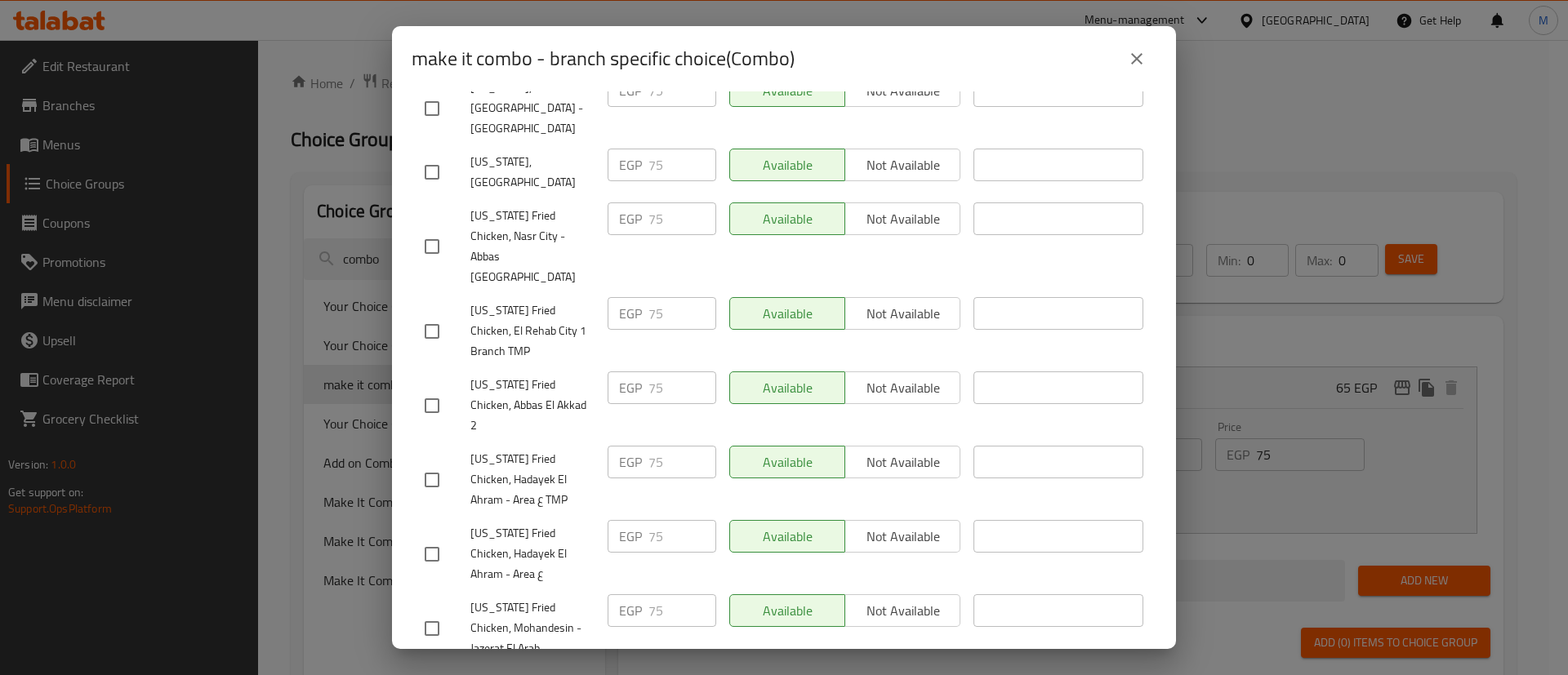
click at [1154, 72] on div "make it combo - branch specific choice(Combo)" at bounding box center [784, 59] width 745 height 39
click at [1133, 54] on icon "close" at bounding box center [1136, 58] width 11 height 11
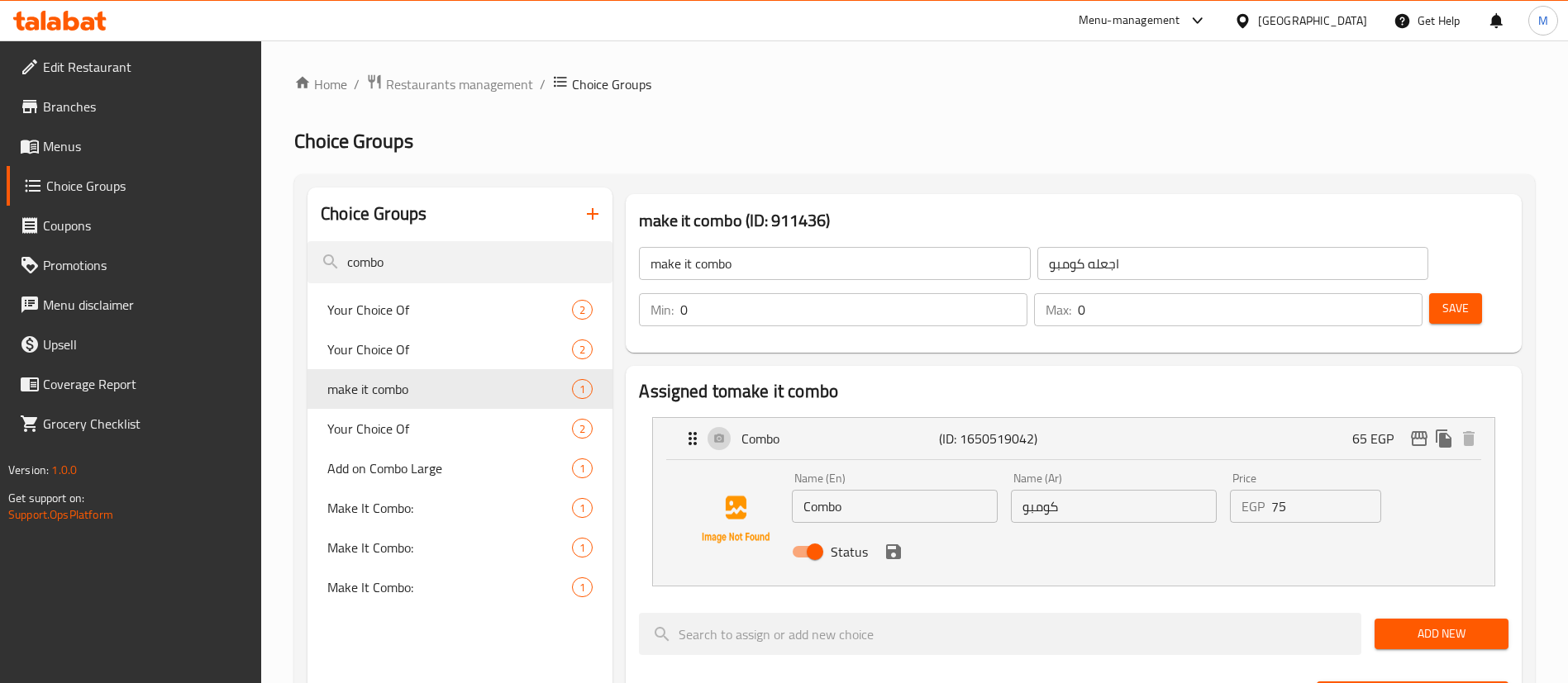
scroll to position [588, 0]
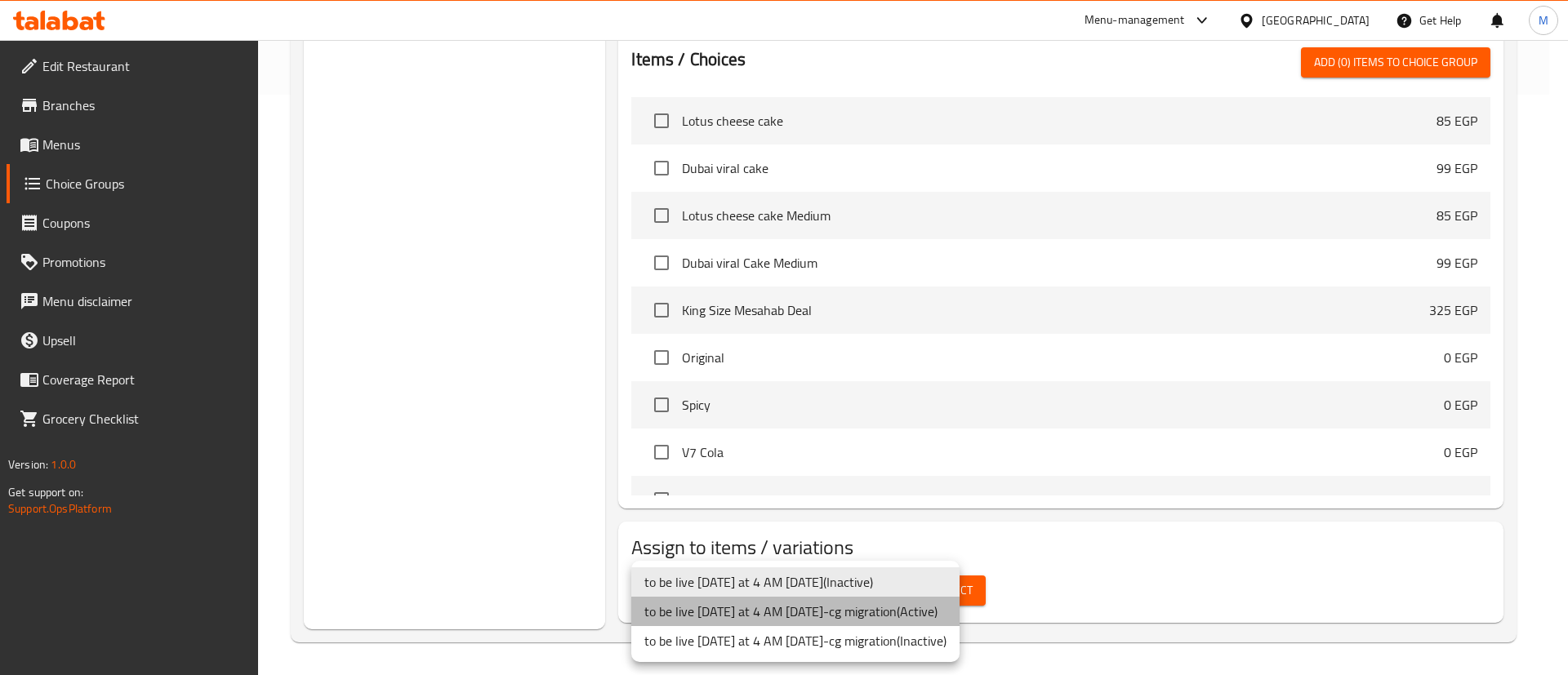
click at [871, 611] on li "to be live [DATE] at 4 AM [DATE]-cg migration ( Active )" at bounding box center [795, 611] width 328 height 30
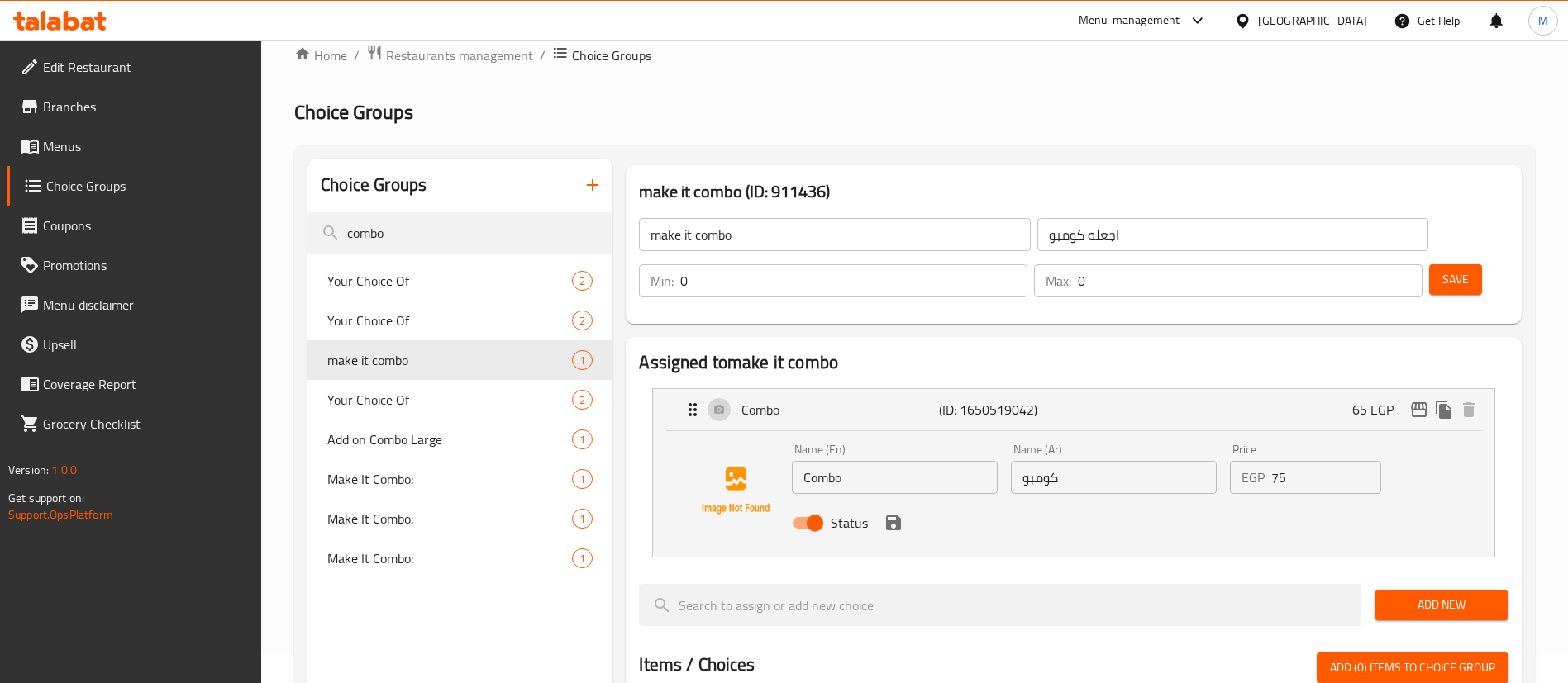
scroll to position [0, 0]
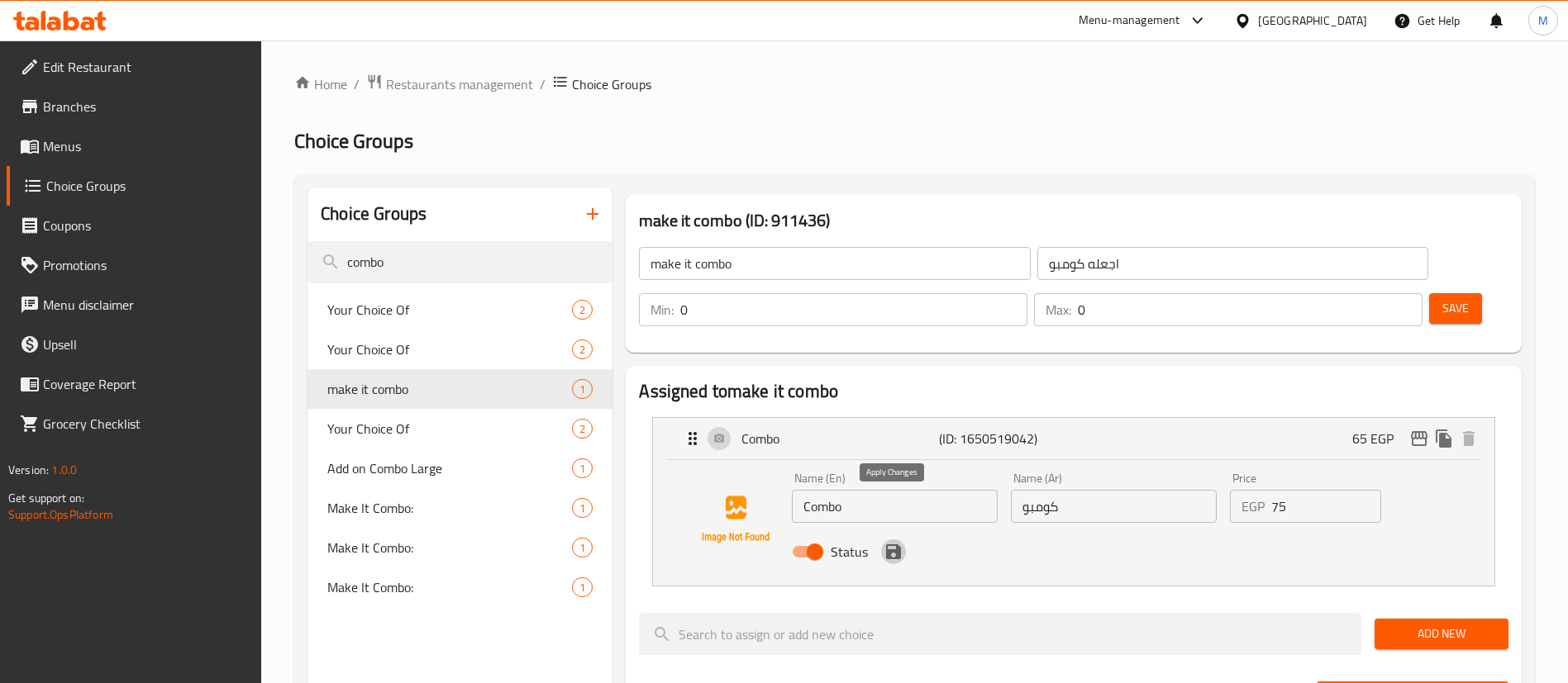
click at [897, 545] on icon "save" at bounding box center [892, 551] width 15 height 15
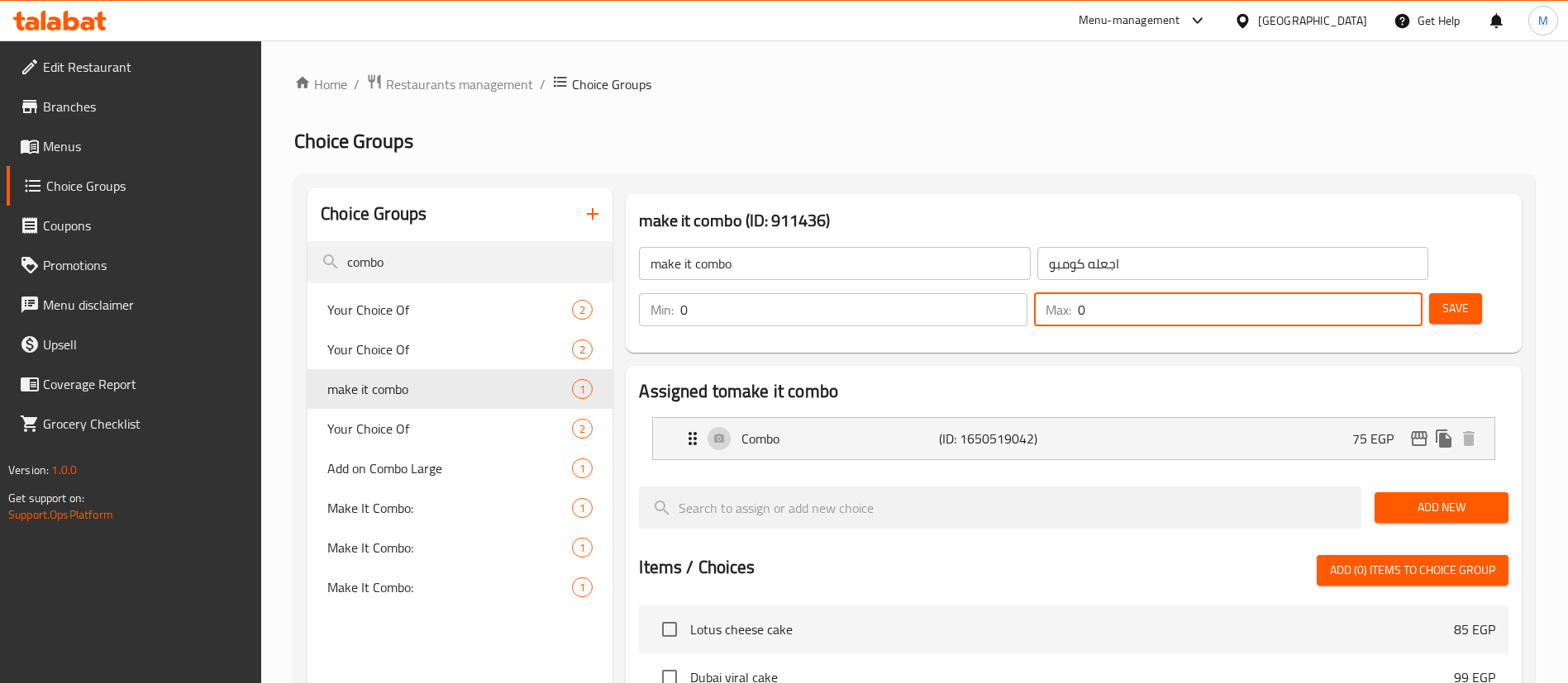
click at [1360, 293] on input "0" at bounding box center [1250, 310] width 344 height 33
type input "1"
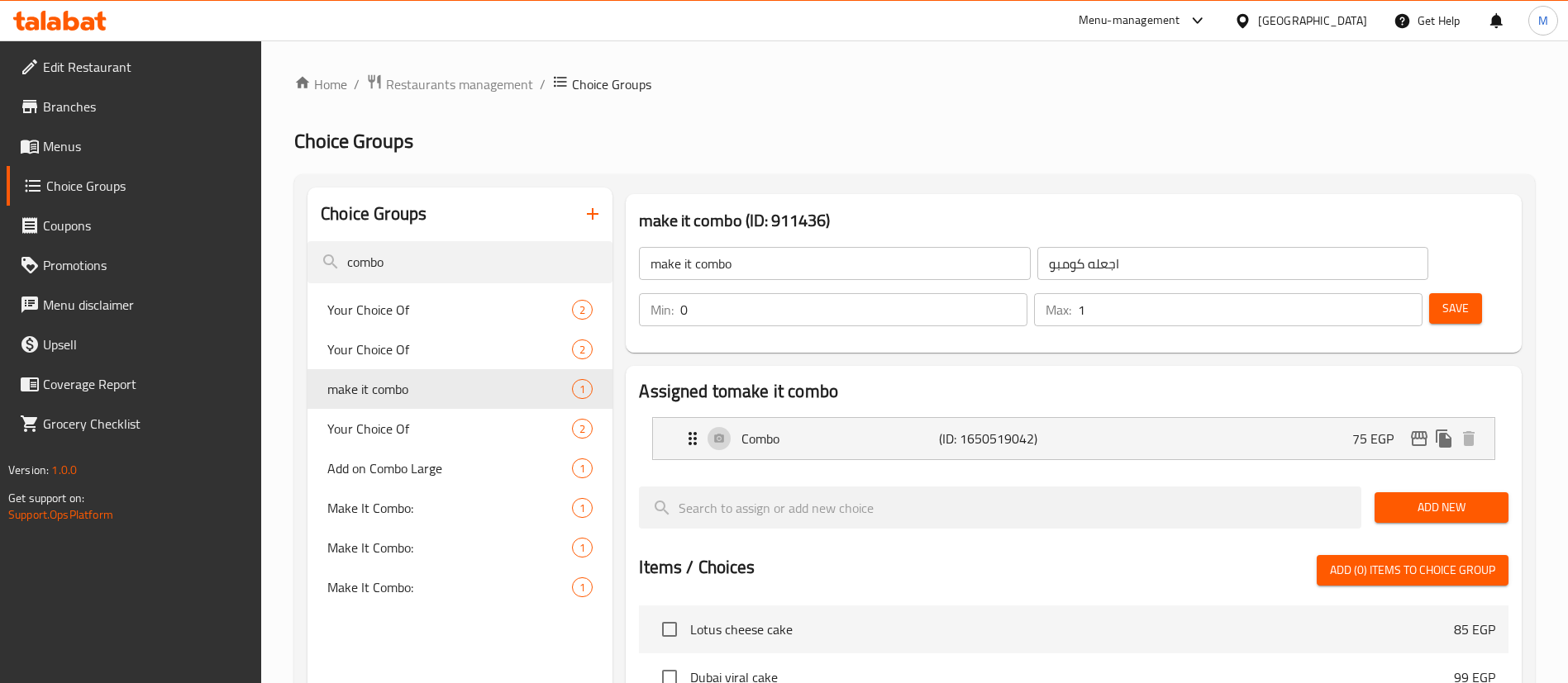
click at [1180, 366] on div "Assigned to make it combo Combo (ID: 1650519042) 75 EGP Name (En) Combo Name (E…" at bounding box center [1073, 693] width 896 height 655
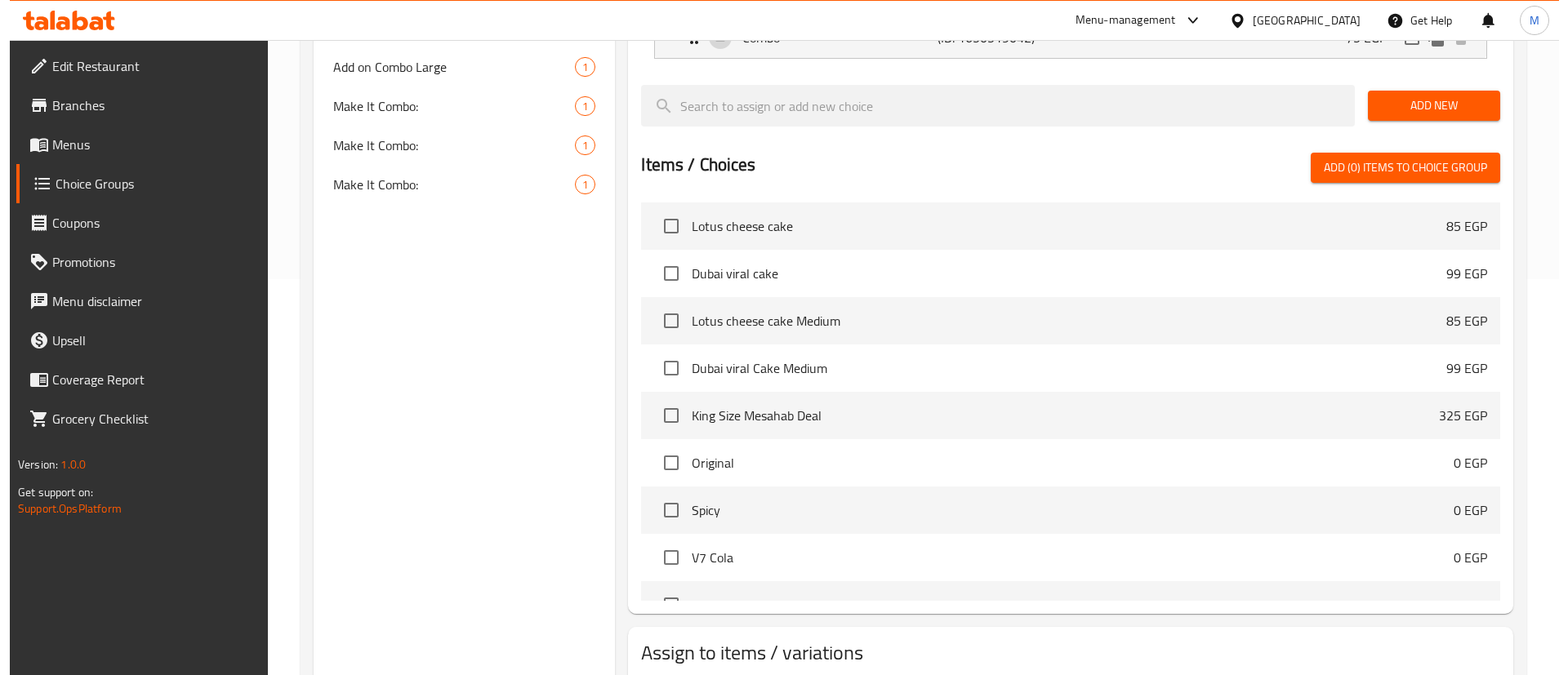
scroll to position [456, 0]
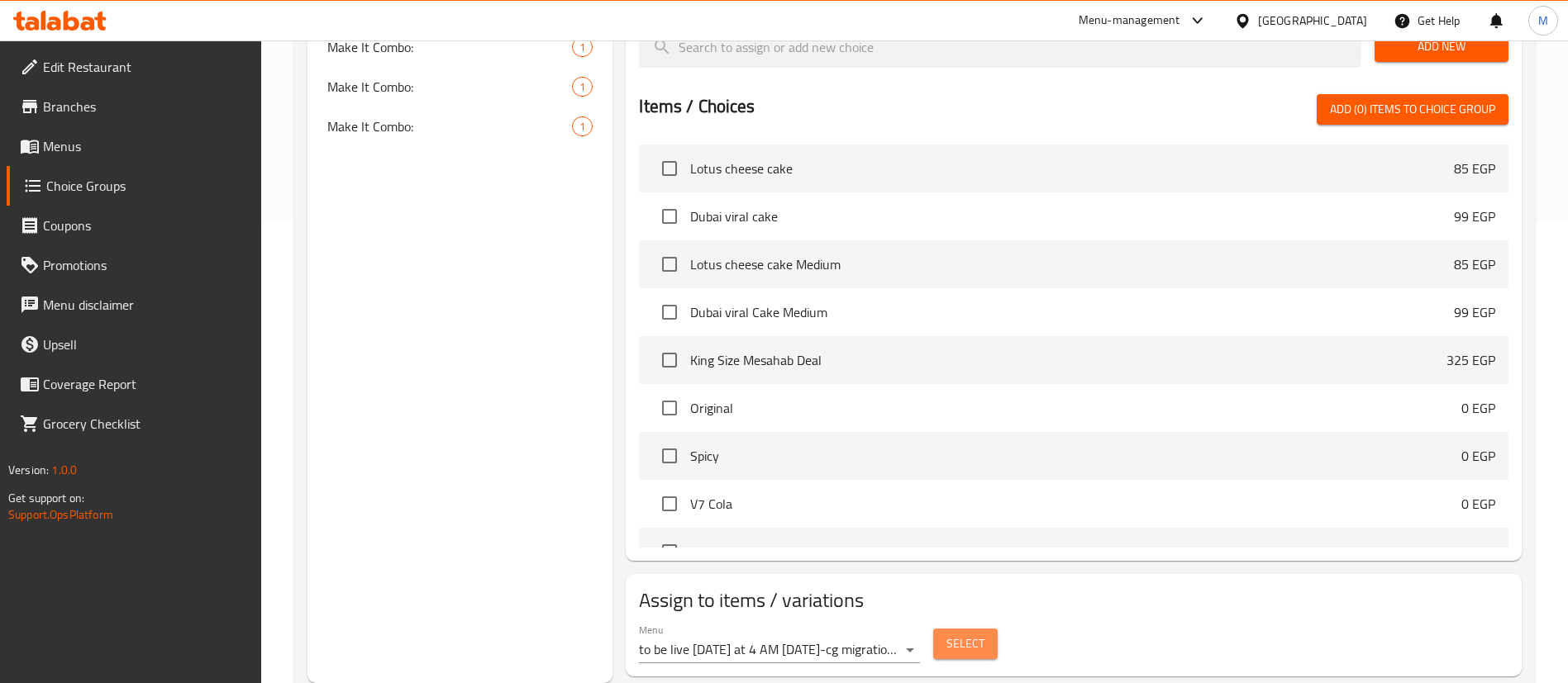
click at [957, 633] on span "Select" at bounding box center [965, 643] width 38 height 21
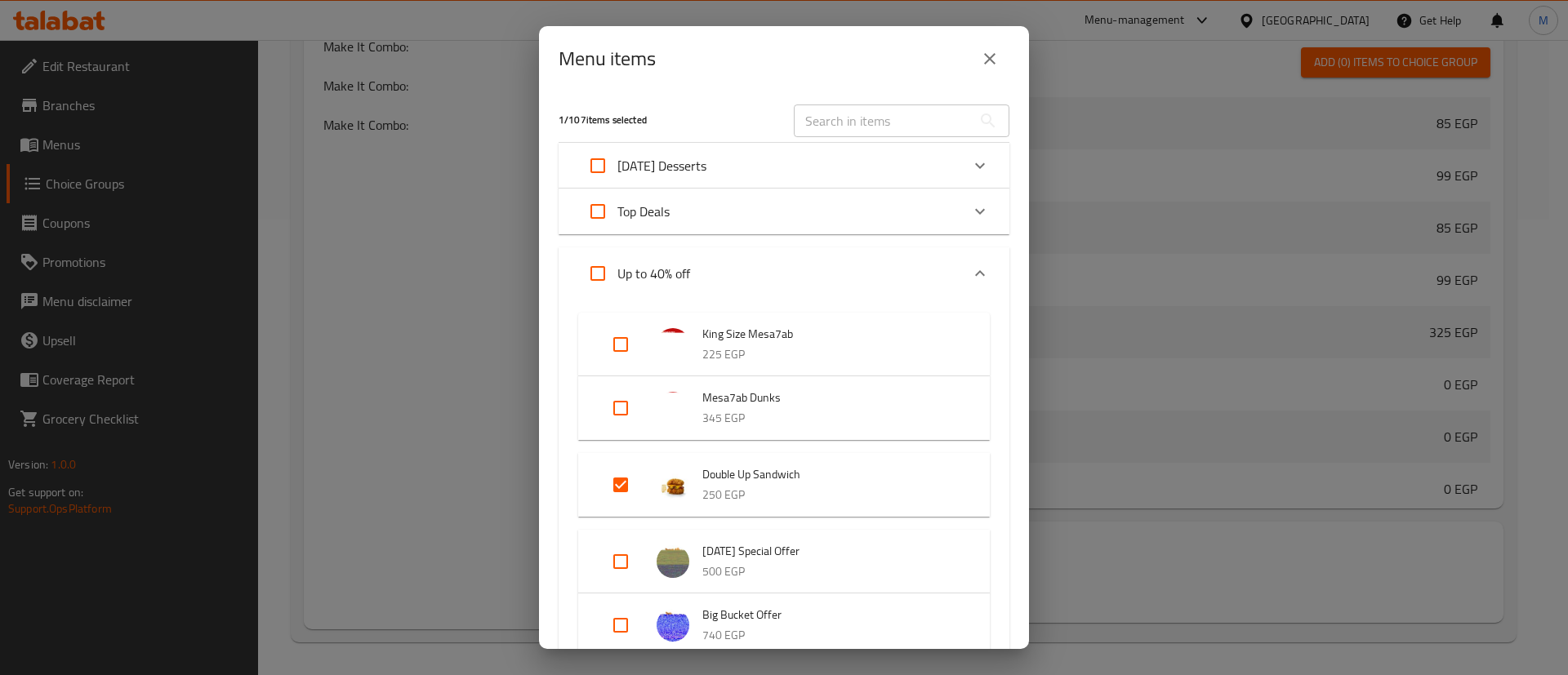
click at [639, 347] on input "Expand" at bounding box center [621, 344] width 39 height 39
checkbox input "true"
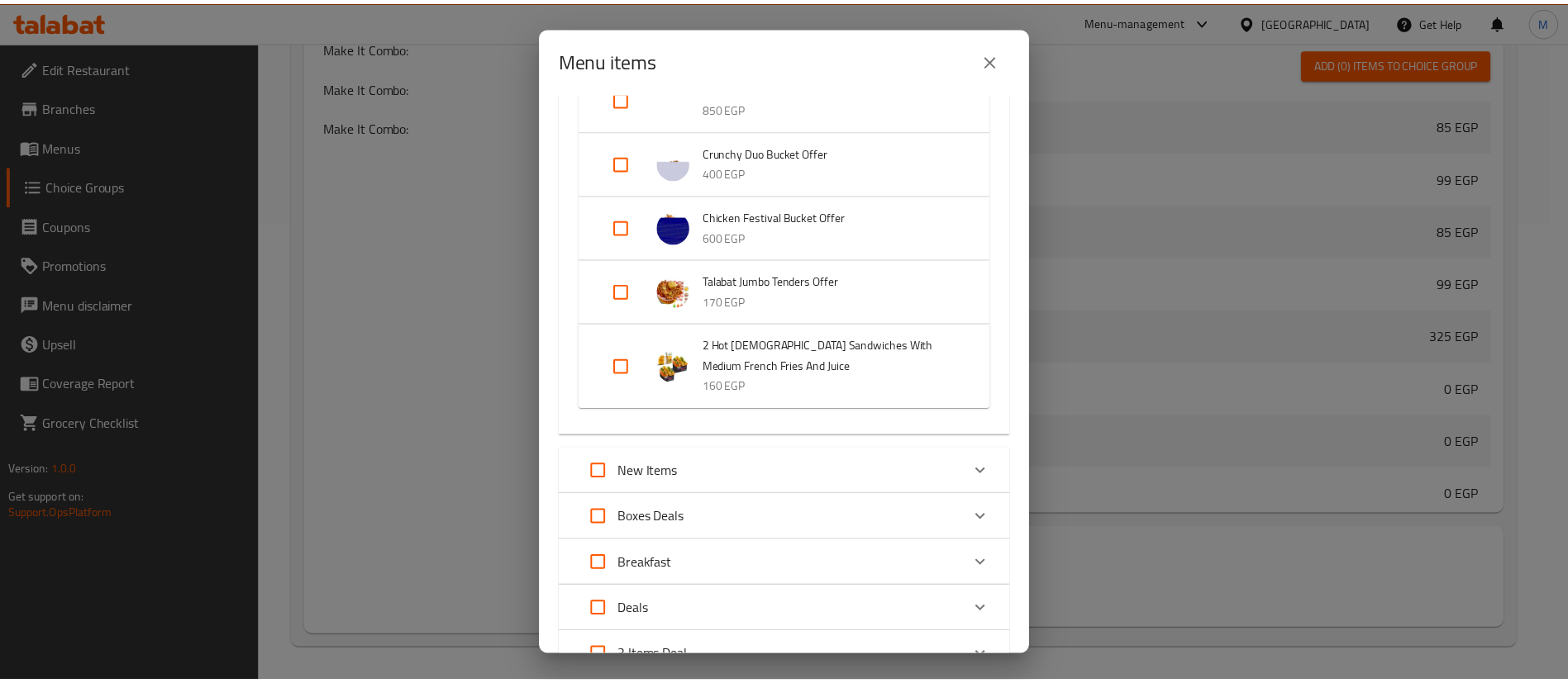
scroll to position [1092, 0]
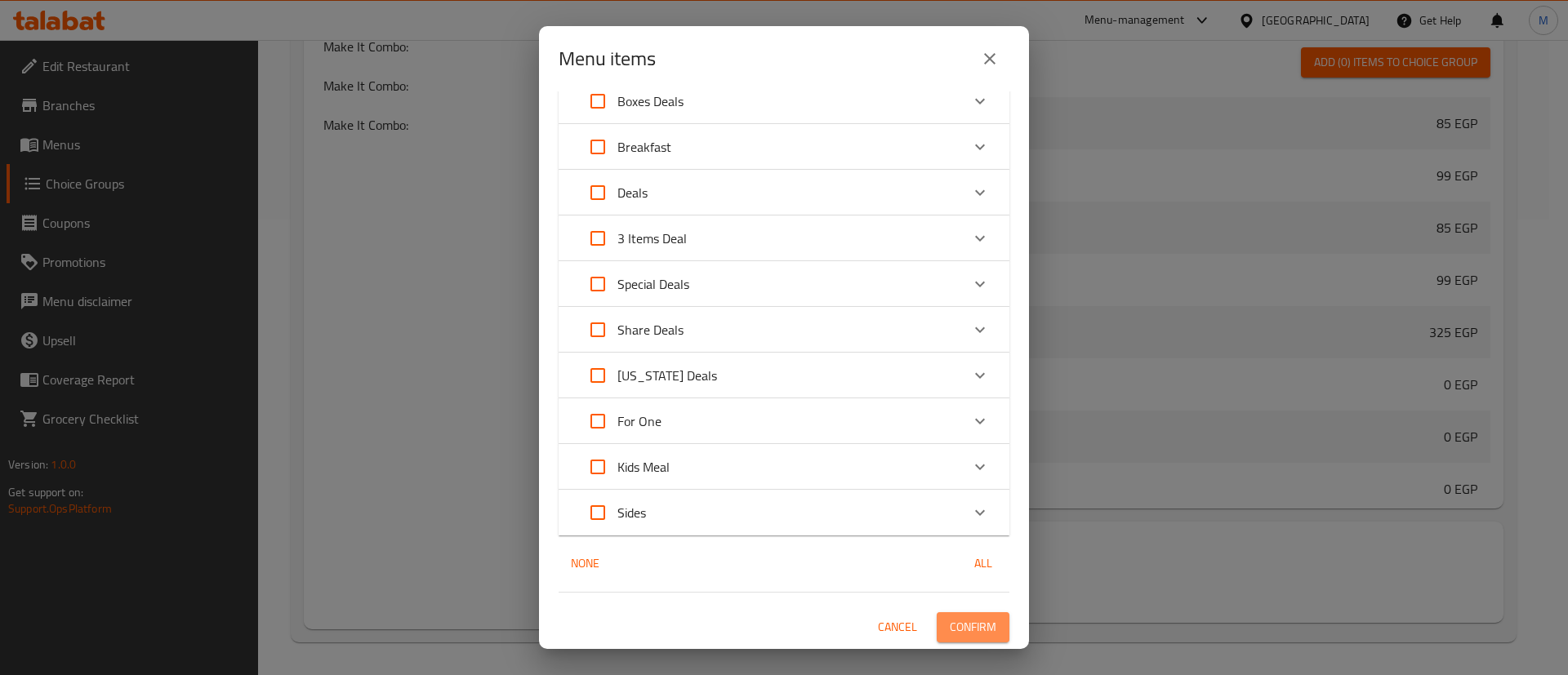
click at [969, 634] on span "Confirm" at bounding box center [973, 627] width 47 height 20
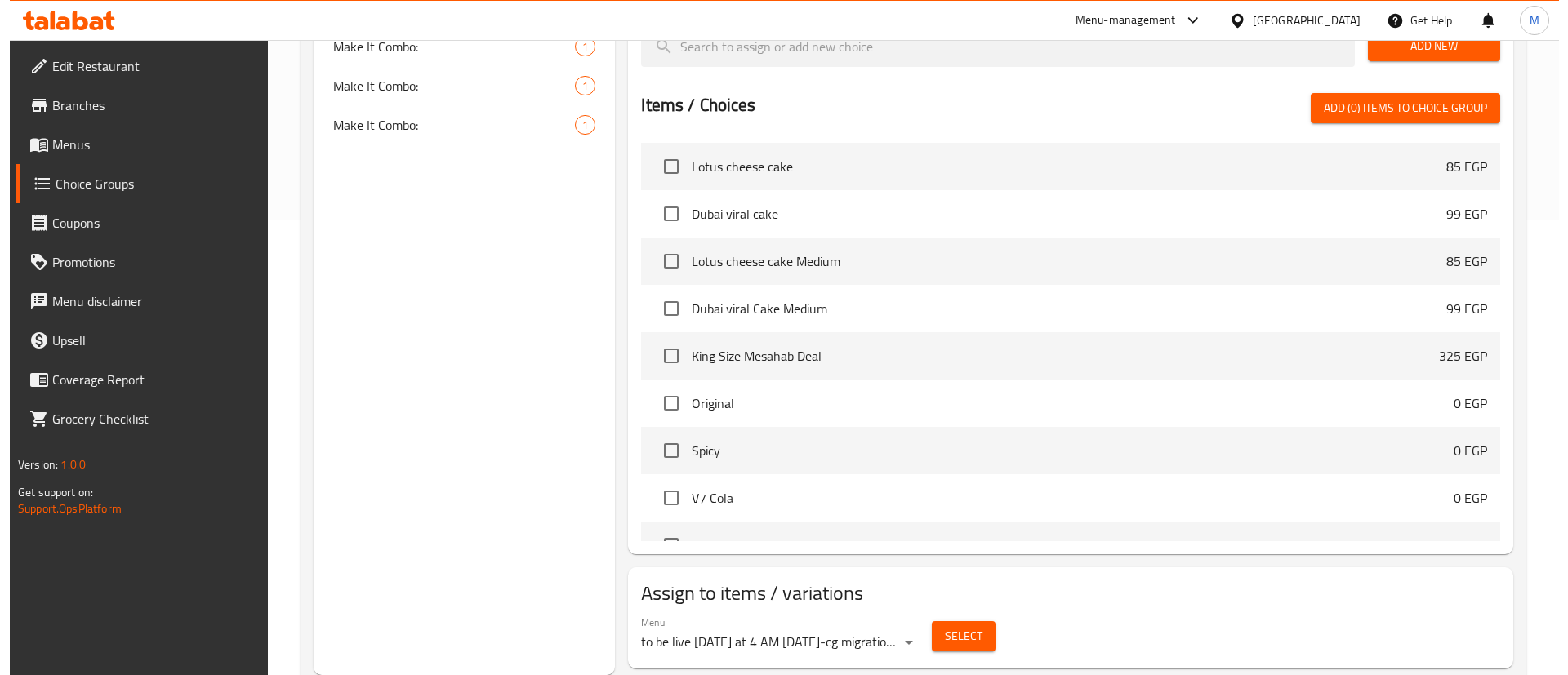
scroll to position [0, 0]
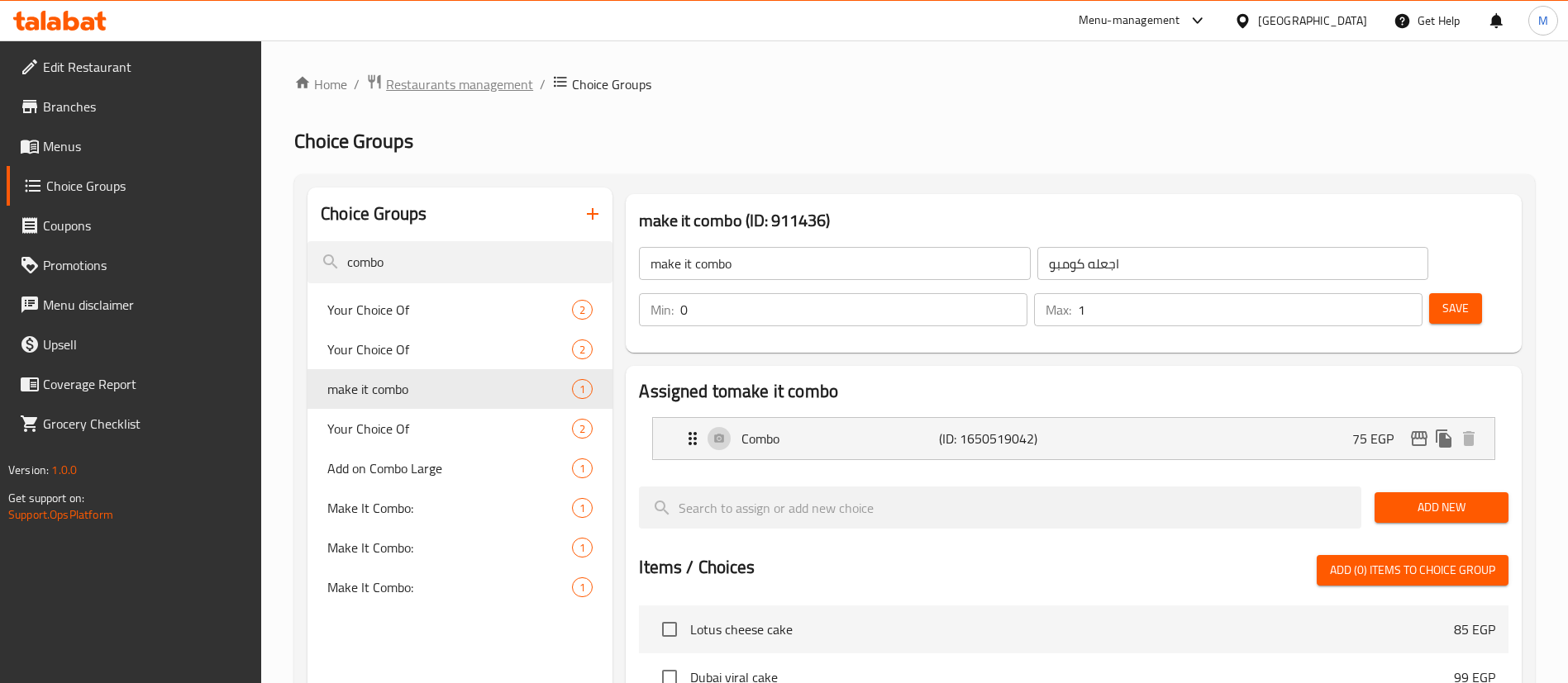
click at [460, 83] on span "Restaurants management" at bounding box center [459, 83] width 147 height 20
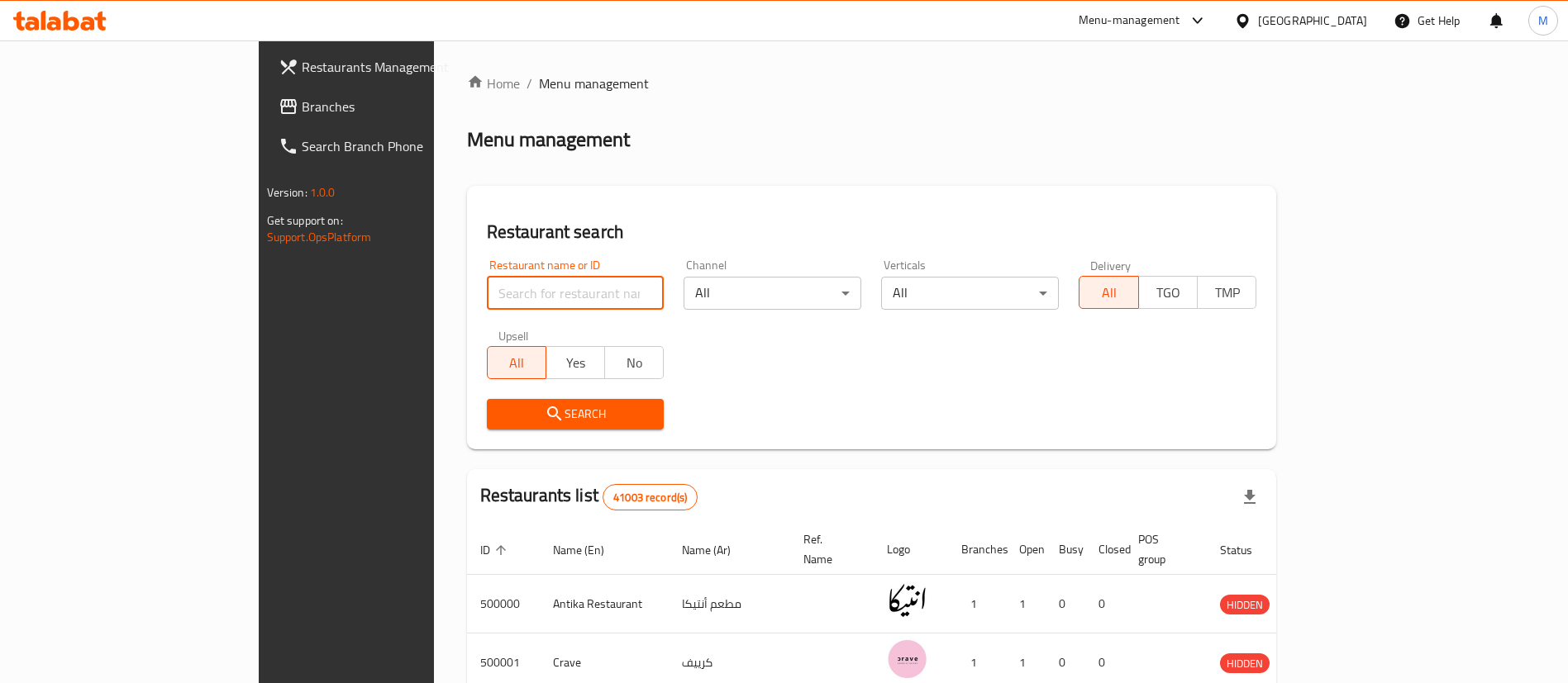
paste input "502463"
click at [535, 300] on input "502463" at bounding box center [576, 293] width 177 height 33
click button "Search" at bounding box center [576, 415] width 177 height 31
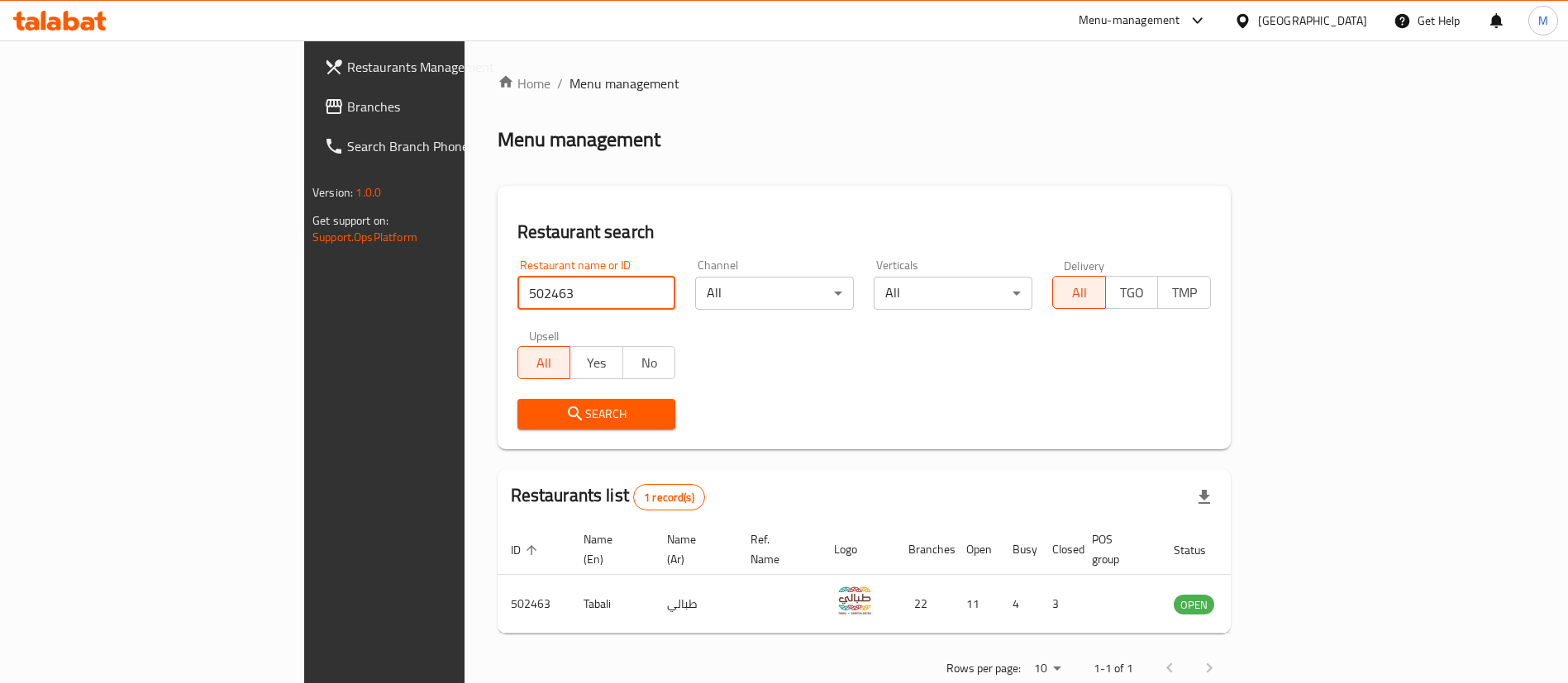
click at [517, 288] on input "502463" at bounding box center [596, 293] width 158 height 33
click at [517, 288] on input "ta" at bounding box center [596, 293] width 158 height 33
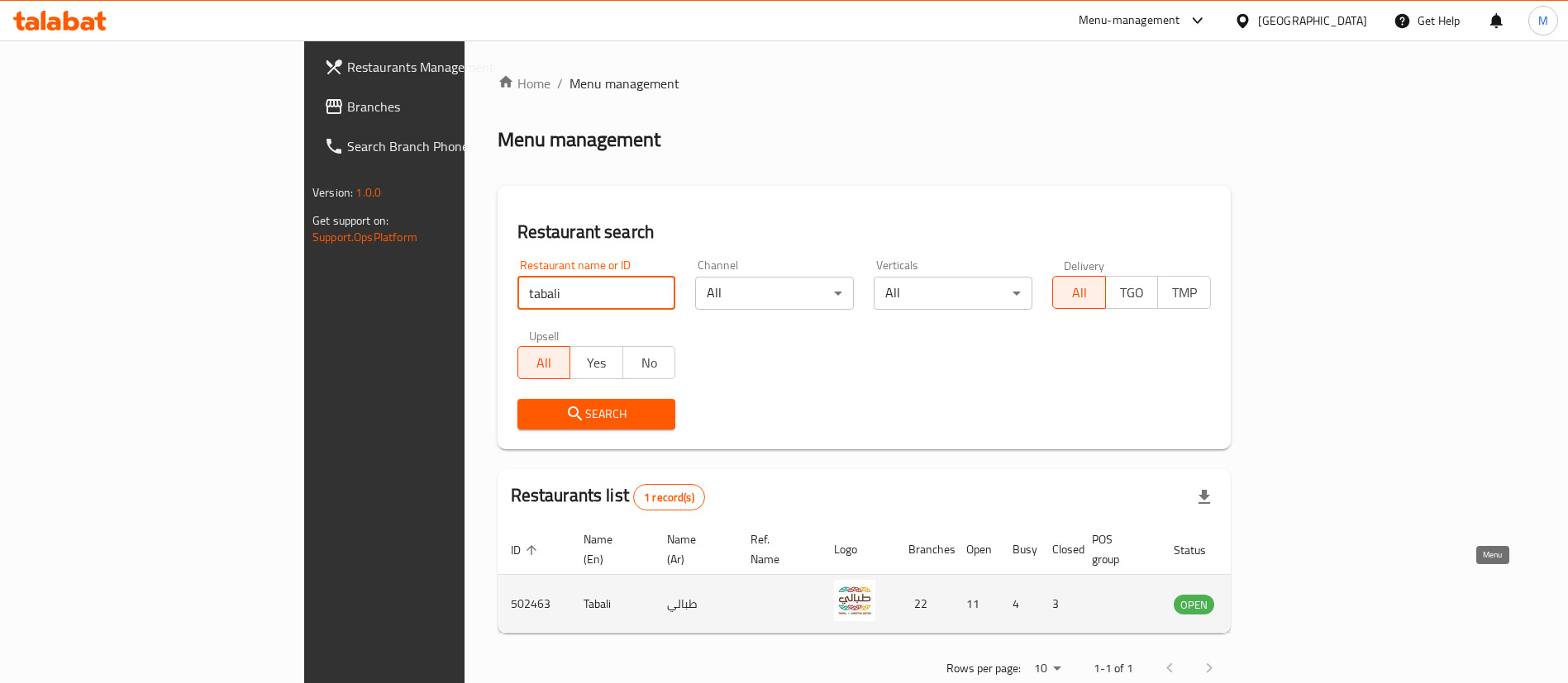
type input "tabali"
click at [1280, 594] on icon "enhanced table" at bounding box center [1269, 603] width 20 height 20
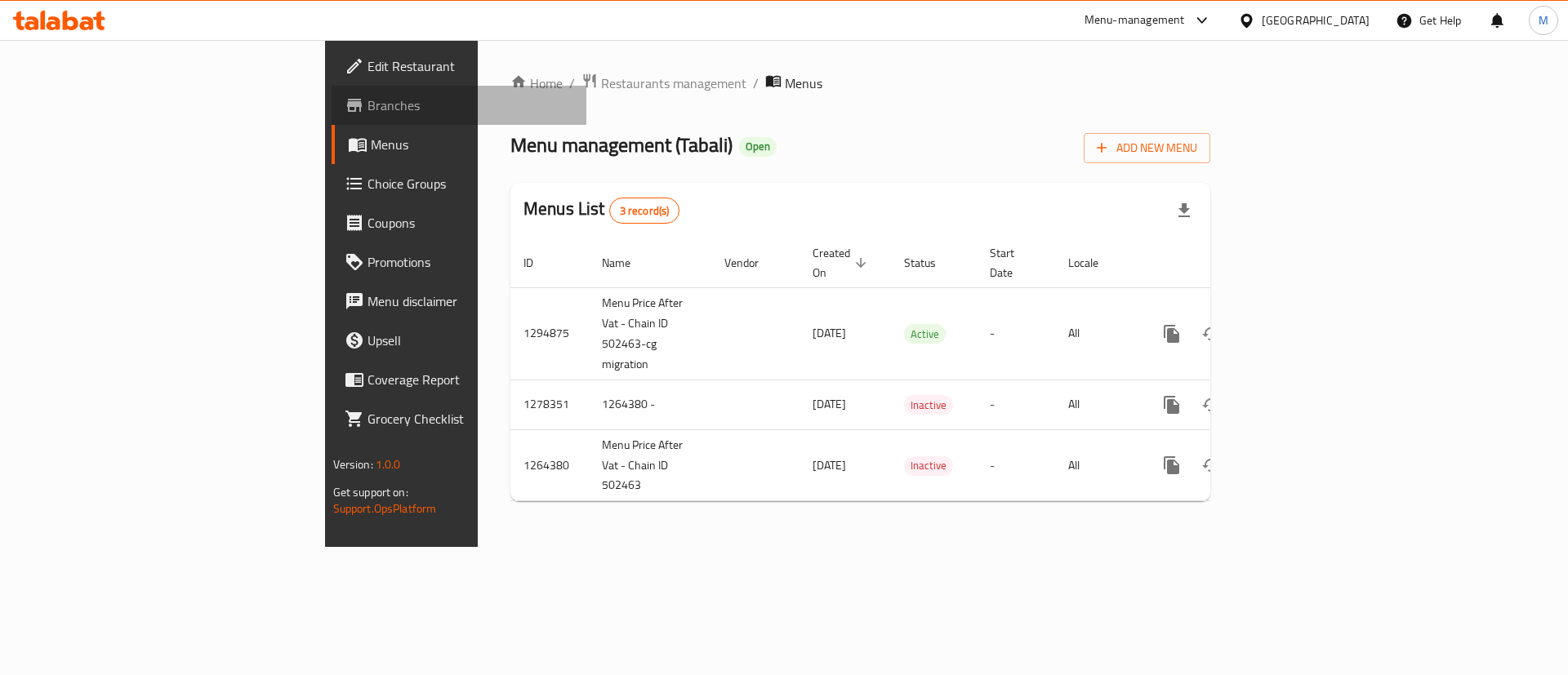
click at [367, 102] on span "Branches" at bounding box center [470, 105] width 207 height 20
